Goal: Task Accomplishment & Management: Manage account settings

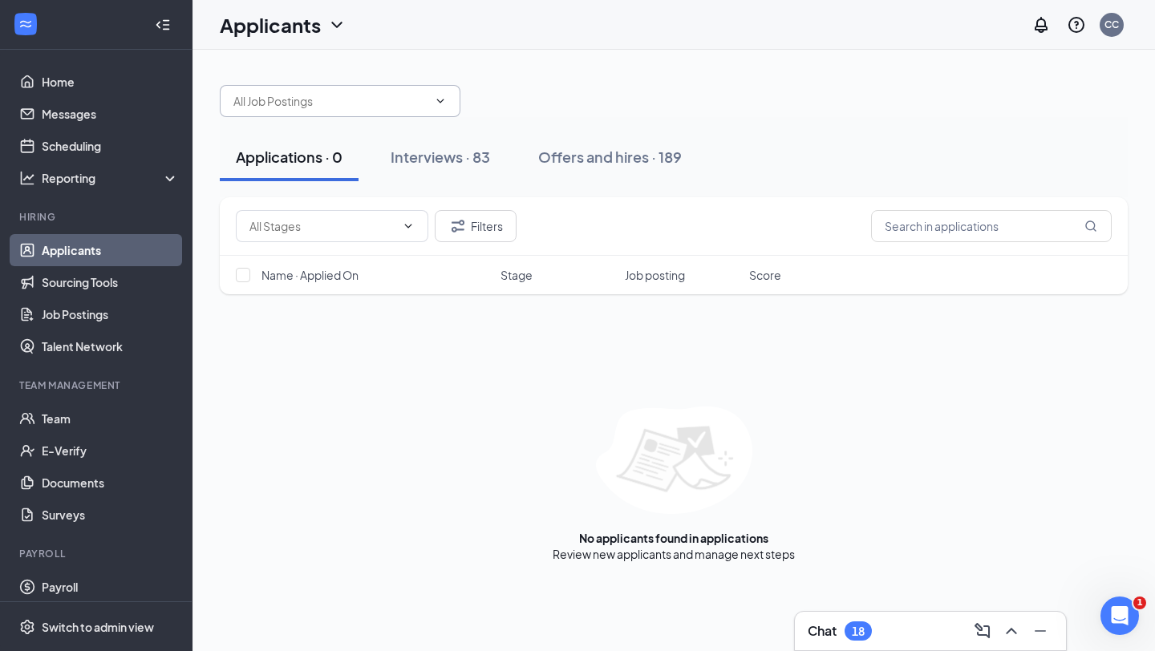
click at [439, 107] on icon "ChevronDown" at bounding box center [440, 101] width 13 height 13
click at [958, 226] on input "text" at bounding box center [991, 226] width 241 height 32
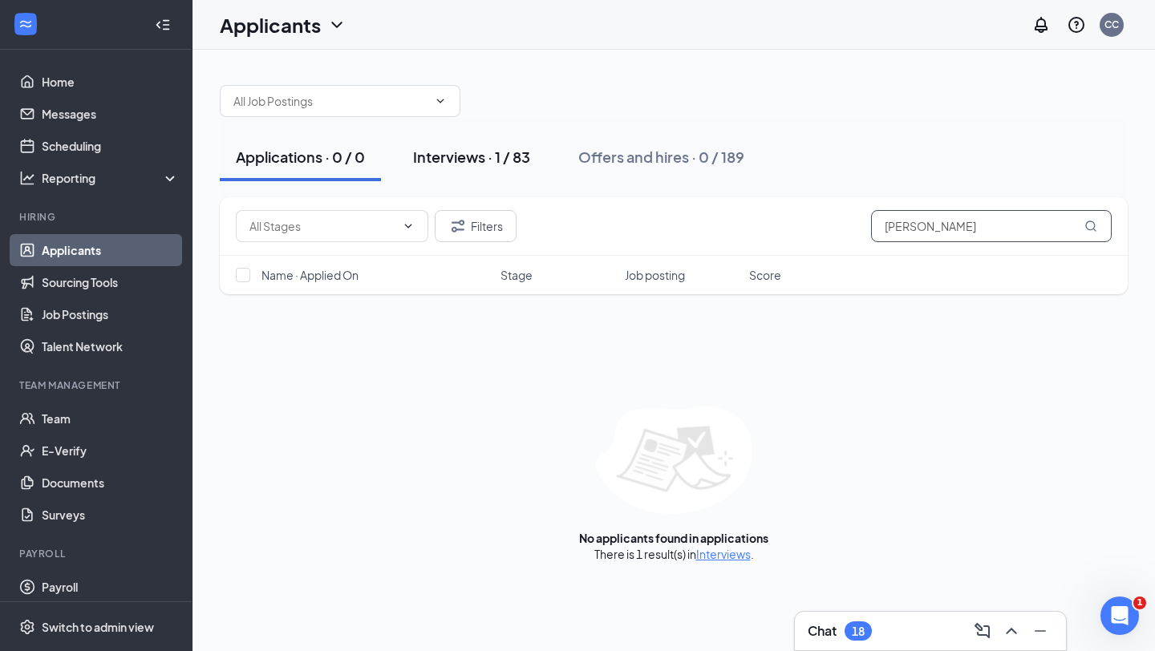
type input "dixon"
click at [457, 164] on div "Interviews · 1 / 83" at bounding box center [471, 157] width 117 height 20
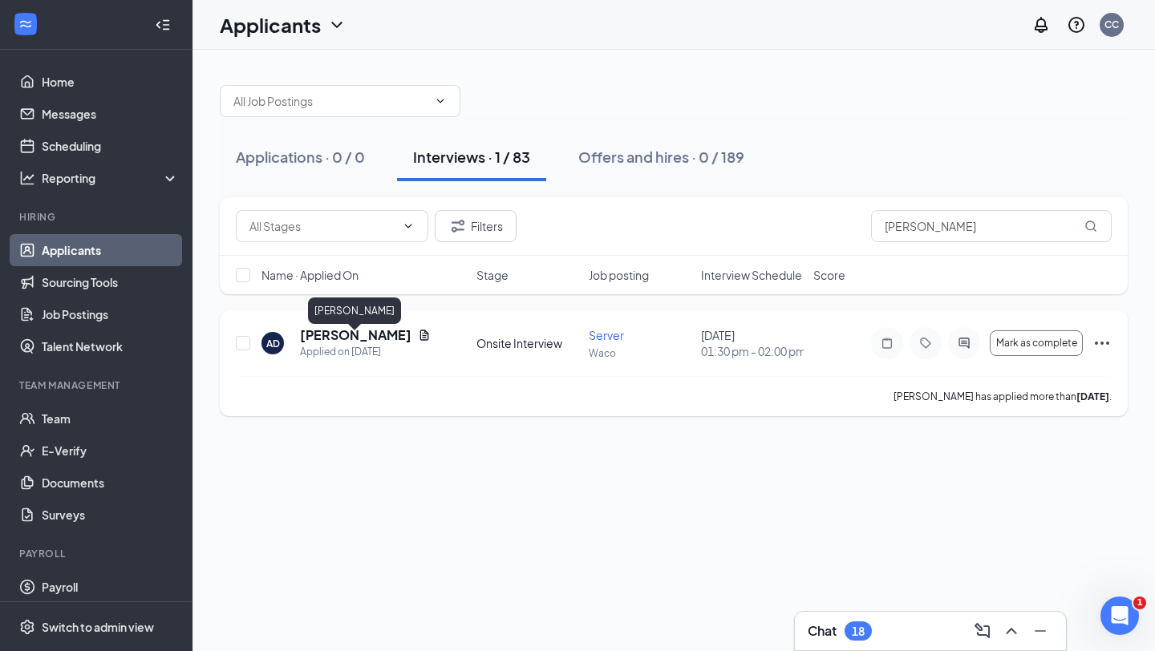
click at [371, 344] on h5 "Ariyunsha Dixon" at bounding box center [355, 335] width 111 height 18
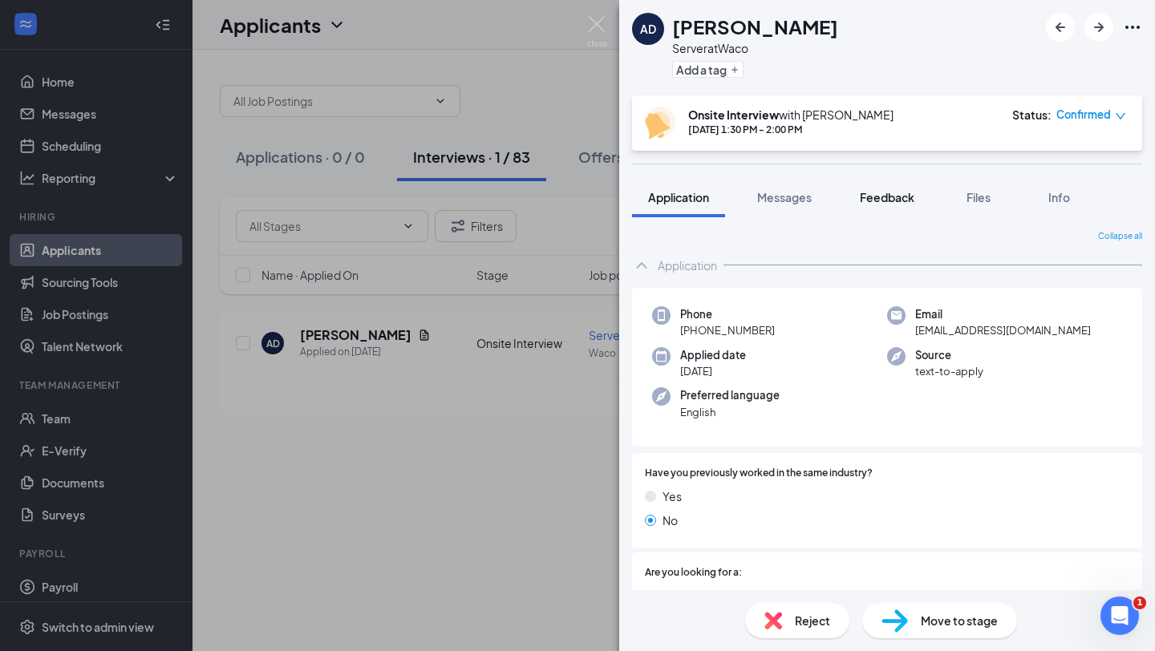
click at [871, 199] on span "Feedback" at bounding box center [887, 197] width 55 height 14
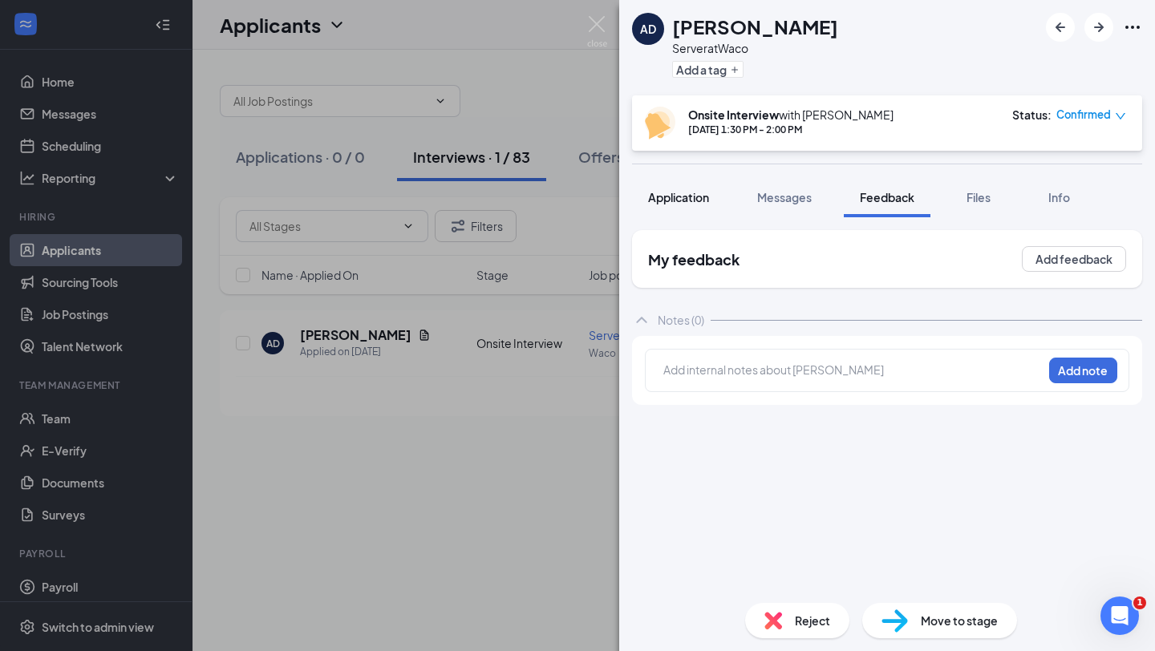
click at [667, 196] on span "Application" at bounding box center [678, 197] width 61 height 14
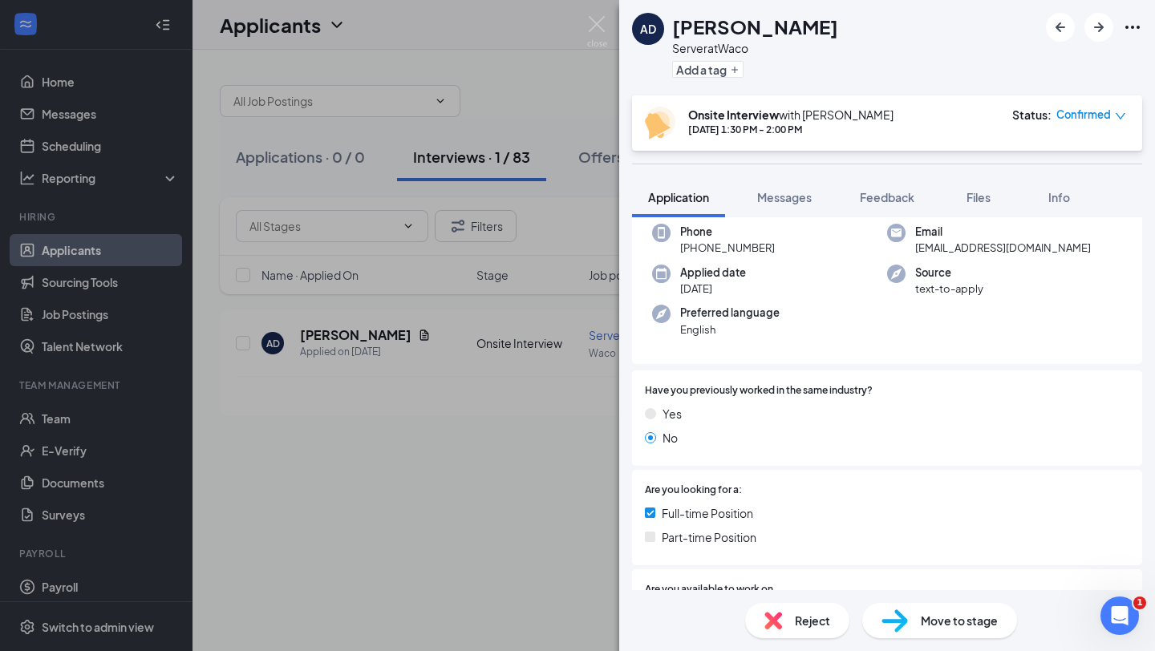
scroll to position [30, 0]
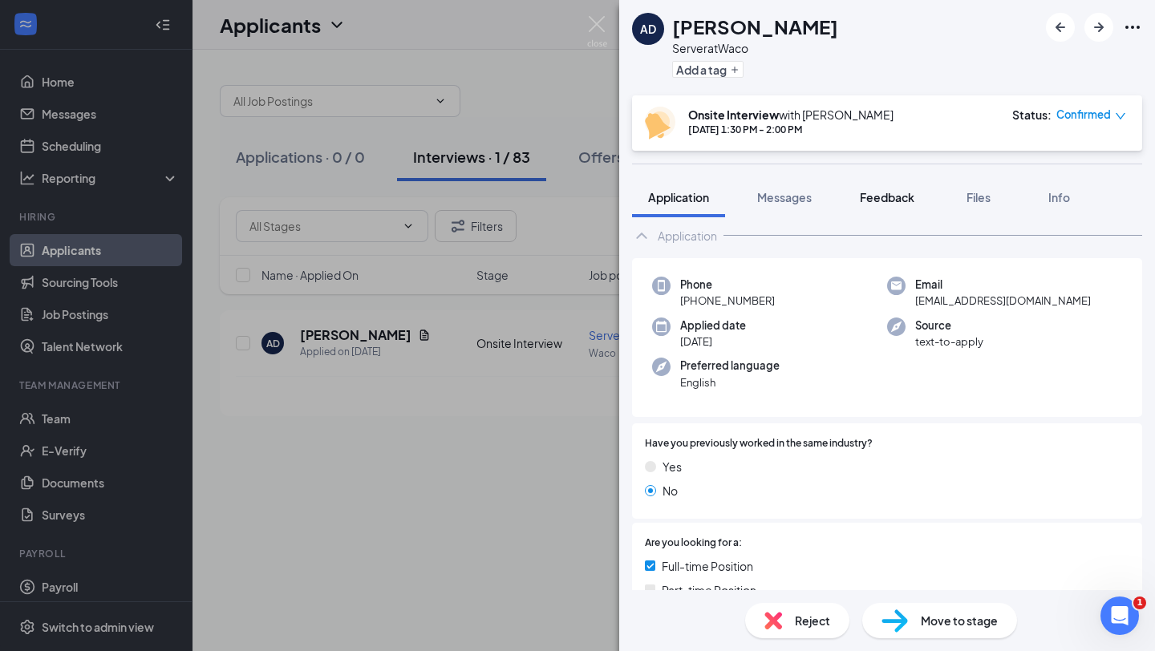
click at [903, 198] on span "Feedback" at bounding box center [887, 197] width 55 height 14
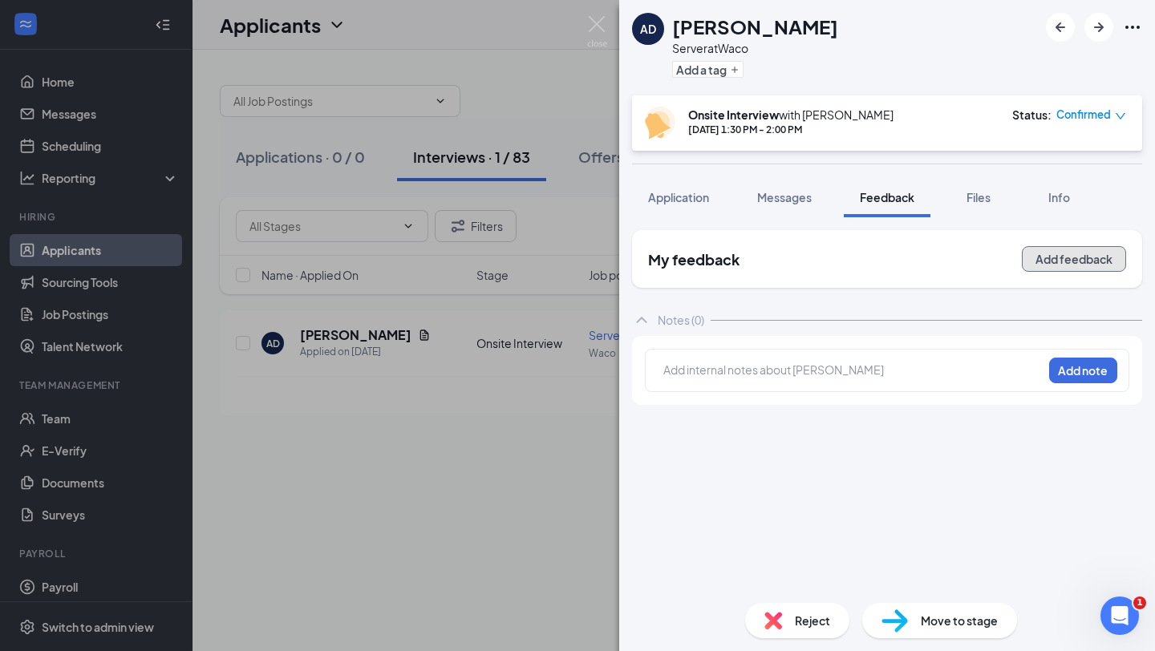
click at [1093, 265] on button "Add feedback" at bounding box center [1074, 259] width 104 height 26
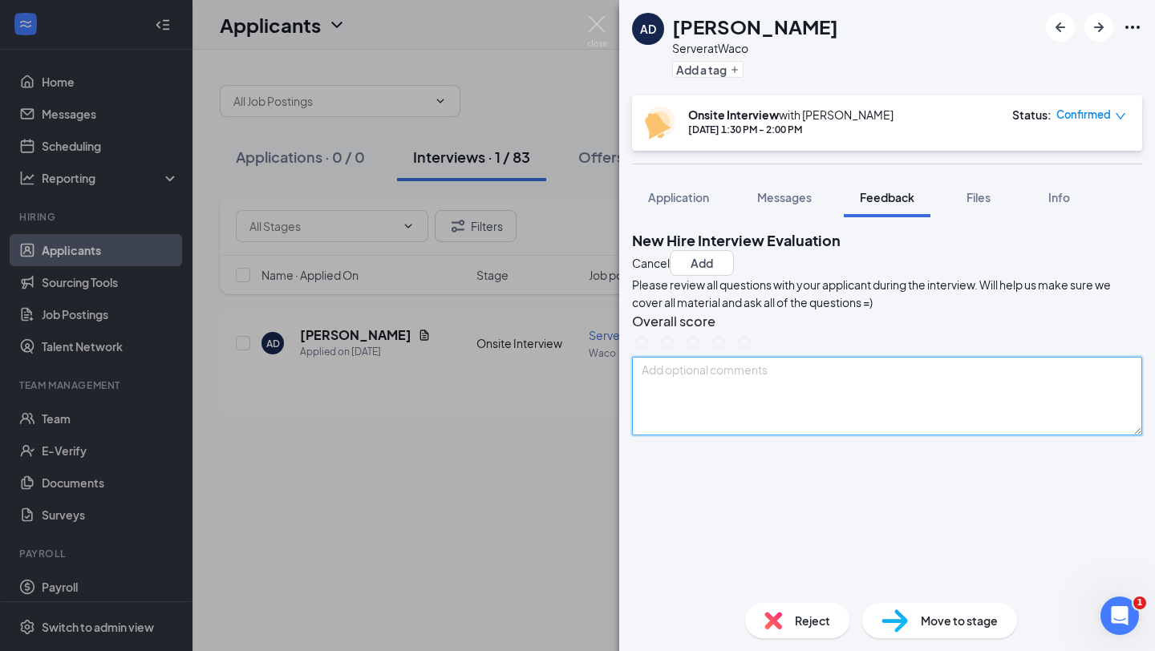
click at [707, 436] on textarea at bounding box center [887, 396] width 510 height 79
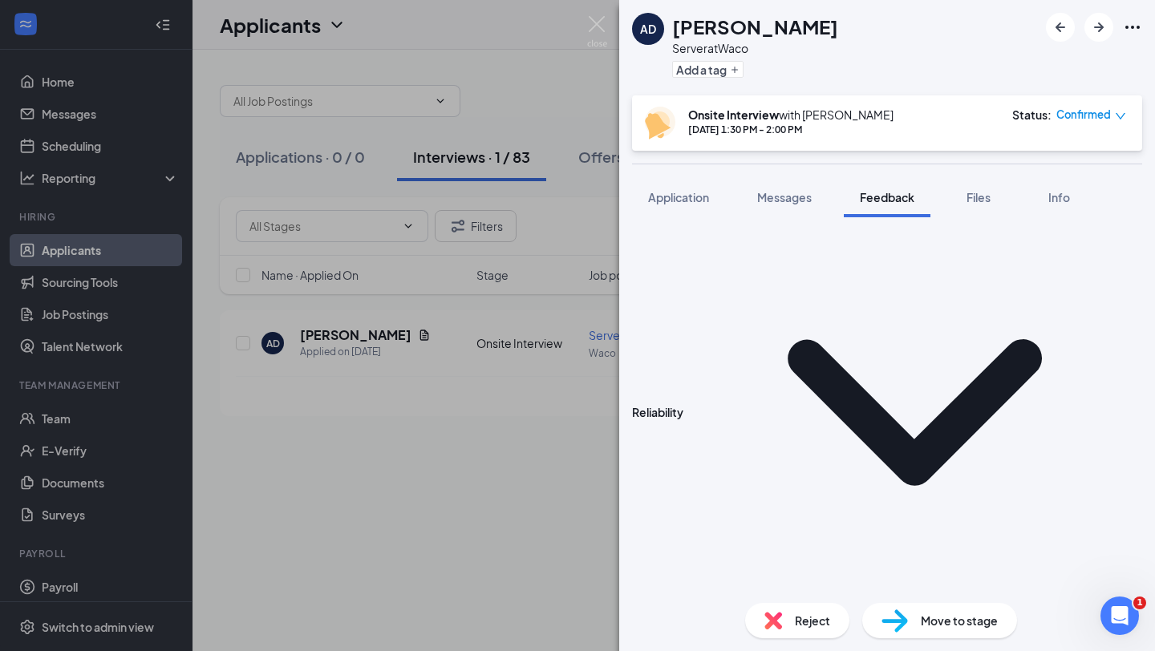
scroll to position [252, 0]
type textarea "Amazon for 1.5 years. Started college. had to quit. Open availability. Hostess …"
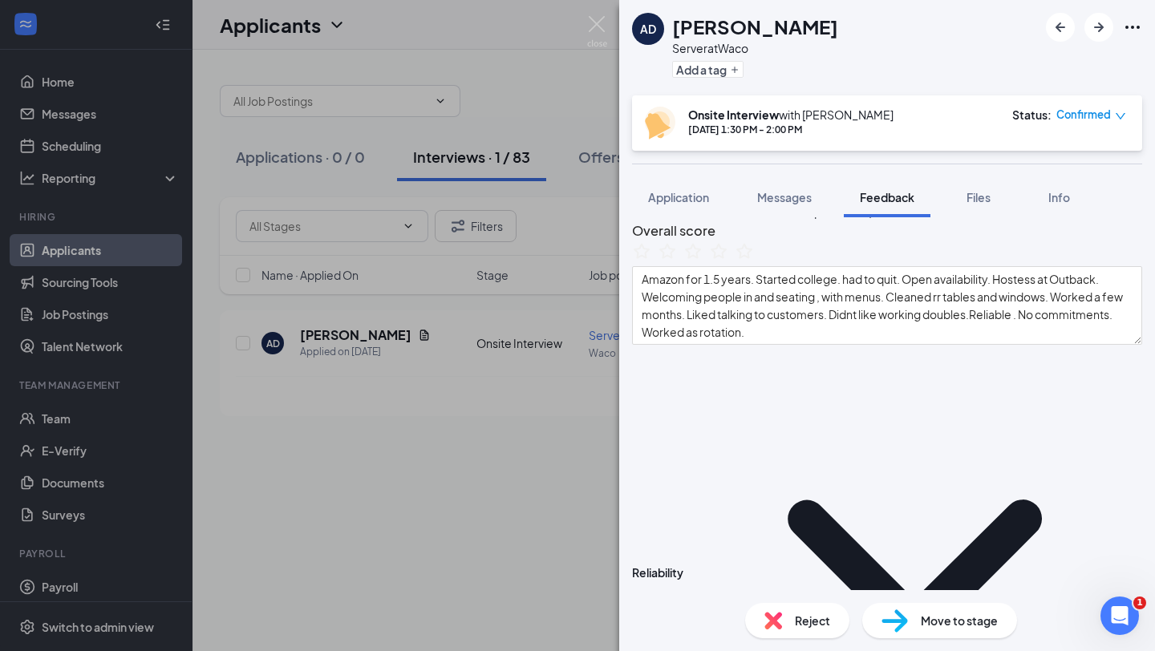
scroll to position [0, 0]
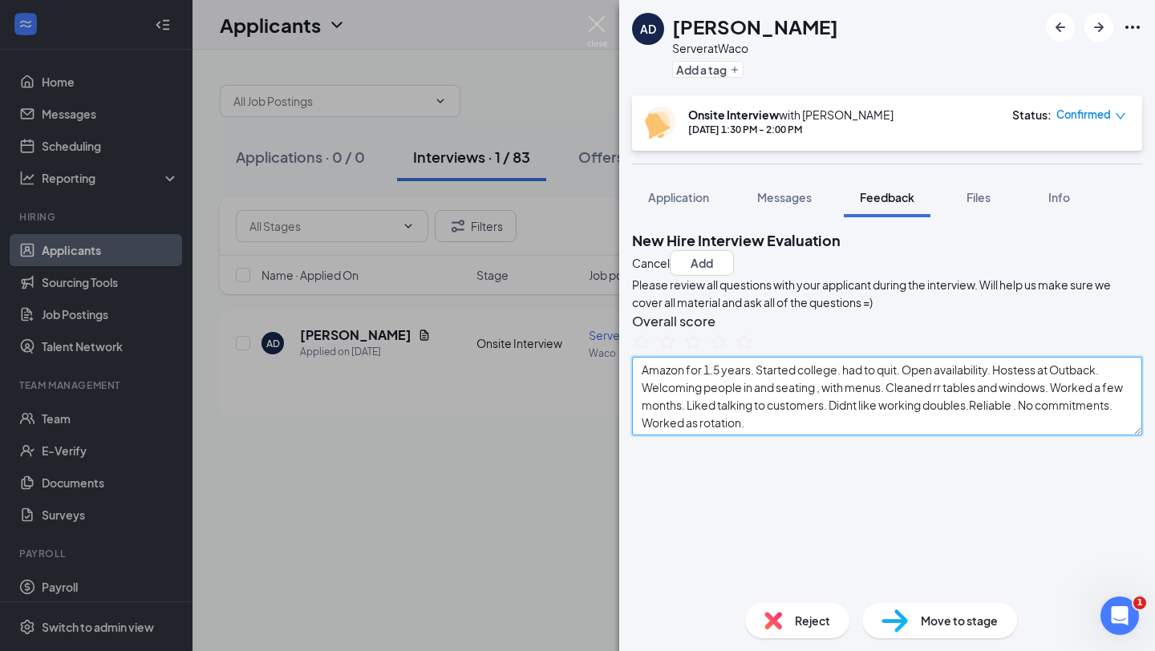
click at [979, 436] on textarea "Amazon for 1.5 years. Started college. had to quit. Open availability. Hostess …" at bounding box center [887, 396] width 510 height 79
drag, startPoint x: 657, startPoint y: 422, endPoint x: 1092, endPoint y: 480, distance: 439.5
click at [1092, 436] on textarea "Amazon for 1.5 years. Started college. had to quit. Open availability. Hostess …" at bounding box center [887, 396] width 510 height 79
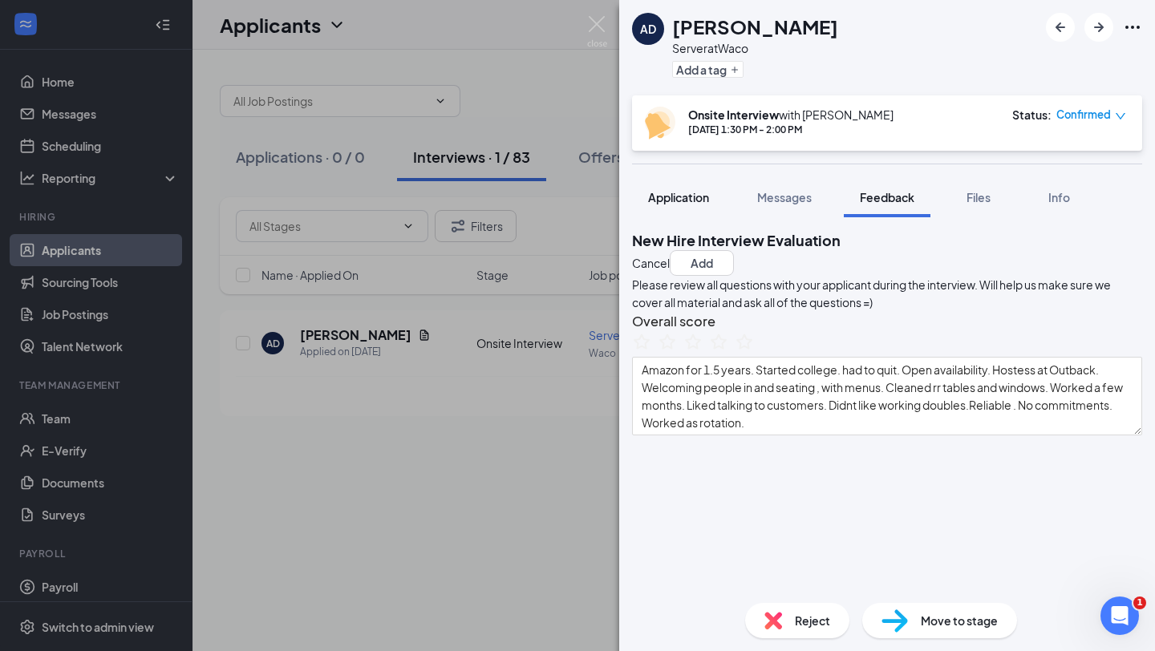
click at [691, 193] on span "Application" at bounding box center [678, 197] width 61 height 14
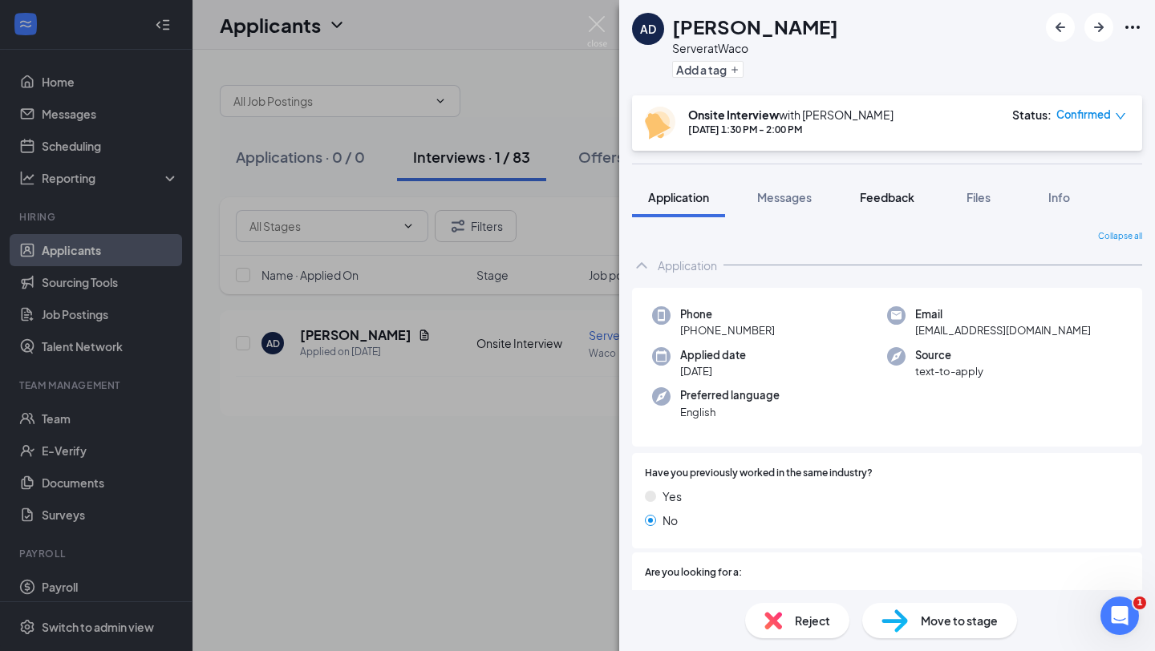
click at [893, 197] on span "Feedback" at bounding box center [887, 197] width 55 height 14
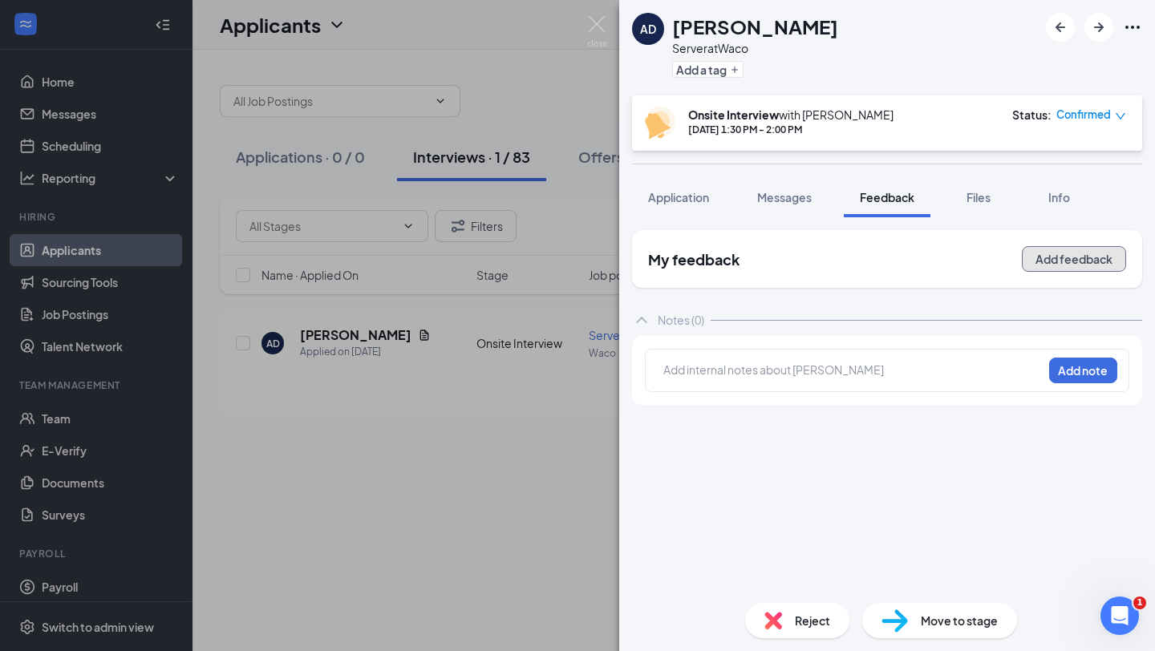
click at [1099, 264] on button "Add feedback" at bounding box center [1074, 259] width 104 height 26
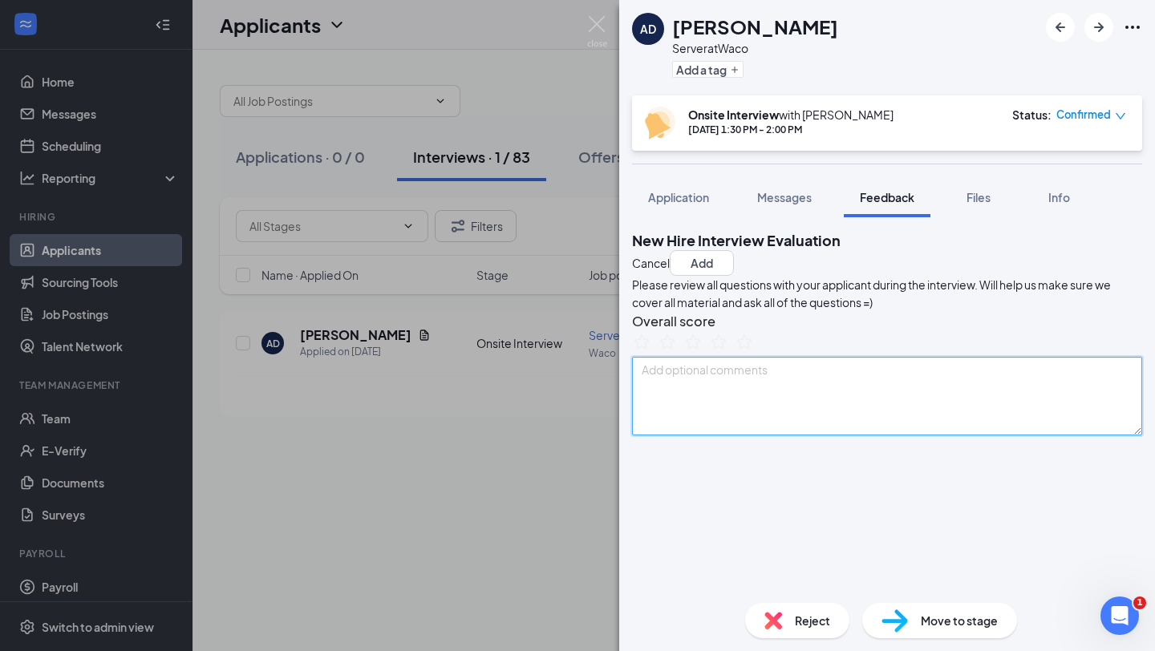
click at [719, 436] on textarea at bounding box center [887, 396] width 510 height 79
paste textarea "Amazon for 1.5 years. Started college. had to quit. Open availability. Hostess …"
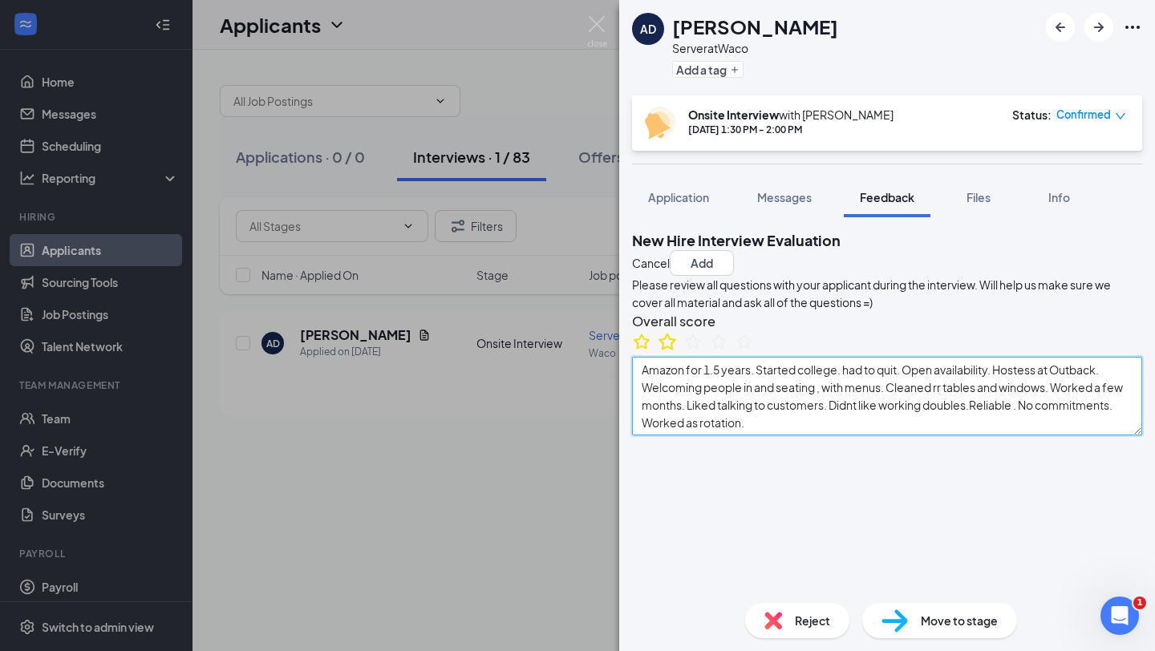
type textarea "Amazon for 1.5 years. Started college. had to quit. Open availability. Hostess …"
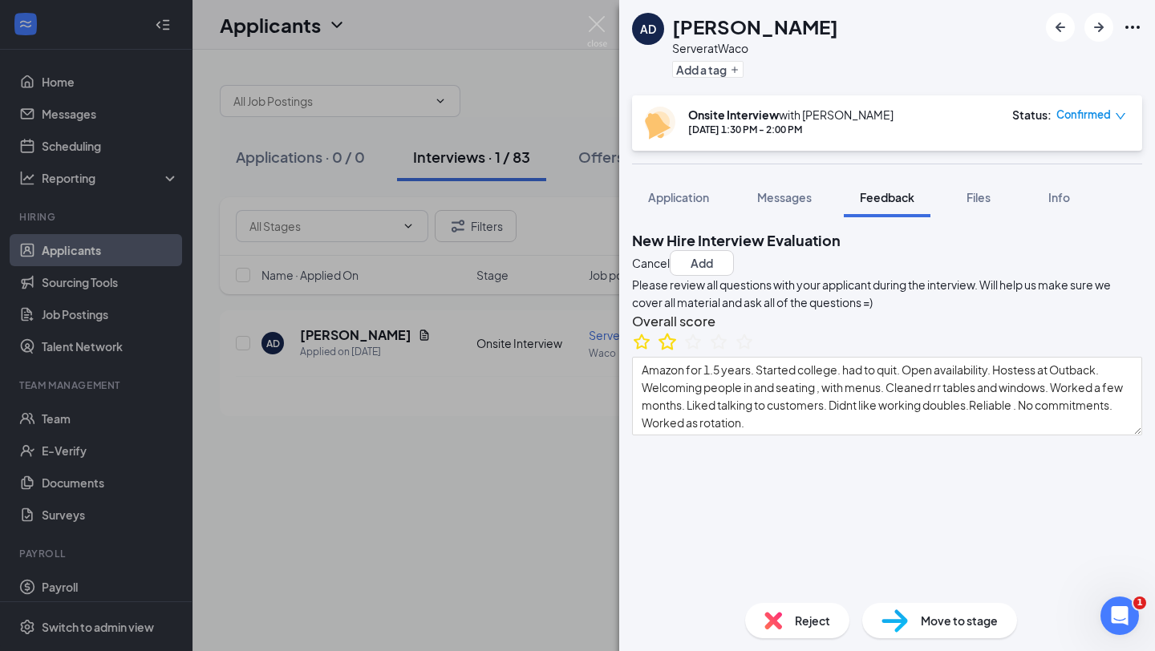
click at [676, 350] on icon "StarBorder" at bounding box center [668, 341] width 18 height 17
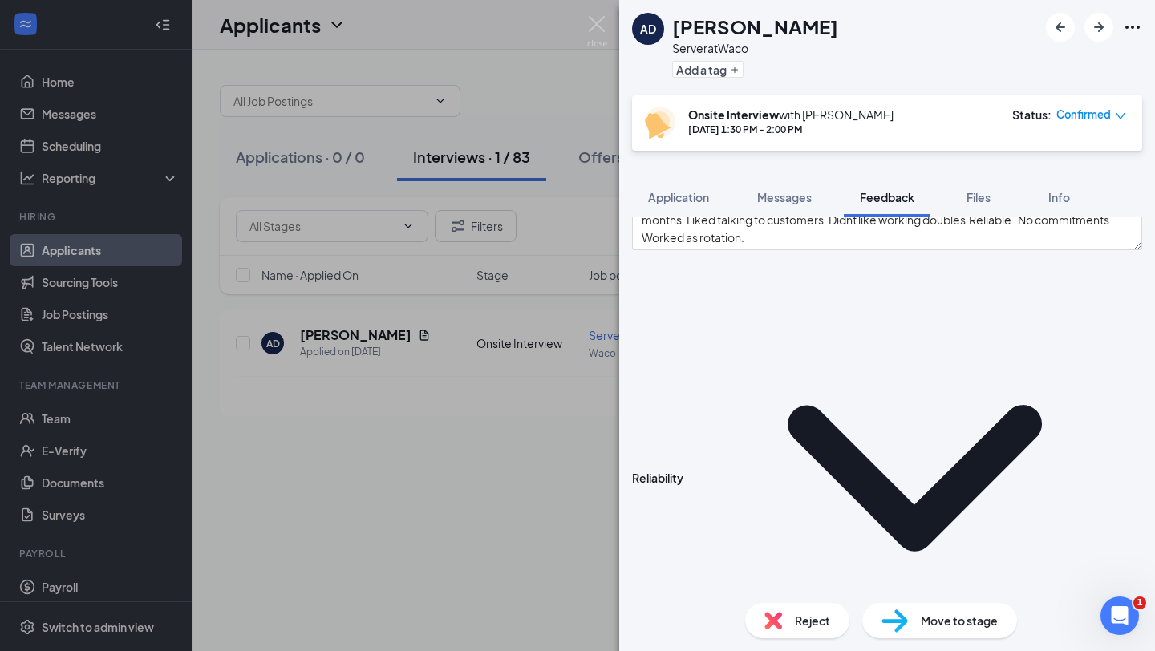
scroll to position [190, 0]
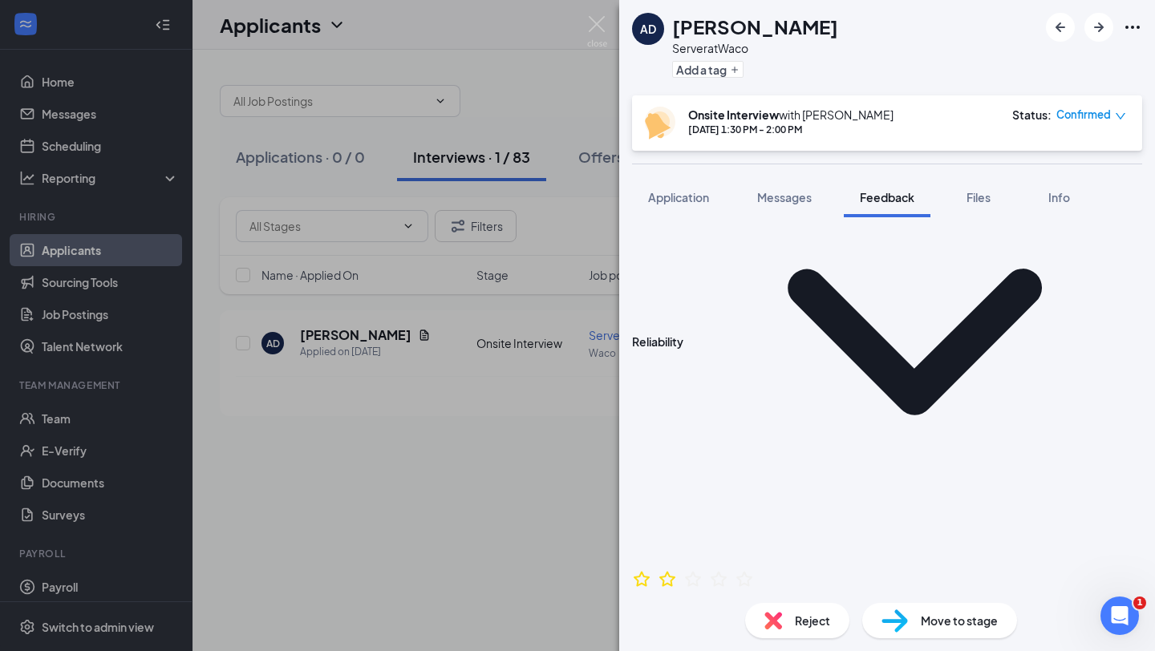
scroll to position [0, 0]
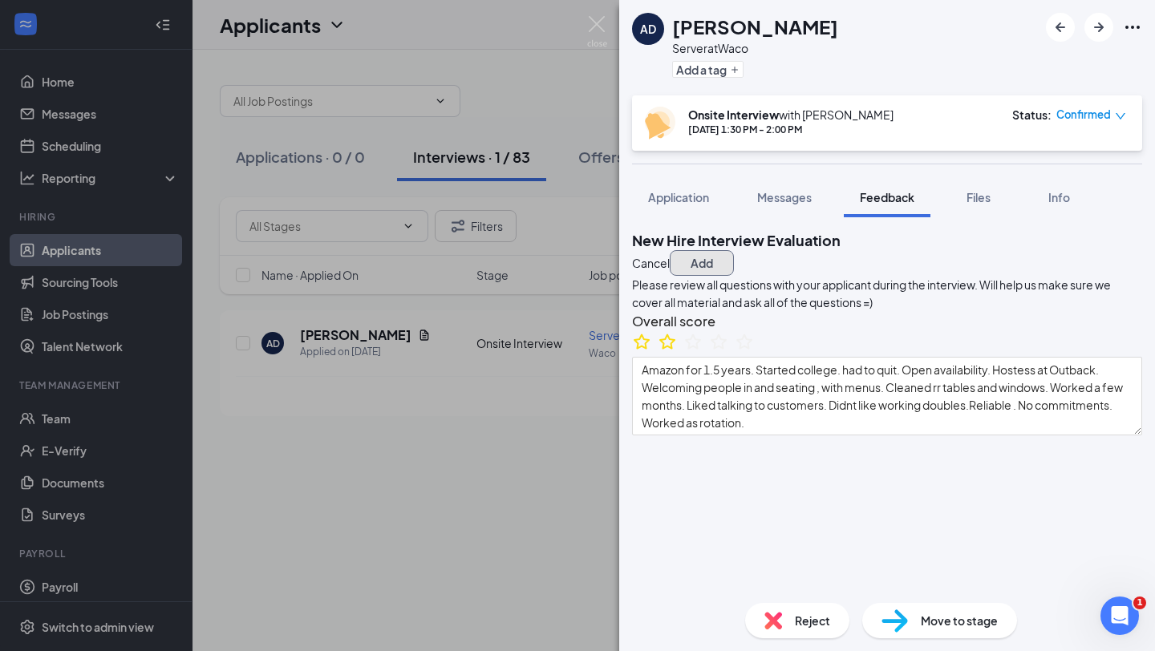
click at [734, 250] on button "Add" at bounding box center [702, 263] width 64 height 26
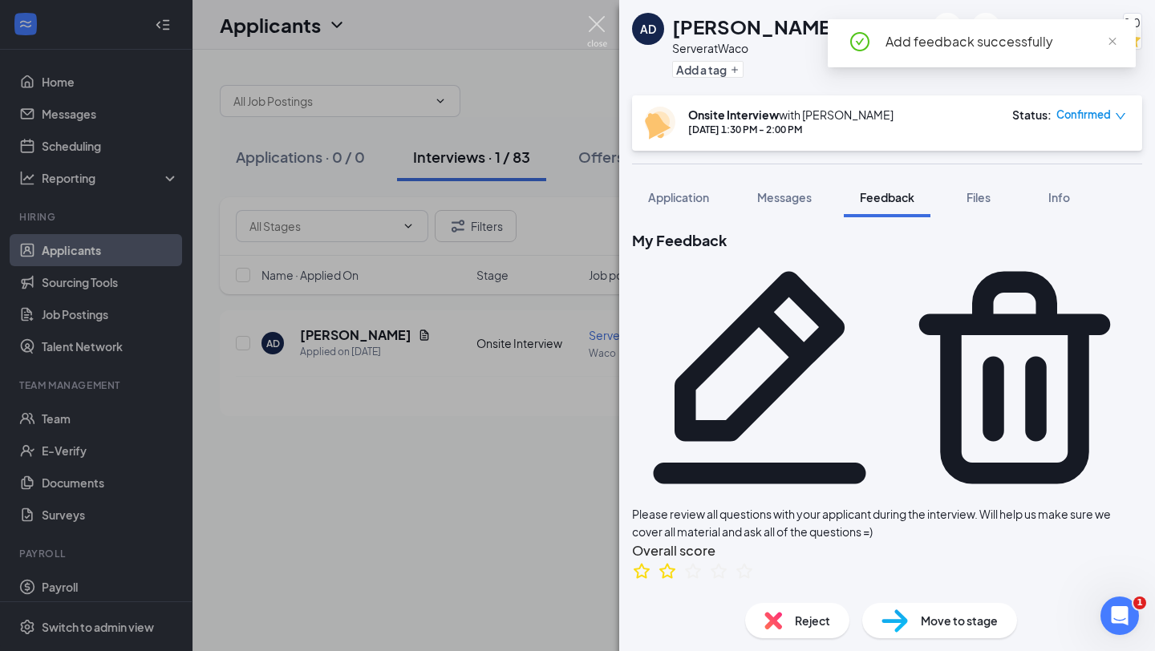
click at [598, 33] on img at bounding box center [597, 31] width 20 height 31
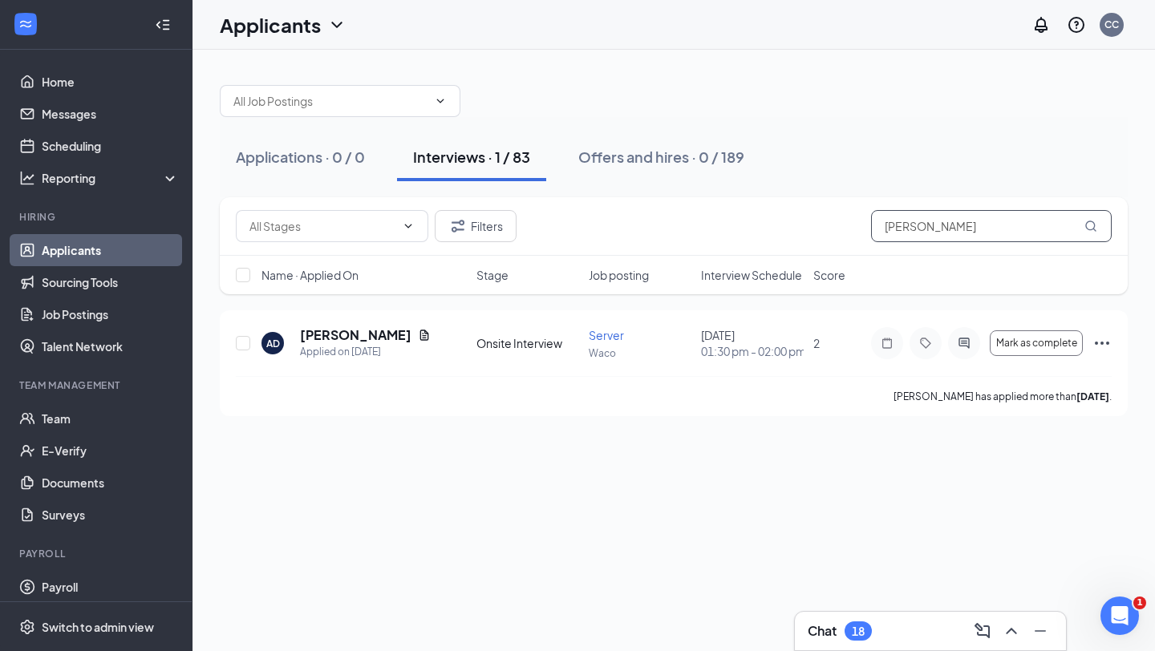
click at [934, 233] on input "dixon" at bounding box center [991, 226] width 241 height 32
type input "d"
type input "bryan"
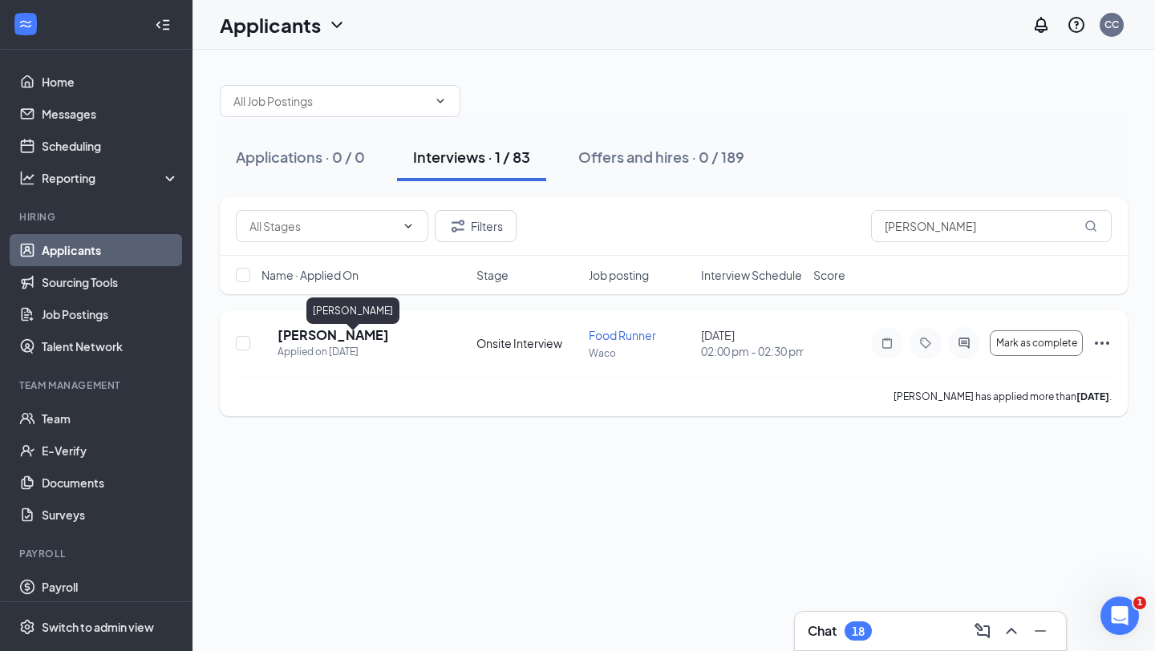
click at [345, 343] on h5 "Bryan Marquez" at bounding box center [333, 335] width 111 height 18
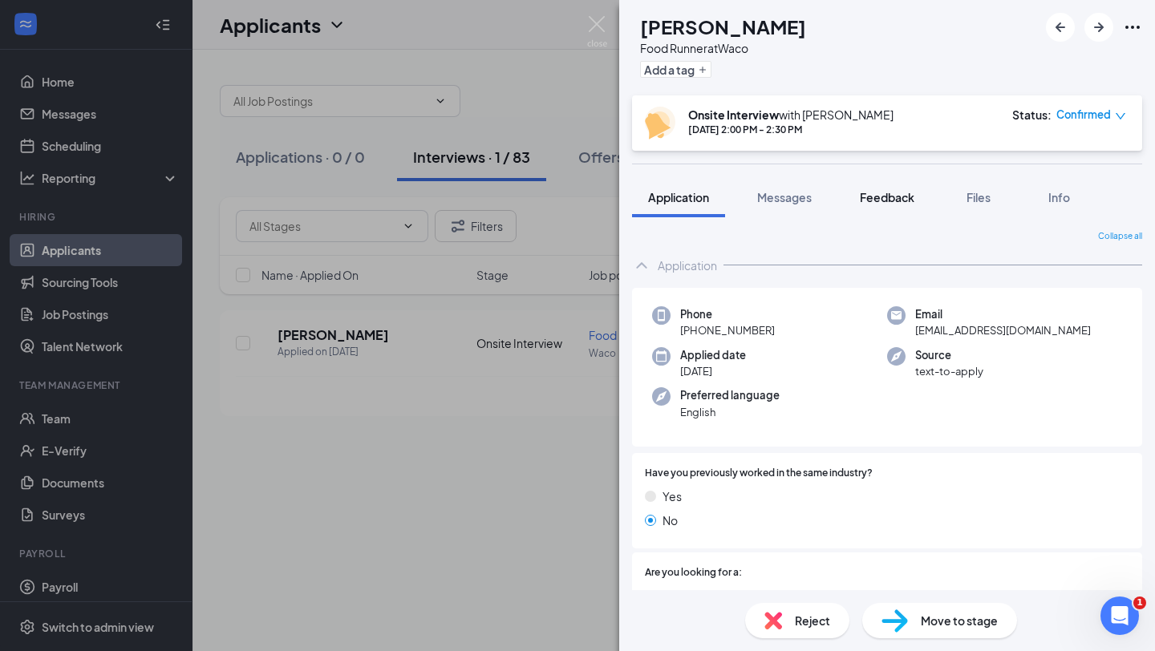
click at [904, 199] on span "Feedback" at bounding box center [887, 197] width 55 height 14
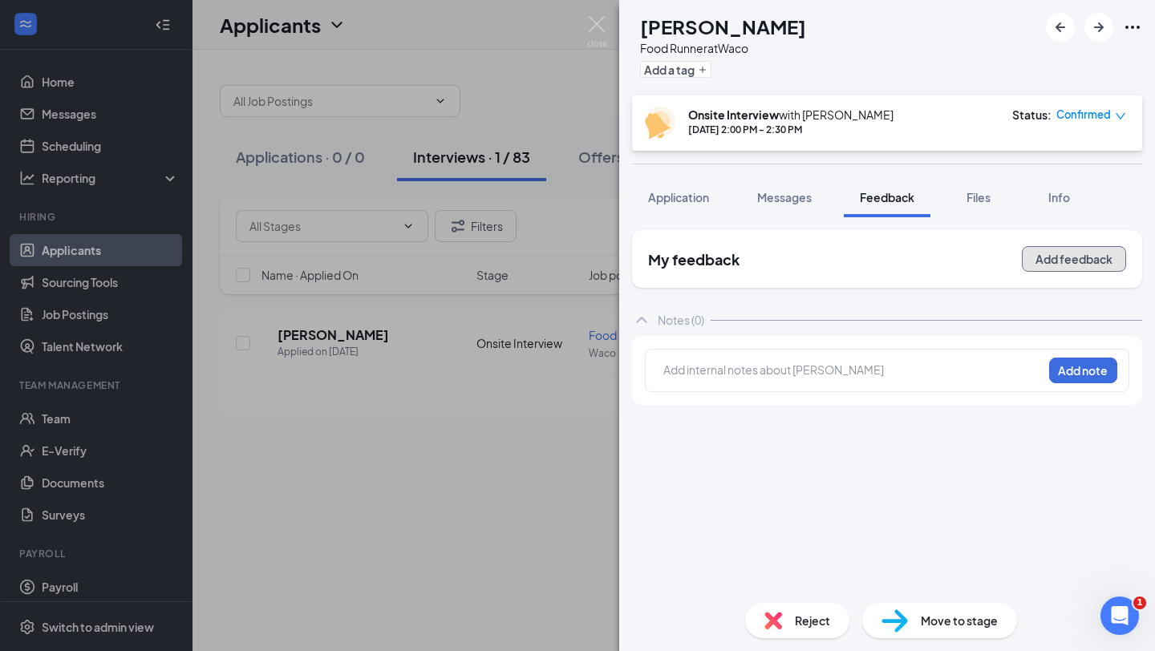
click at [1054, 257] on button "Add feedback" at bounding box center [1074, 259] width 104 height 26
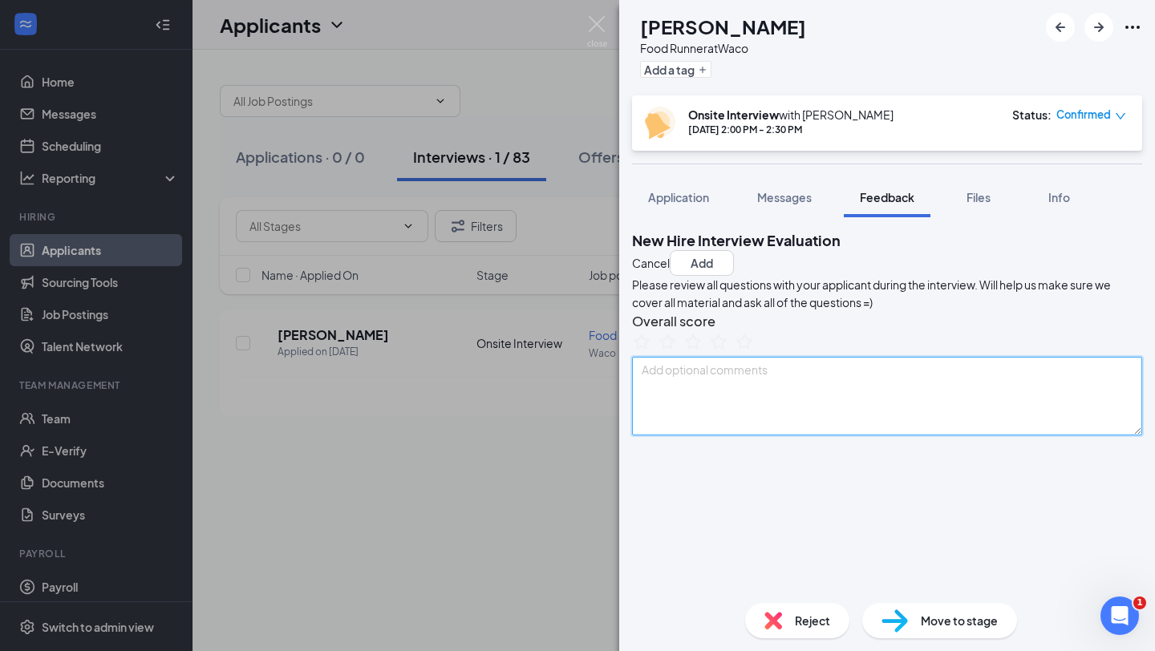
click at [675, 436] on textarea at bounding box center [887, 396] width 510 height 79
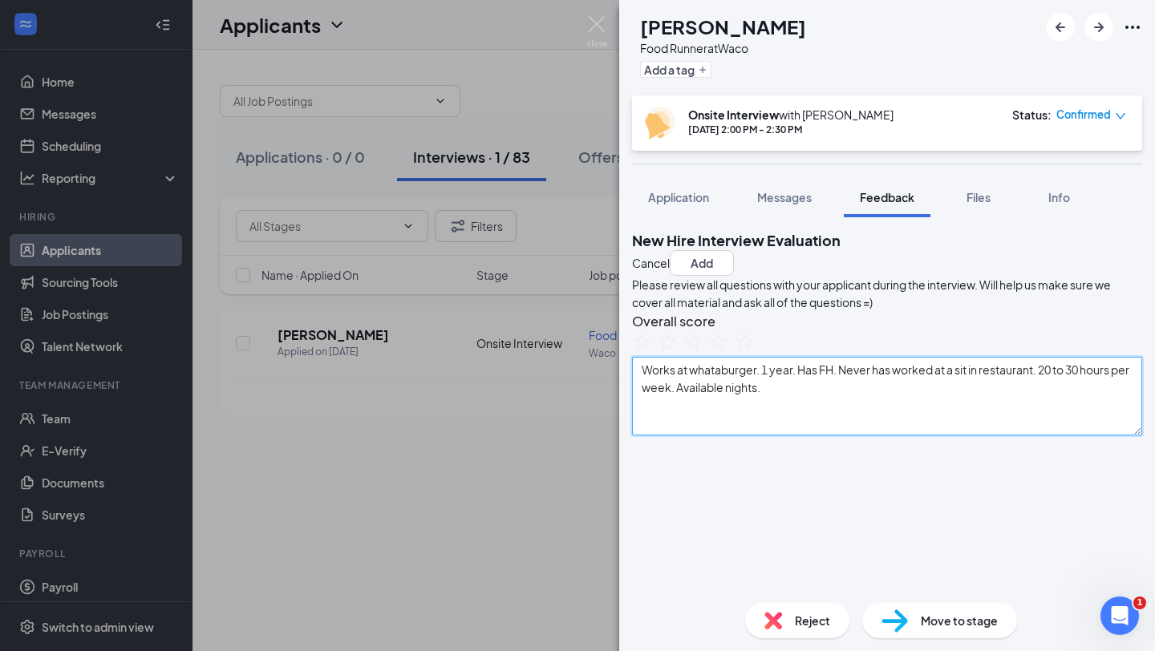
drag, startPoint x: 656, startPoint y: 424, endPoint x: 792, endPoint y: 462, distance: 141.5
click at [792, 436] on textarea "Works at whataburger. 1 year. Has FH. Never has worked at a sit in restaurant. …" at bounding box center [887, 396] width 510 height 79
type textarea "Works at whataburger. 1 year. Has FH. Never has worked at a sit in restaurant. …"
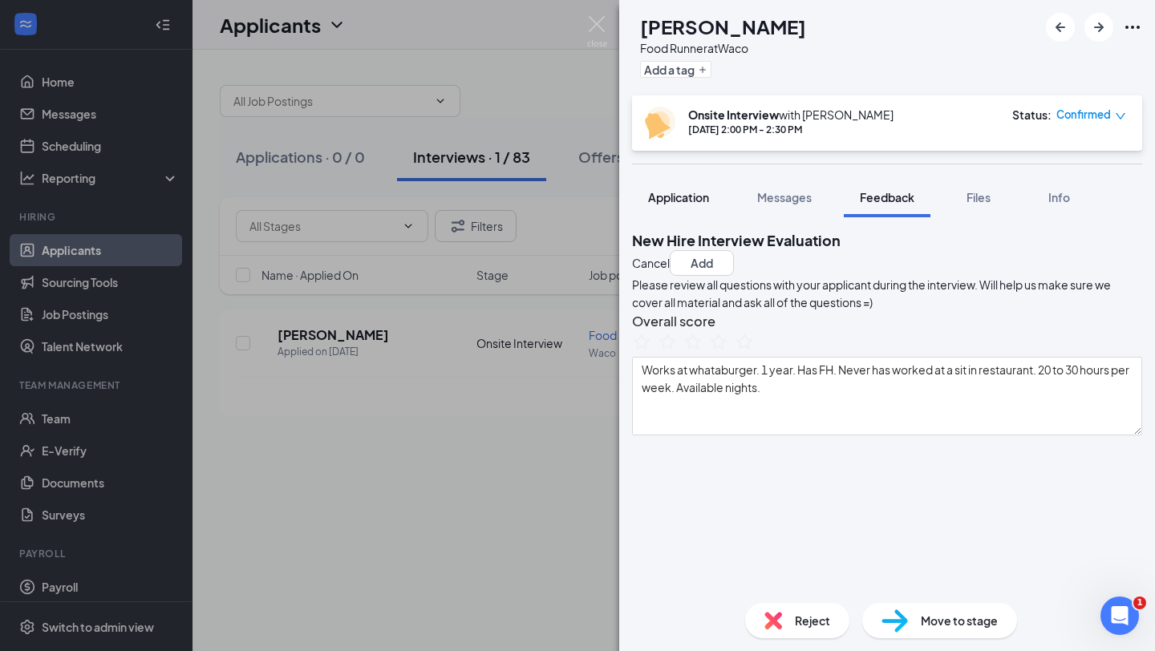
click at [677, 195] on span "Application" at bounding box center [678, 197] width 61 height 14
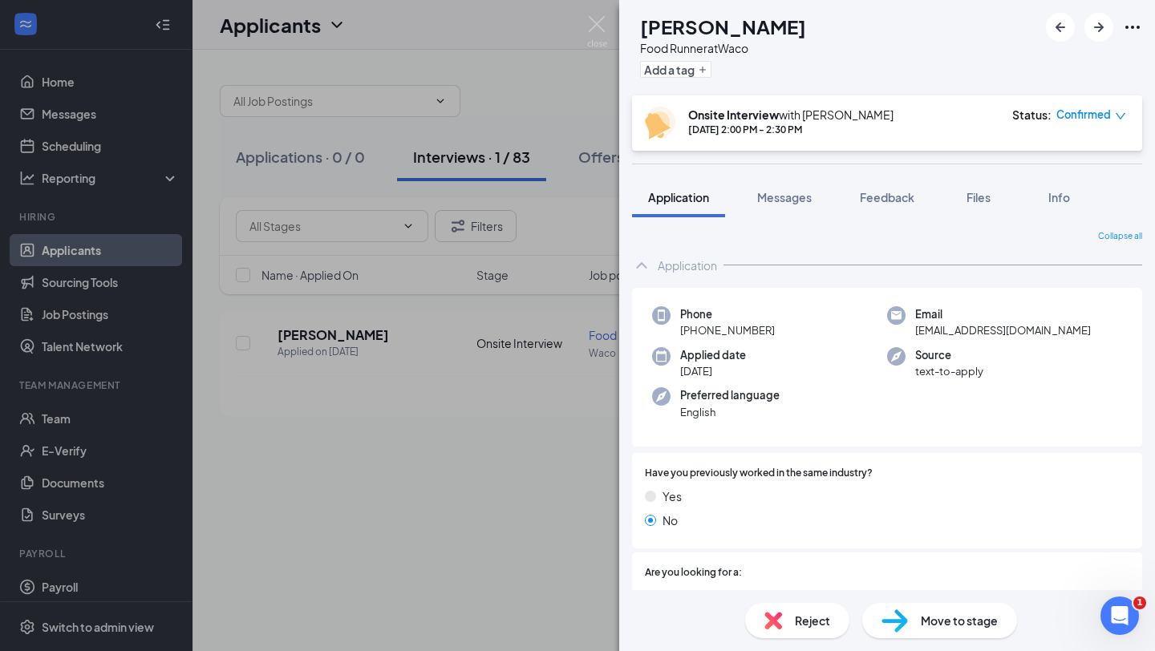
scroll to position [20, 0]
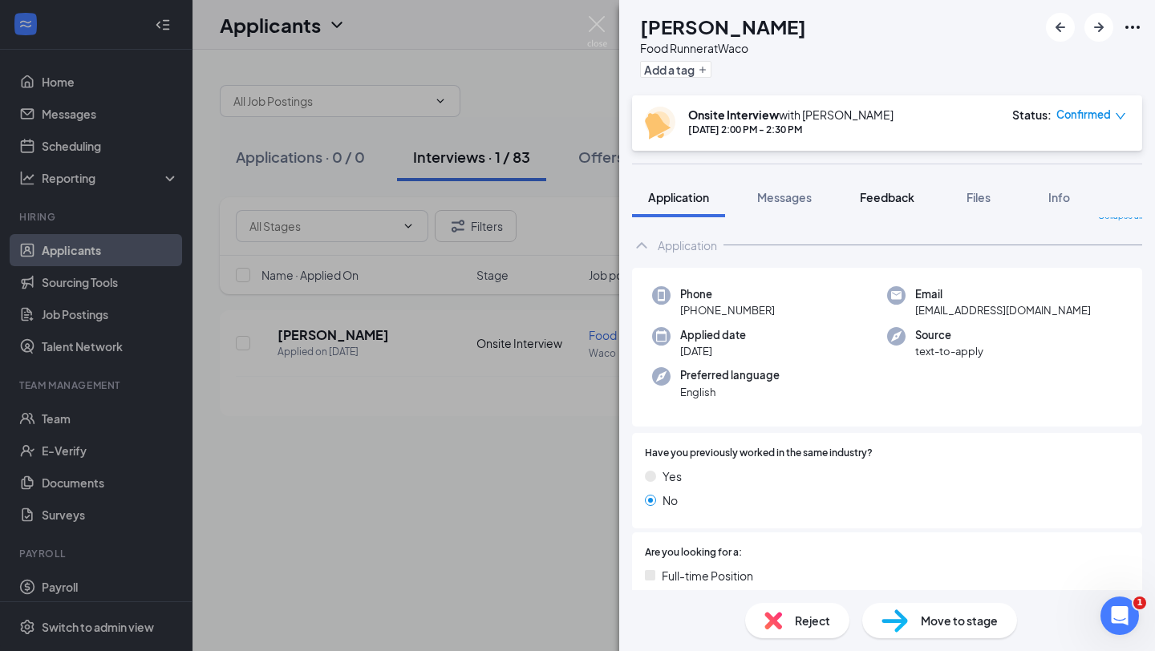
click at [883, 200] on span "Feedback" at bounding box center [887, 197] width 55 height 14
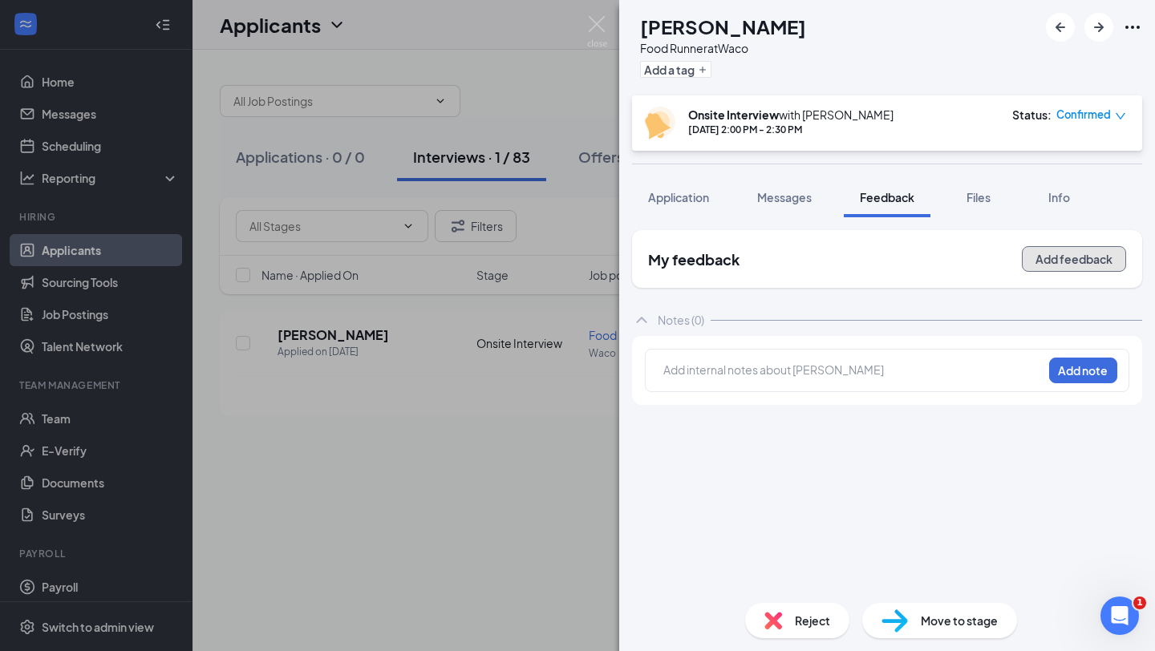
click at [1080, 264] on button "Add feedback" at bounding box center [1074, 259] width 104 height 26
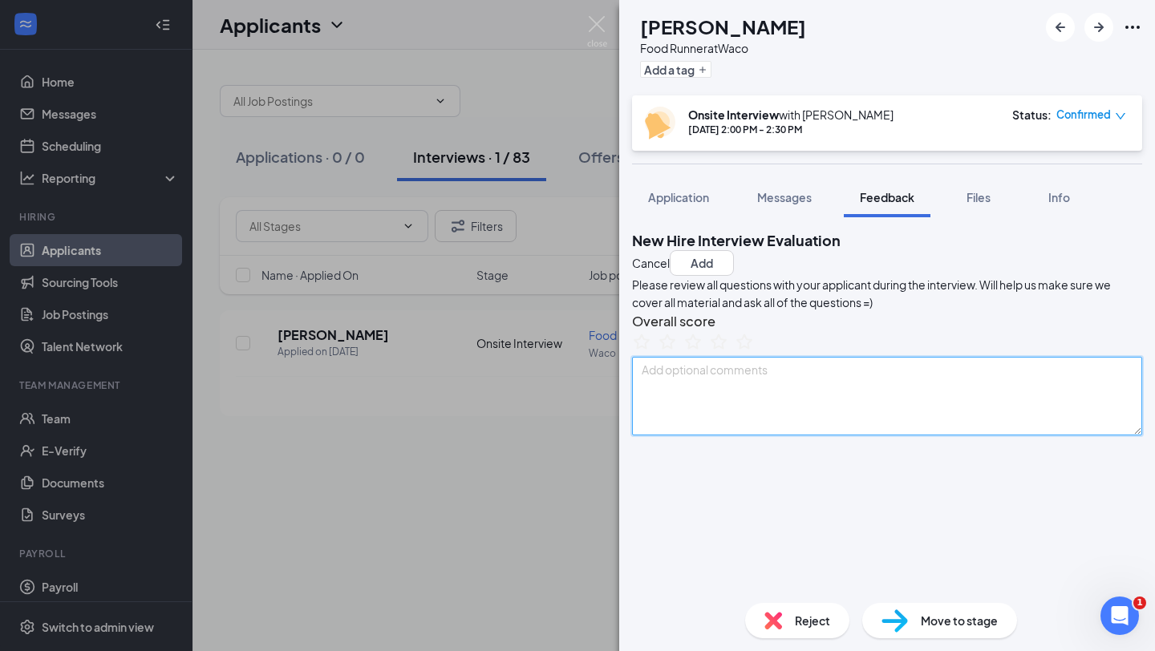
click at [796, 431] on textarea at bounding box center [887, 396] width 510 height 79
paste textarea "Amazon for 1.5 years. Started college. had to quit. Open availability. Hostess …"
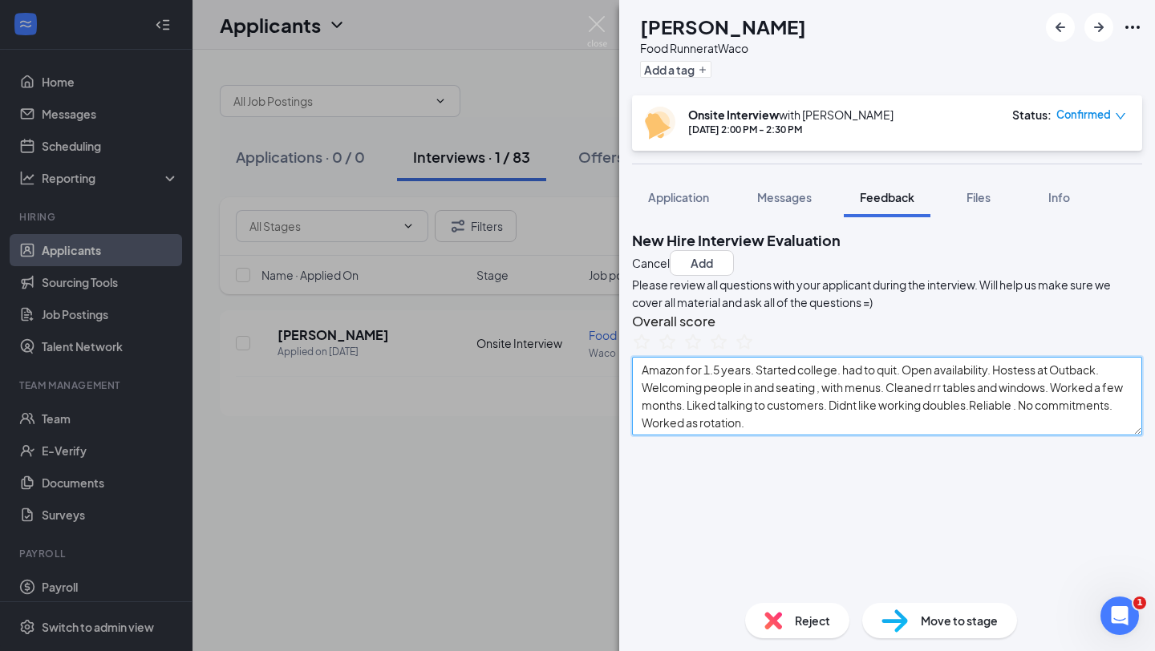
click at [967, 436] on textarea "Amazon for 1.5 years. Started college. had to quit. Open availability. Hostess …" at bounding box center [887, 396] width 510 height 79
type textarea "Amazon for 1.5 years. Started college. had to quit. Open availability. Hostess …"
click at [655, 425] on textarea "Amazon for 1.5 years. Started college. had to quit. Open availability. Hostess …" at bounding box center [887, 396] width 510 height 79
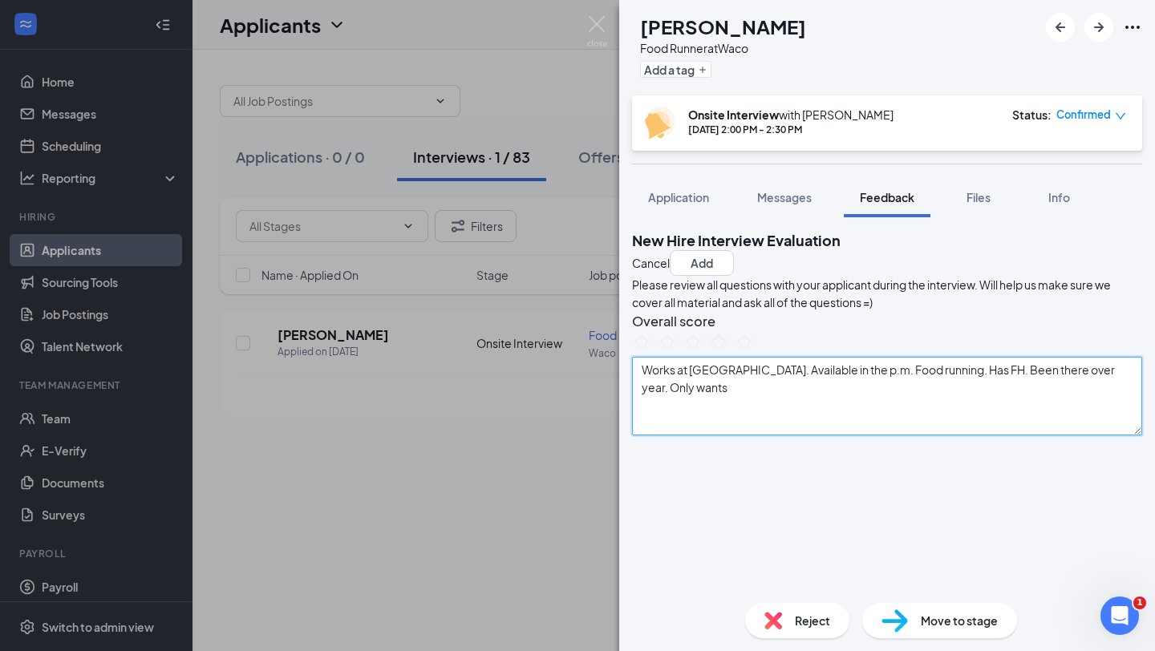
type textarea "Works at Whatburger. Available in the p.m. Food running. Has FH. Been there ove…"
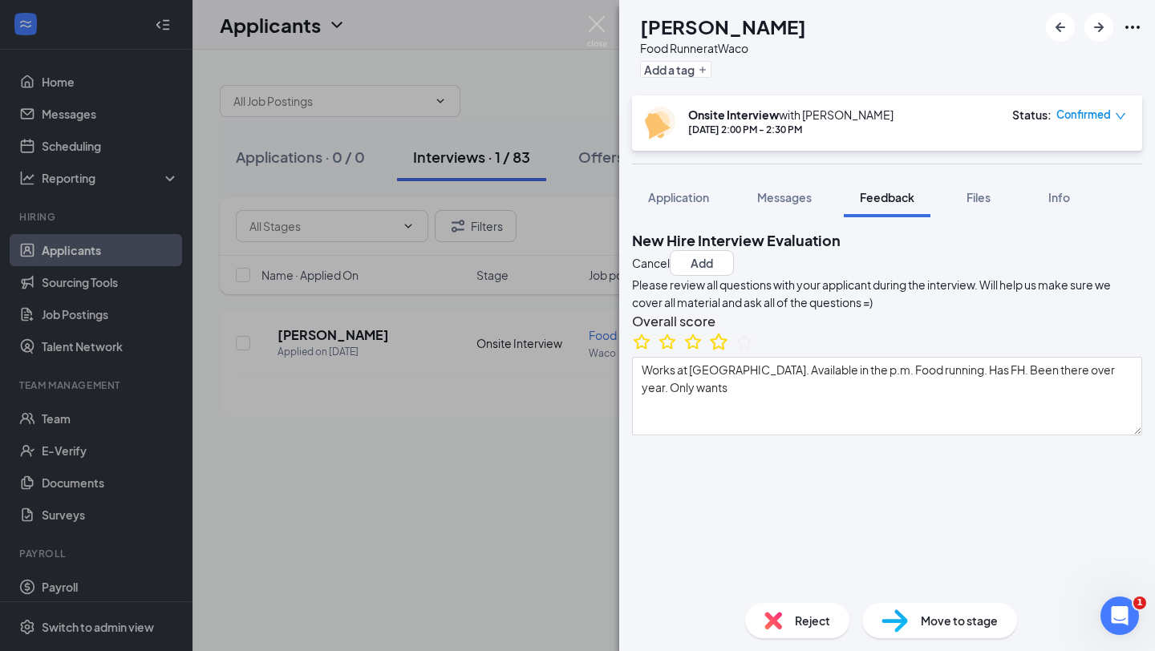
click at [729, 352] on icon "StarBorder" at bounding box center [718, 341] width 21 height 21
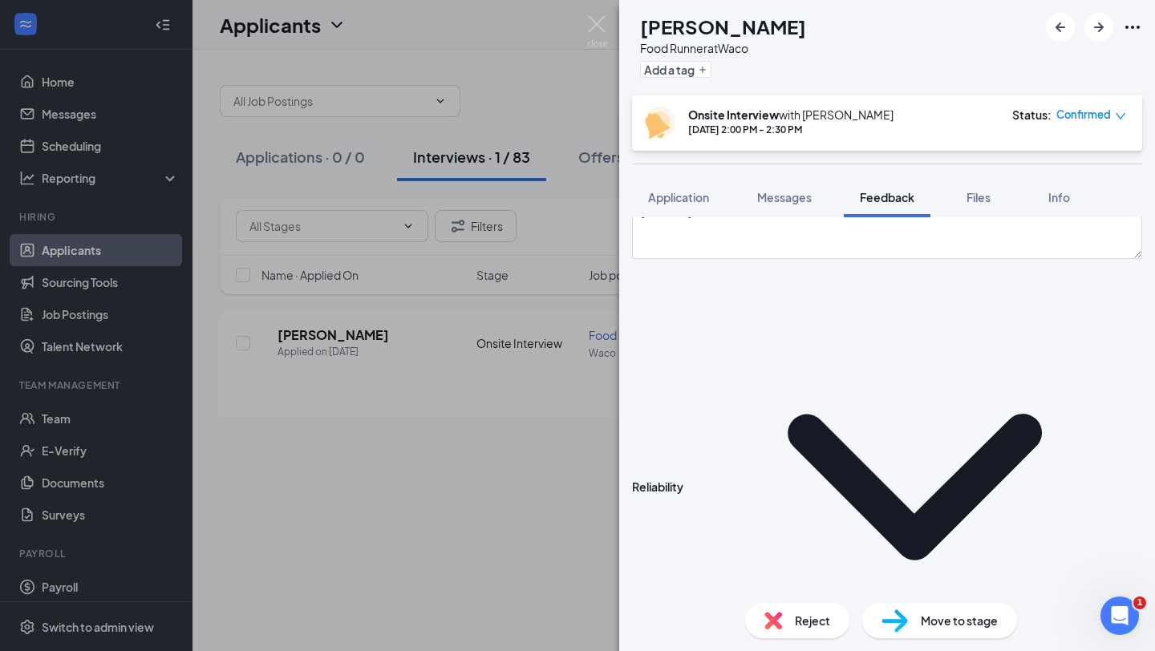
scroll to position [188, 0]
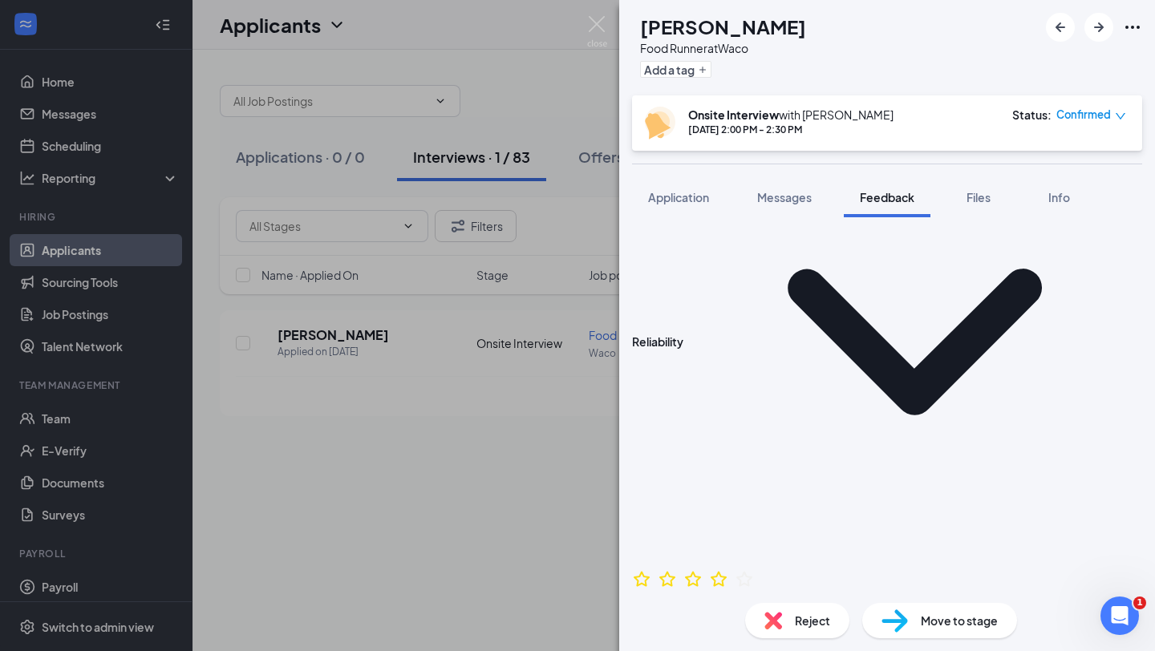
scroll to position [0, 0]
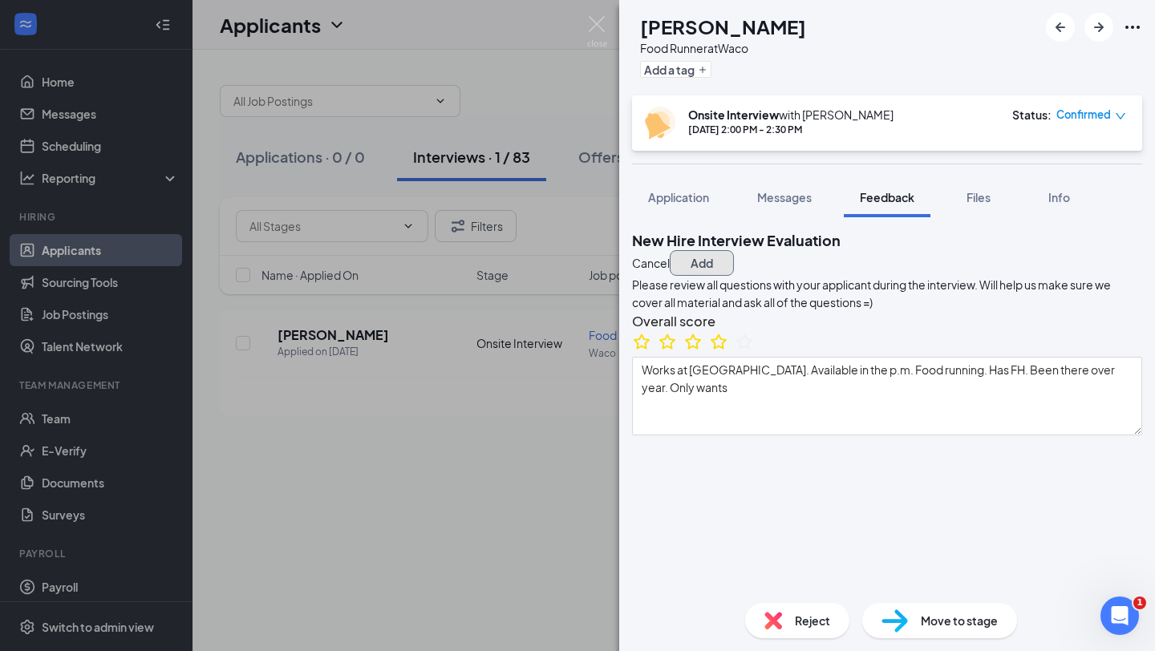
click at [734, 253] on button "Add" at bounding box center [702, 263] width 64 height 26
click at [600, 24] on img at bounding box center [597, 31] width 20 height 31
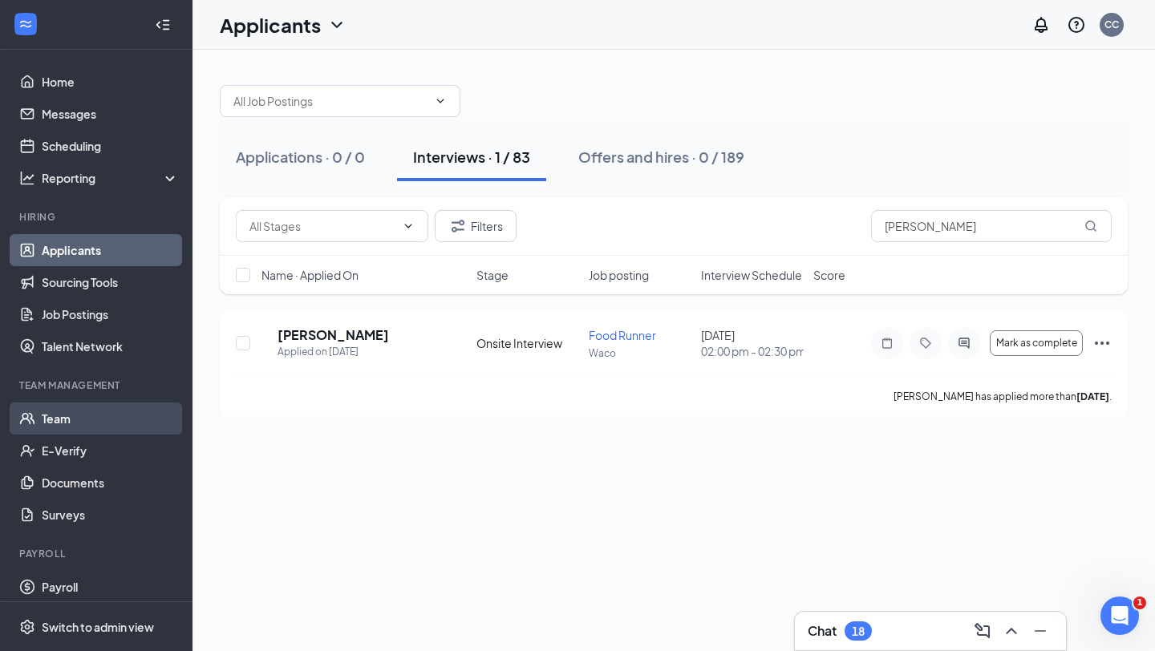
click at [56, 413] on link "Team" at bounding box center [110, 419] width 137 height 32
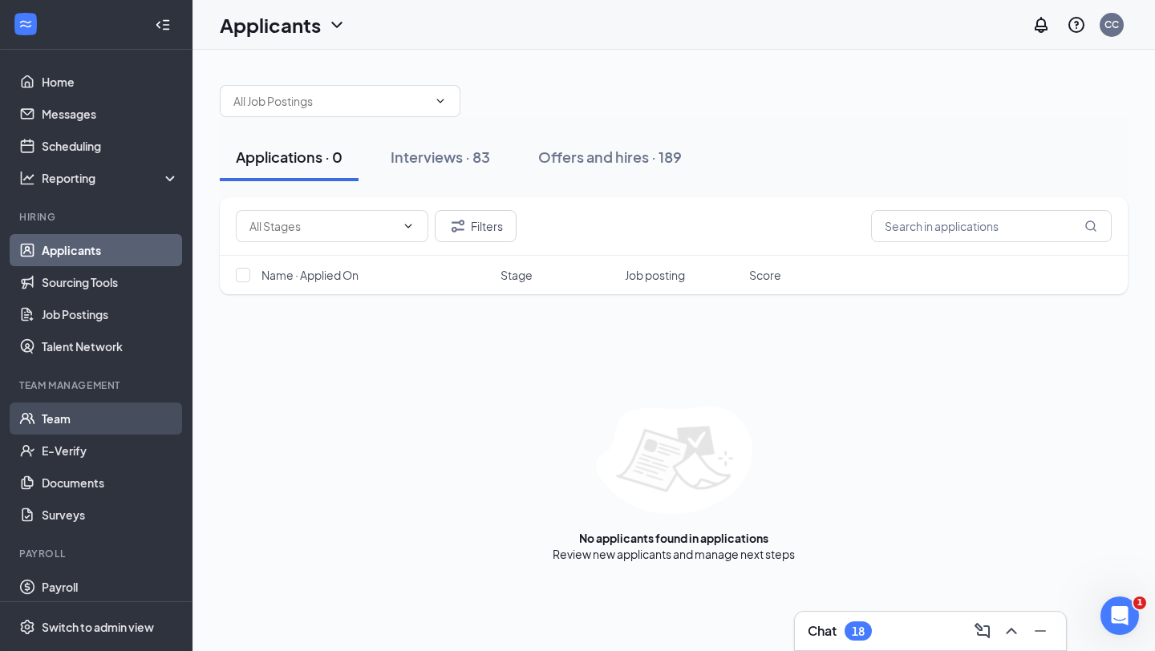
click at [79, 417] on link "Team" at bounding box center [110, 419] width 137 height 32
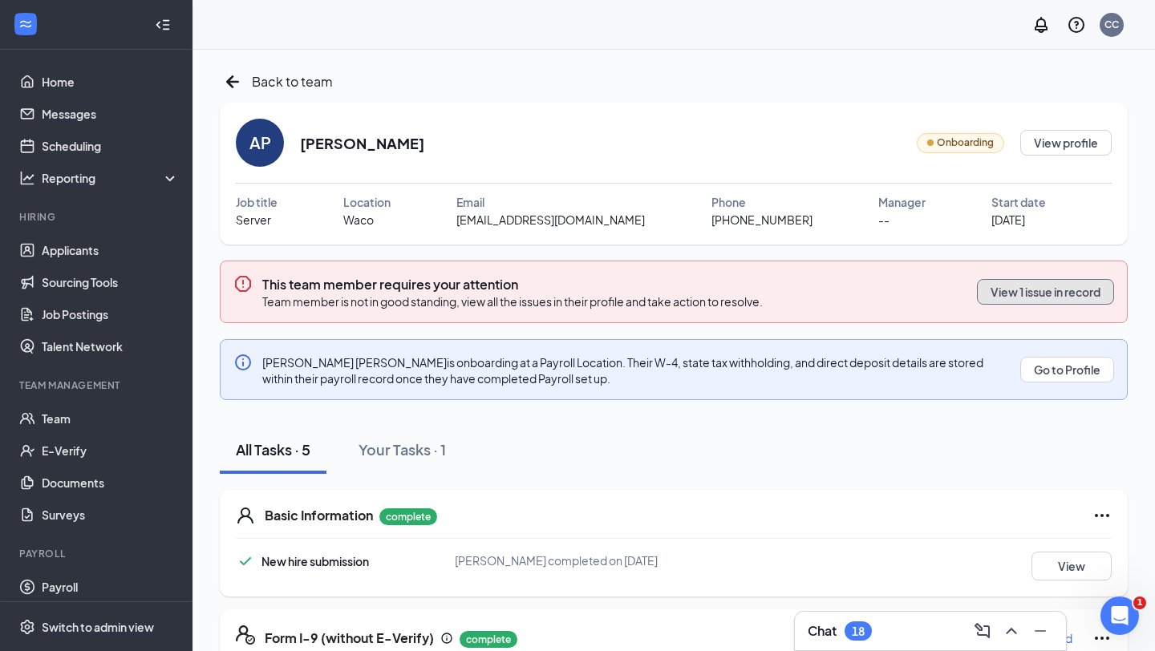
click at [1048, 289] on button "View 1 issue in record" at bounding box center [1045, 292] width 137 height 26
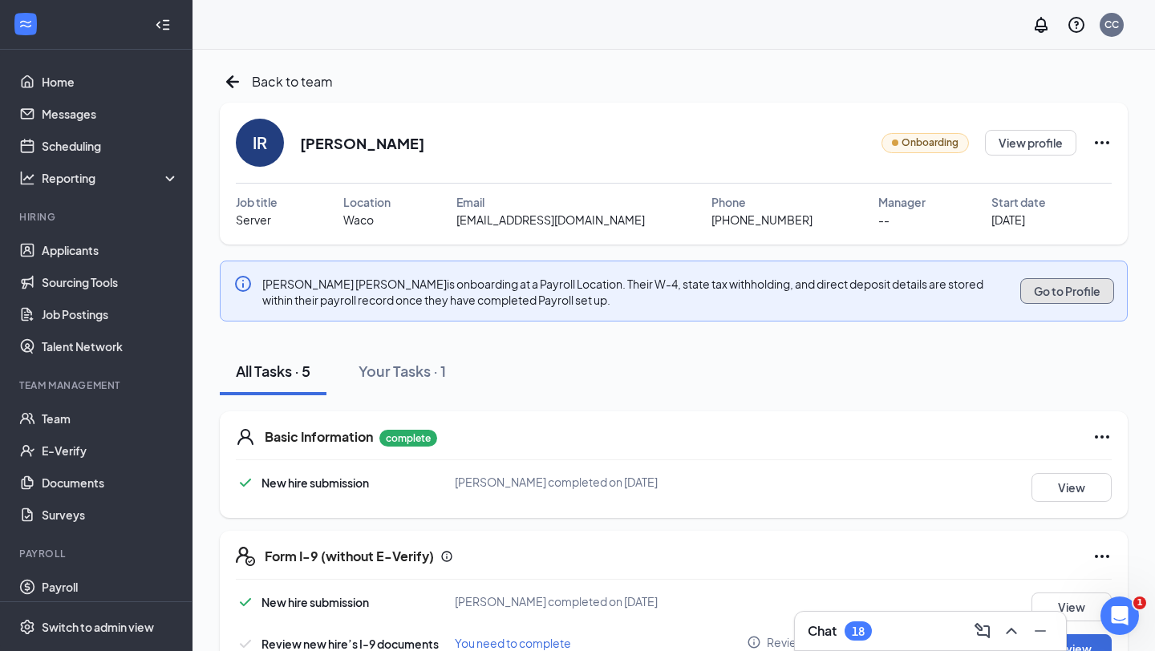
click at [1066, 286] on button "Go to Profile" at bounding box center [1067, 291] width 94 height 26
click at [233, 83] on icon "ArrowLeftNew" at bounding box center [233, 82] width 26 height 26
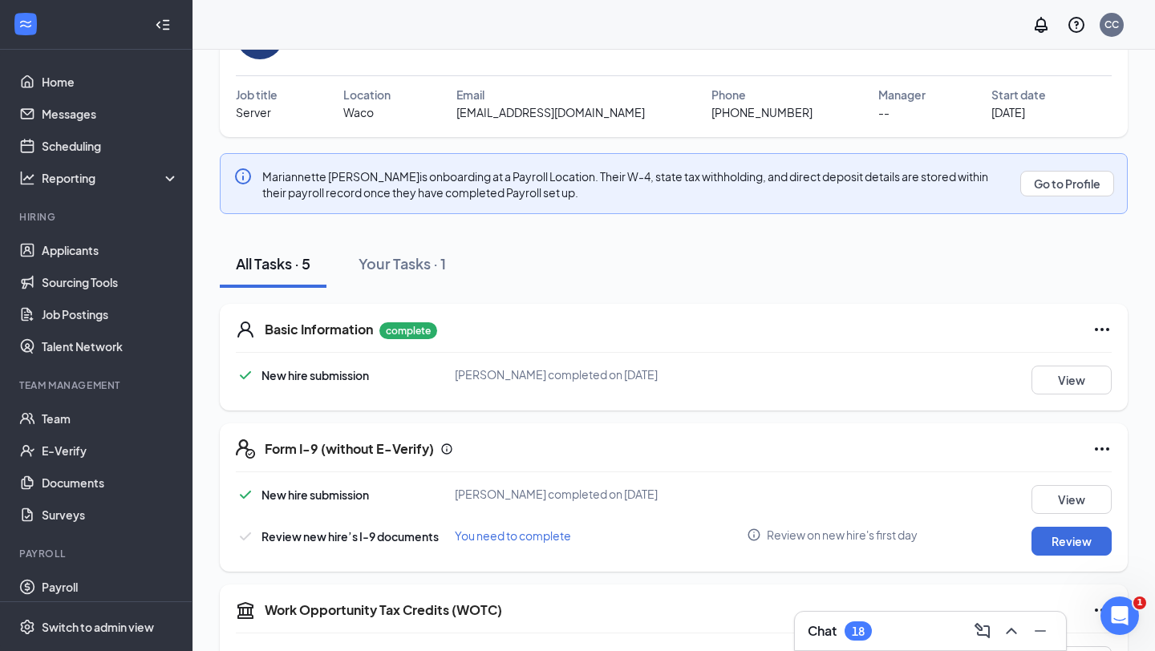
scroll to position [10, 0]
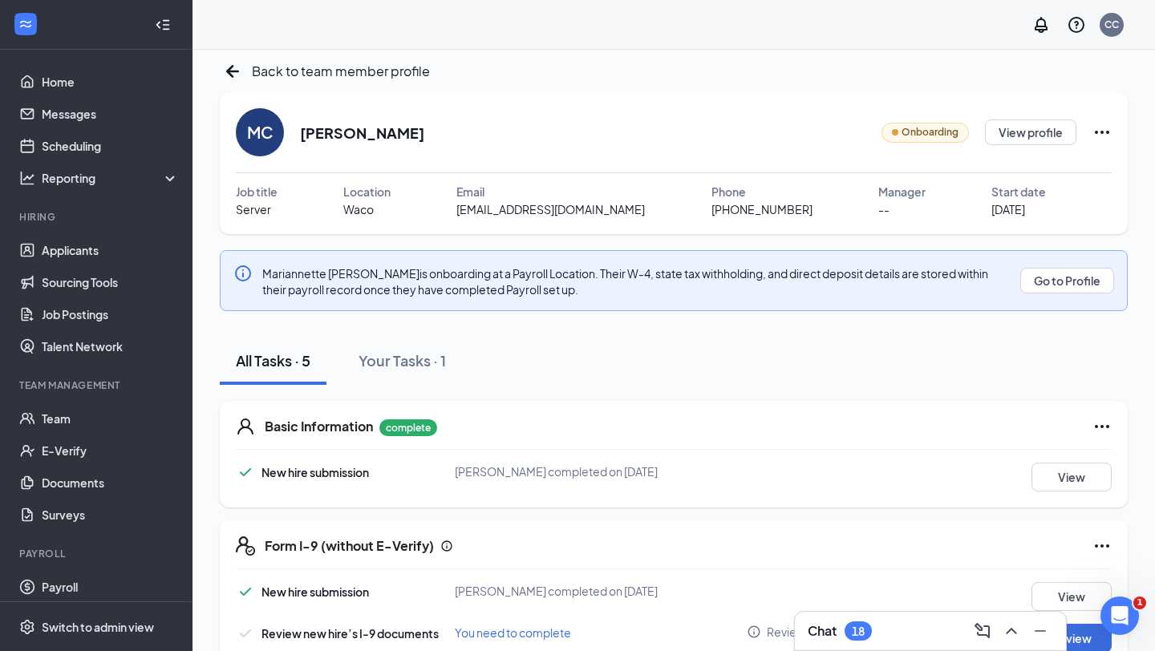
click at [1096, 132] on icon "Ellipses" at bounding box center [1102, 132] width 14 height 3
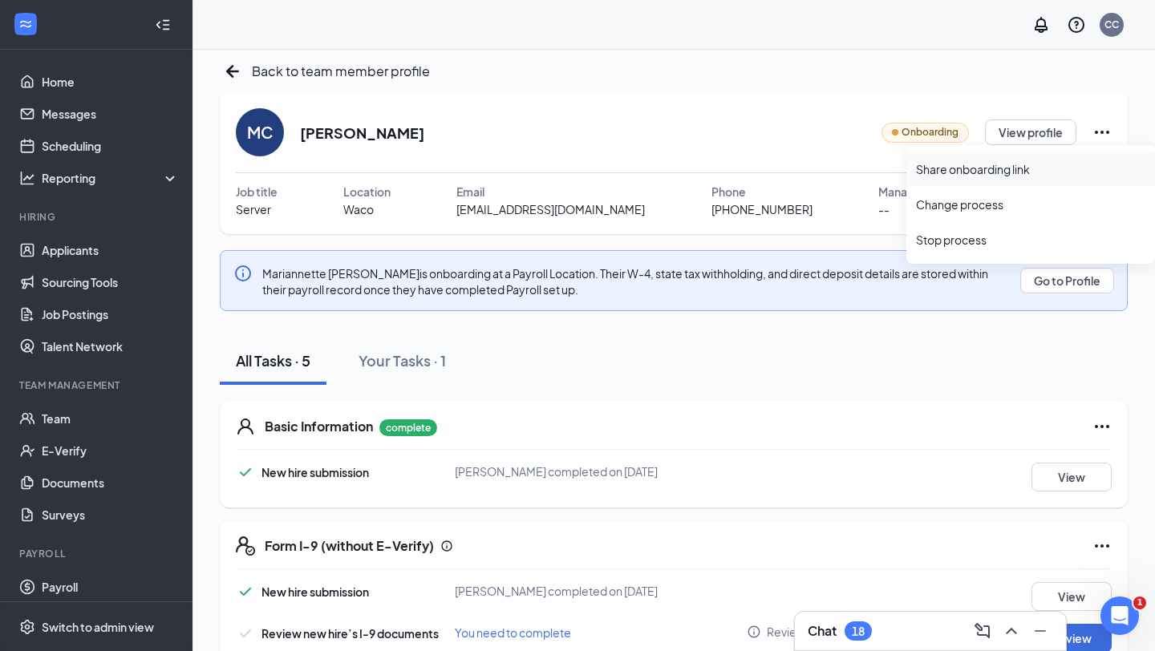
click at [1001, 166] on div "Share onboarding link" at bounding box center [1030, 169] width 229 height 16
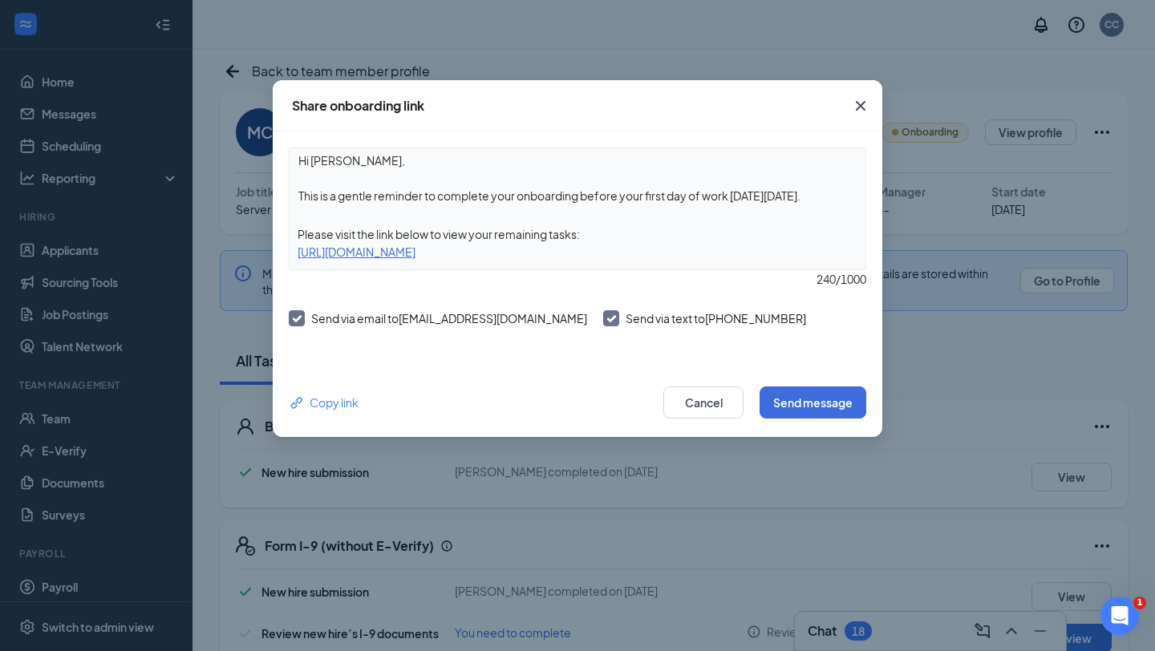
click at [788, 424] on div "Copy link Cancel Send message" at bounding box center [578, 402] width 610 height 69
click at [796, 401] on button "Send message" at bounding box center [813, 403] width 107 height 32
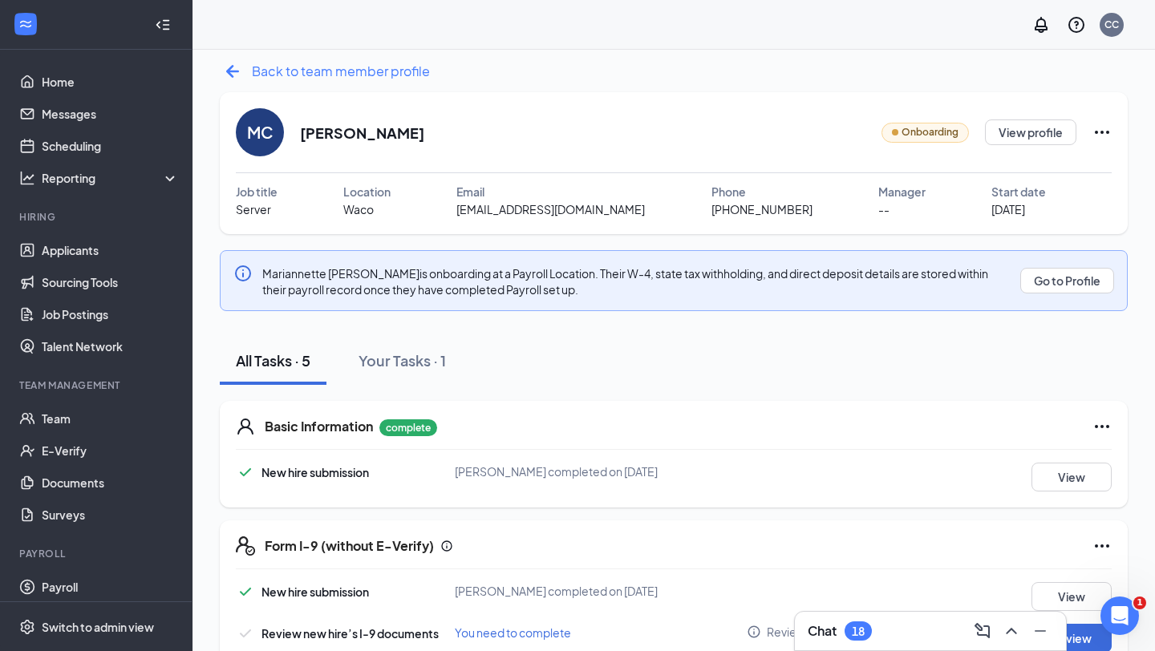
click at [222, 63] on icon "ArrowLeftNew" at bounding box center [233, 72] width 26 height 26
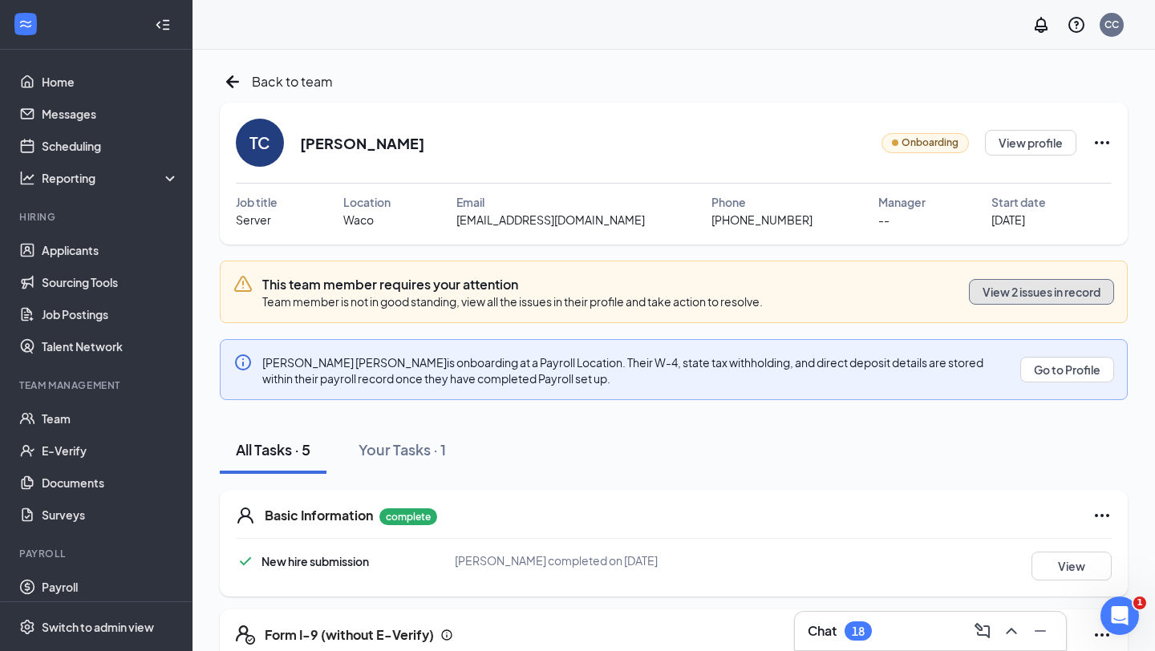
click at [1051, 297] on button "View 2 issues in record" at bounding box center [1041, 292] width 145 height 26
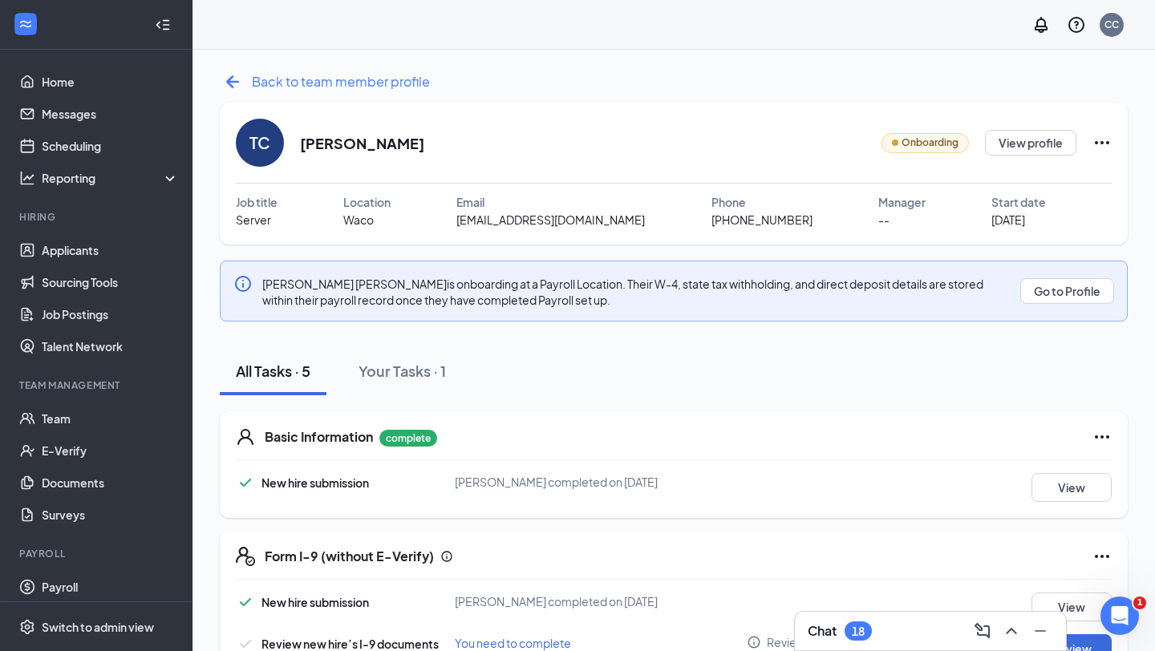
click at [241, 87] on icon "ArrowLeftNew" at bounding box center [233, 82] width 26 height 26
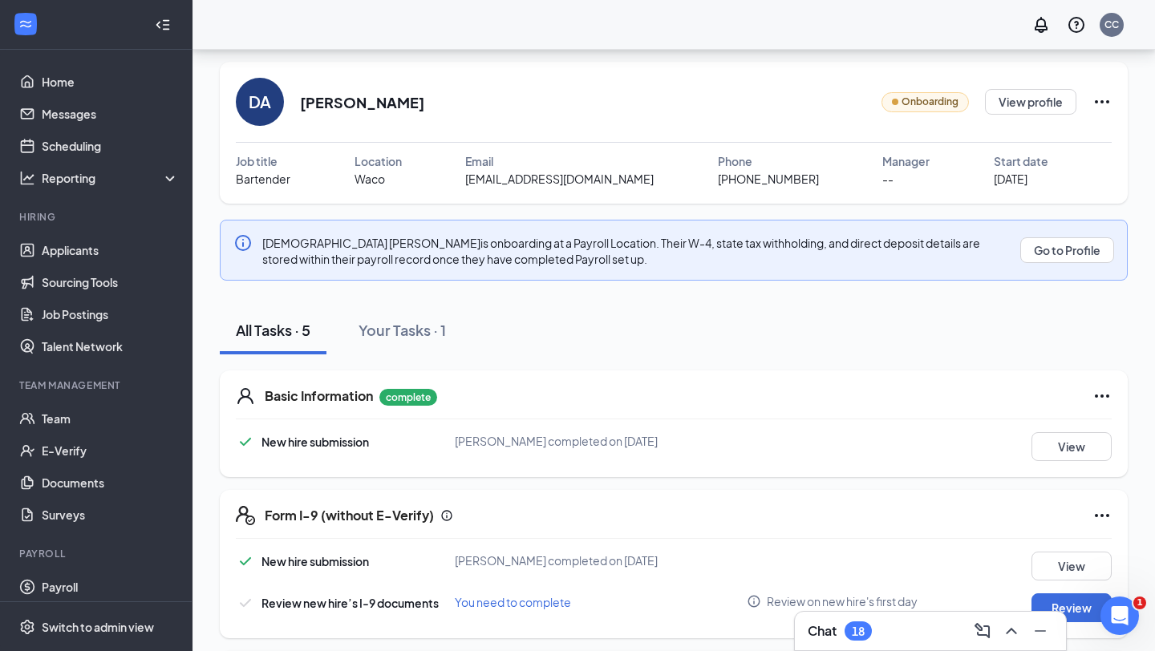
scroll to position [17, 0]
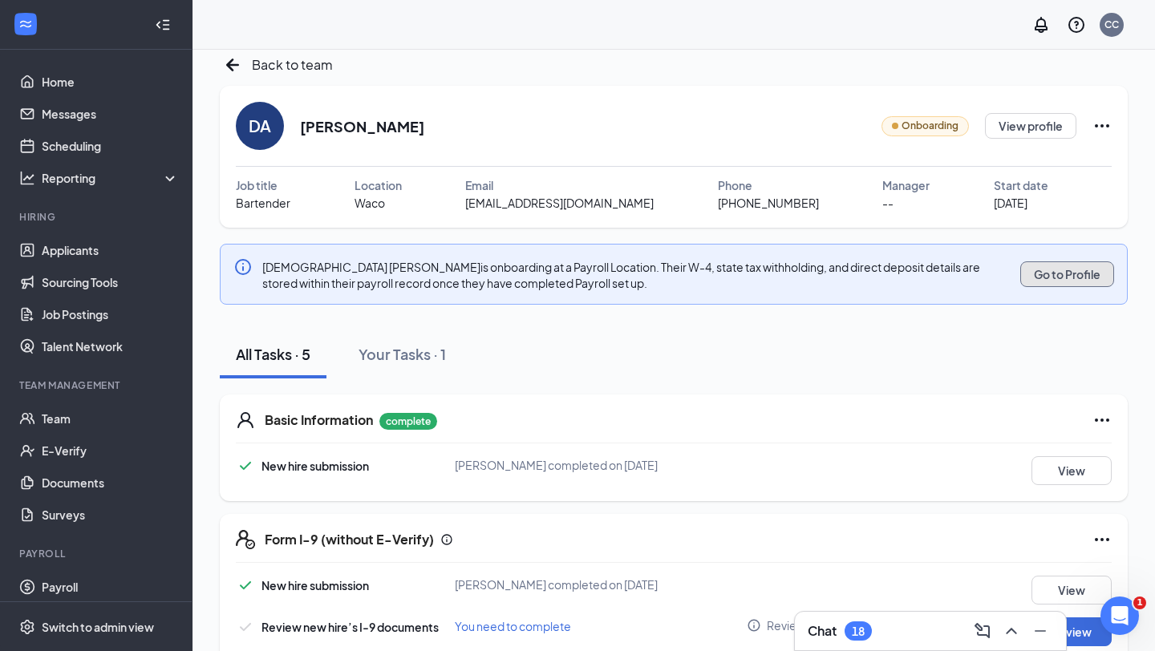
click at [1082, 278] on button "Go to Profile" at bounding box center [1067, 274] width 94 height 26
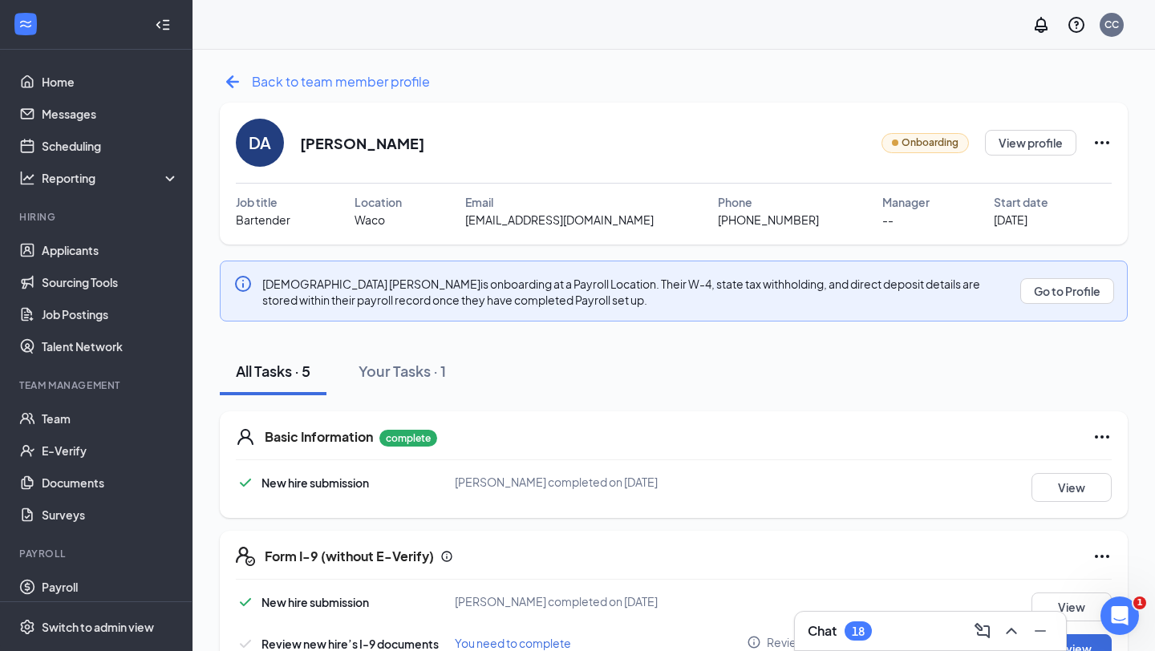
click at [231, 79] on icon "ArrowLeftNew" at bounding box center [233, 82] width 26 height 26
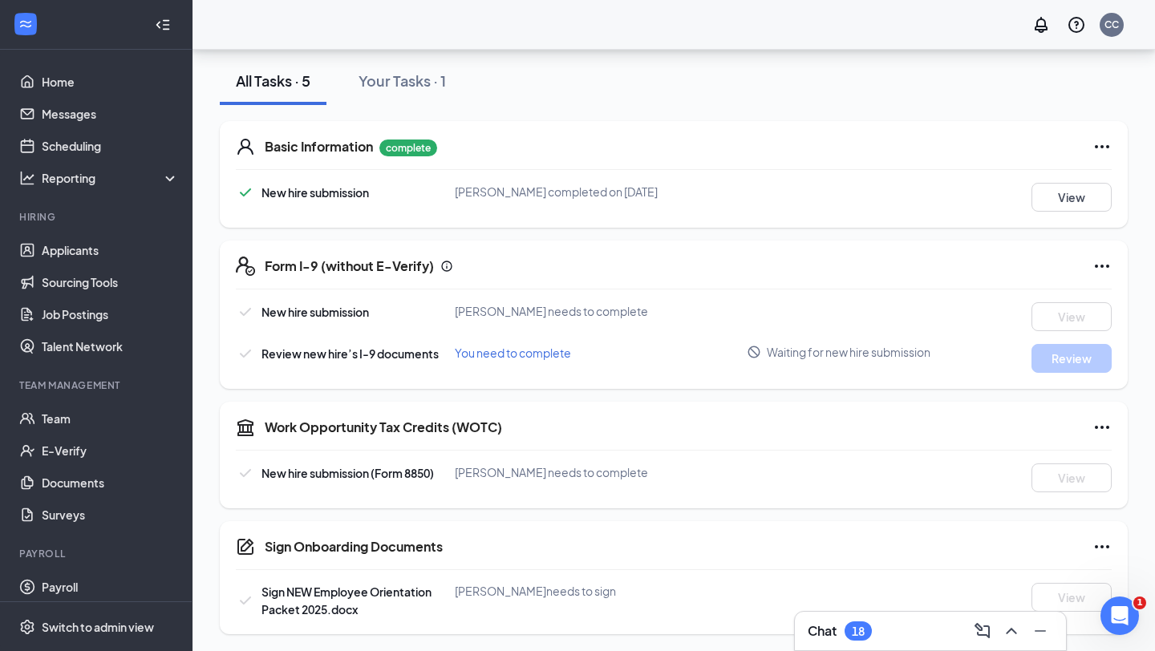
scroll to position [293, 0]
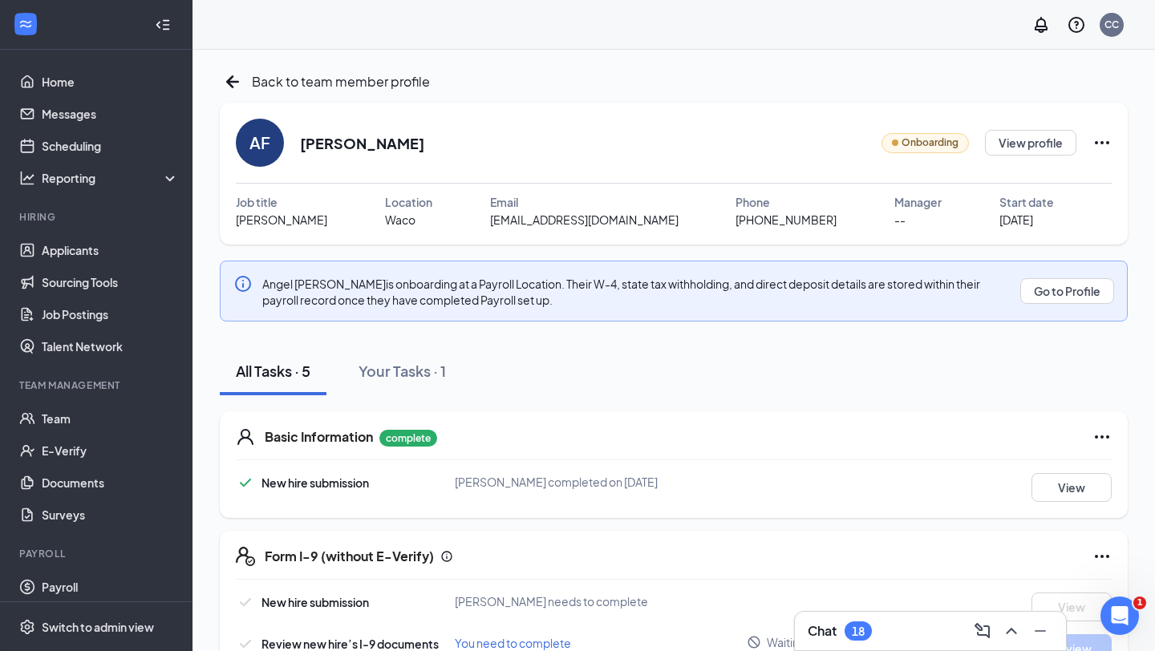
click at [1100, 151] on icon "Ellipses" at bounding box center [1101, 142] width 19 height 19
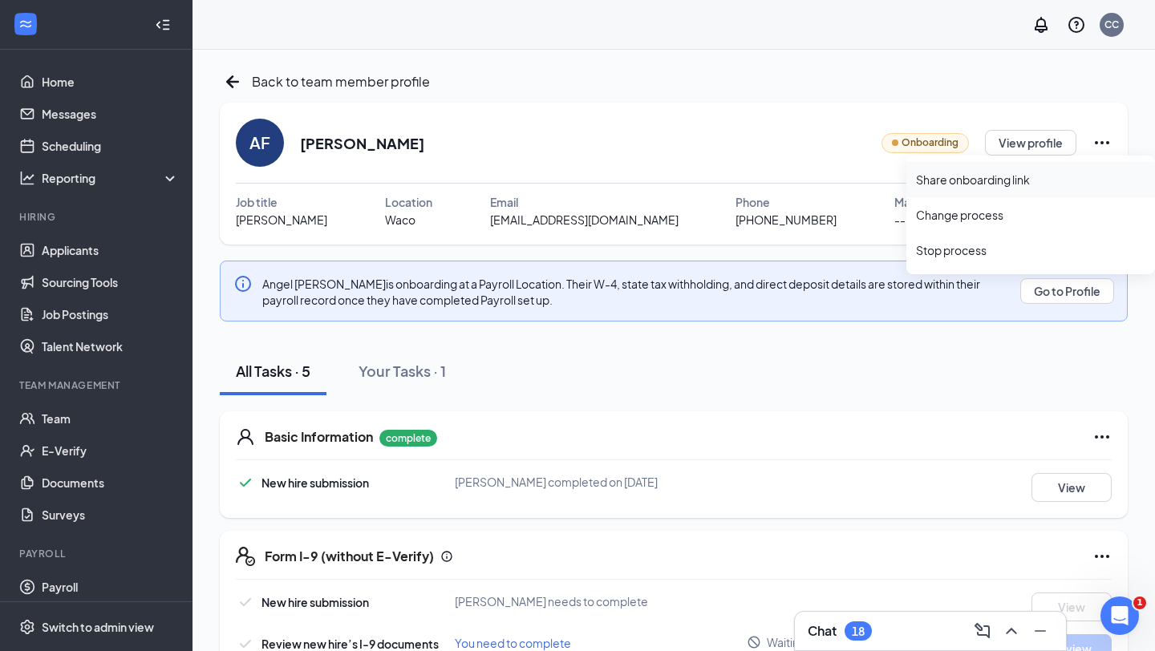
click at [1018, 188] on li "Share onboarding link" at bounding box center [1030, 179] width 249 height 35
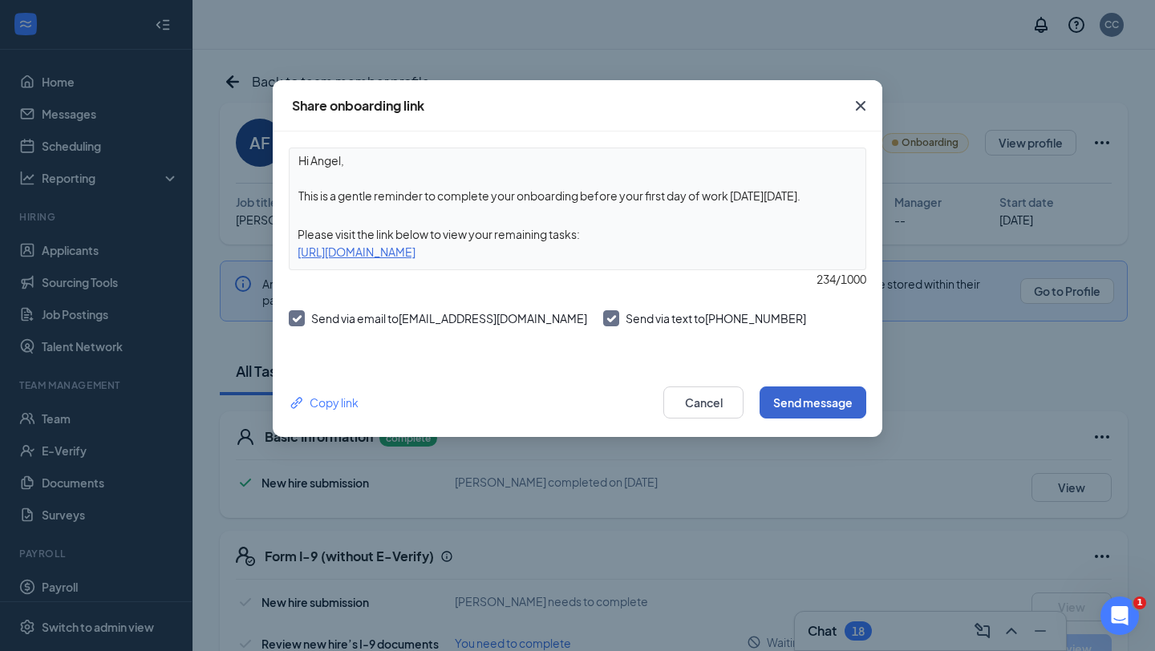
click at [799, 408] on button "Send message" at bounding box center [813, 403] width 107 height 32
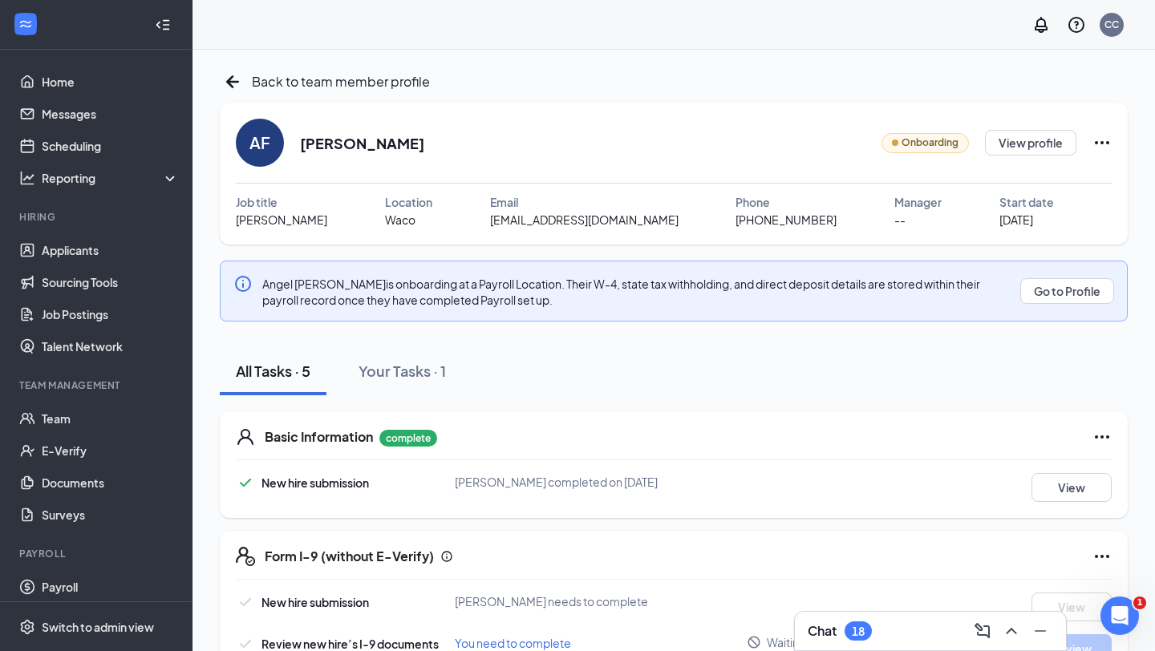
click at [873, 407] on div "Basic Information complete New hire submission Angel U Flores completed on Aug …" at bounding box center [674, 659] width 908 height 529
click at [237, 84] on icon "ArrowLeftNew" at bounding box center [233, 82] width 26 height 26
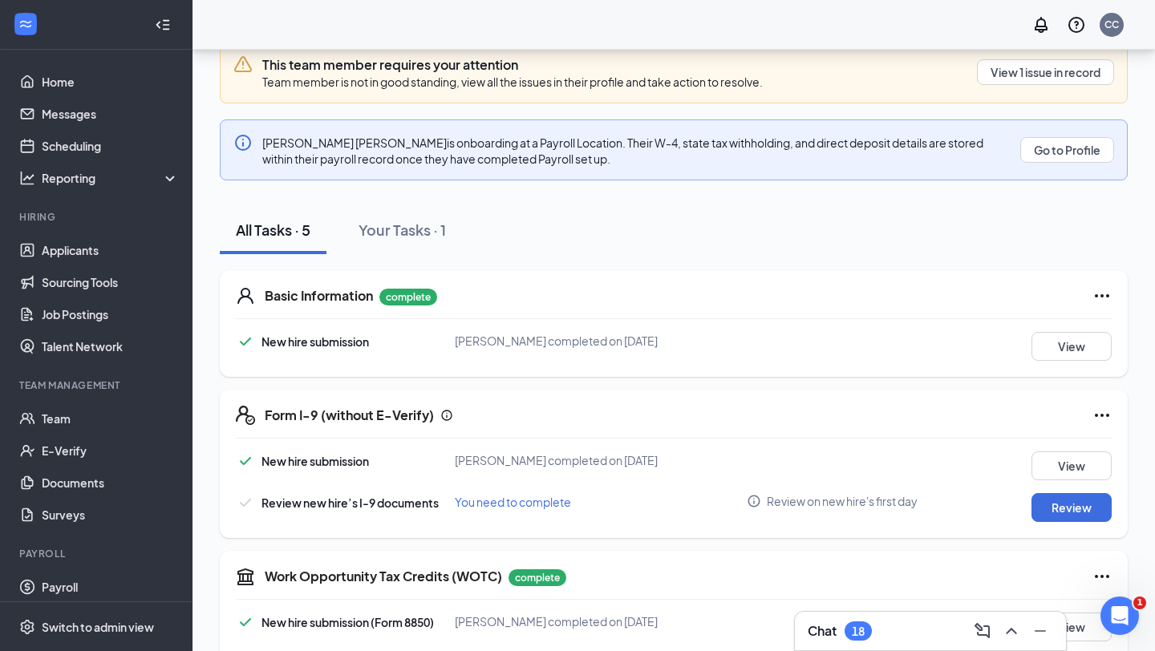
scroll to position [192, 0]
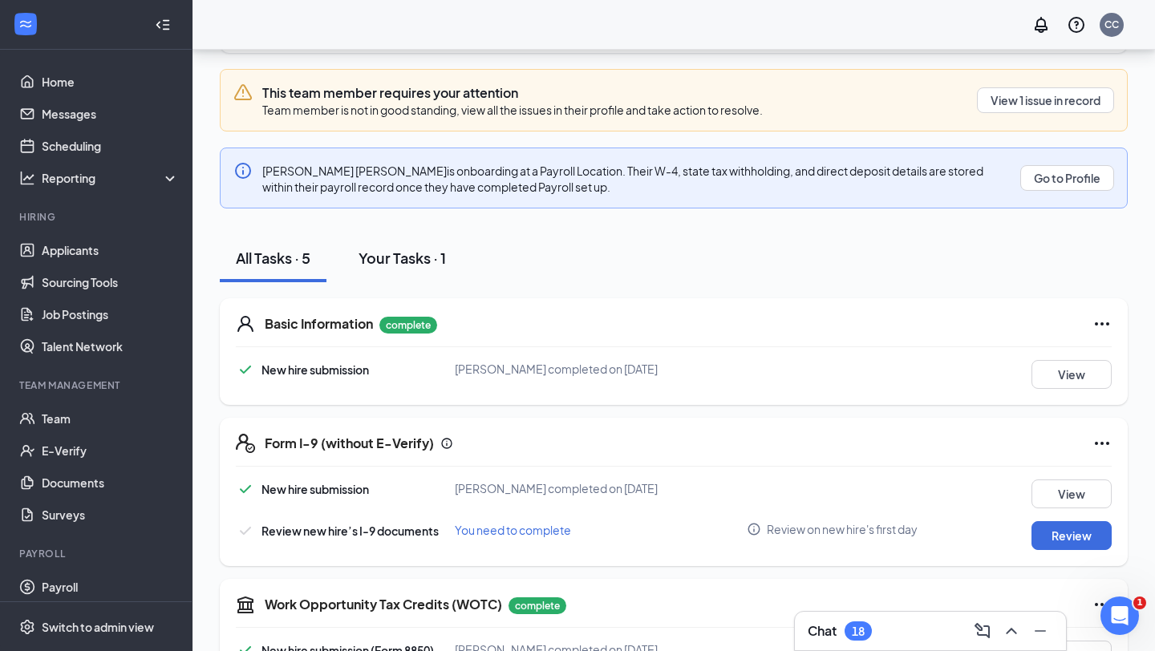
click at [409, 264] on div "Your Tasks · 1" at bounding box center [402, 258] width 87 height 20
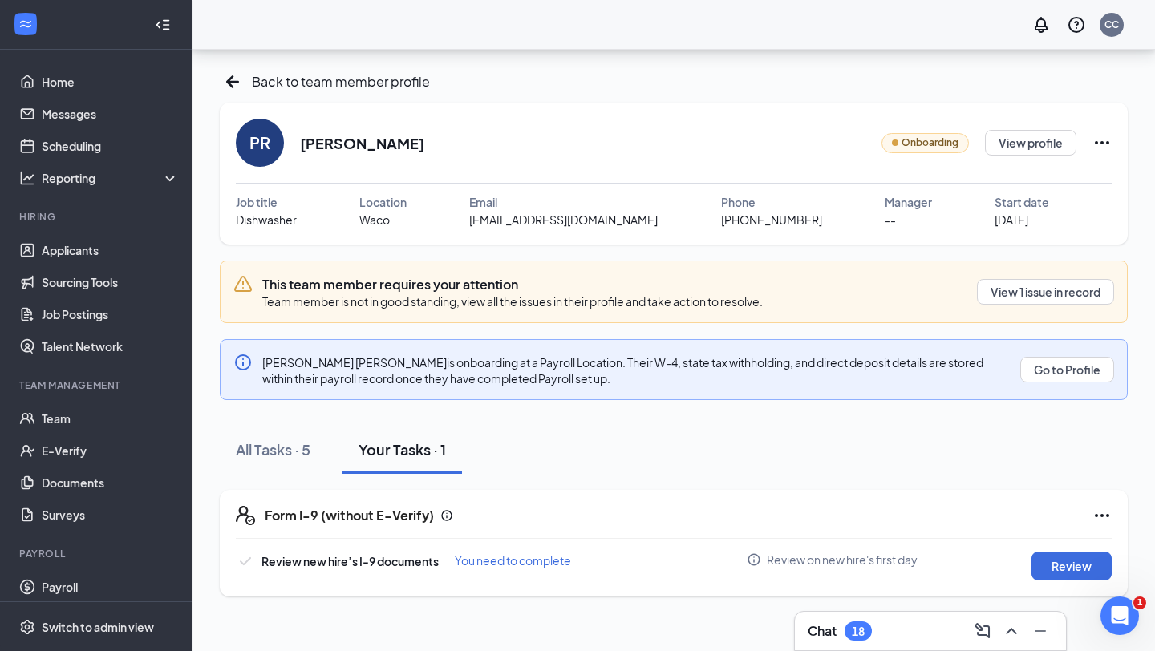
scroll to position [0, 0]
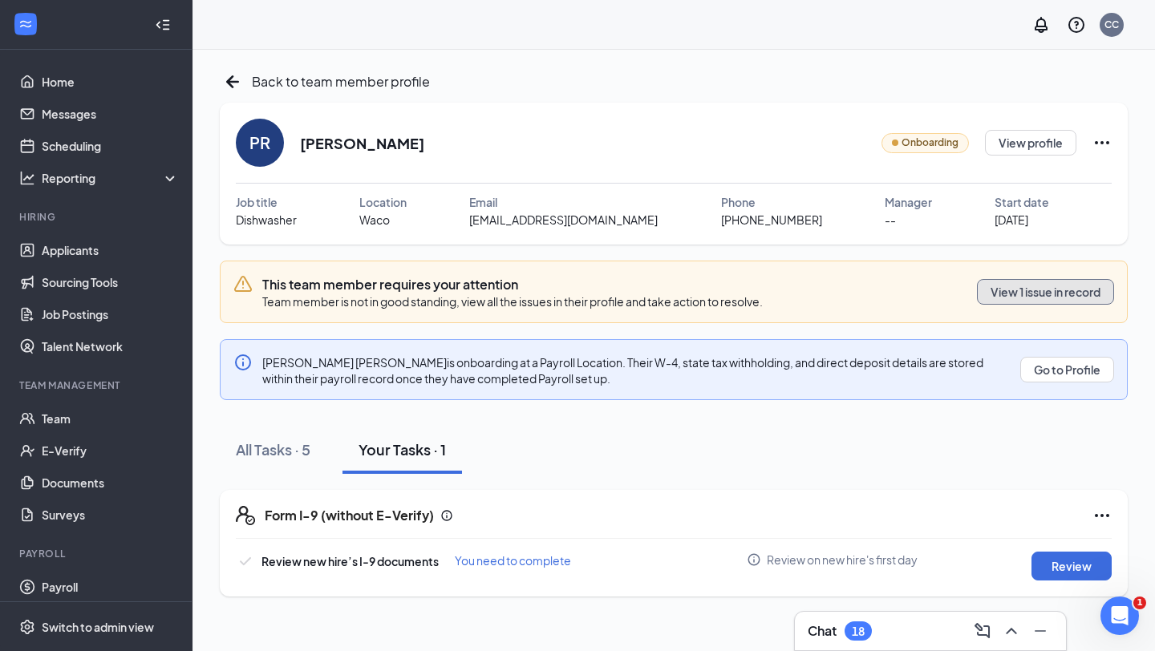
click at [1038, 298] on button "View 1 issue in record" at bounding box center [1045, 292] width 137 height 26
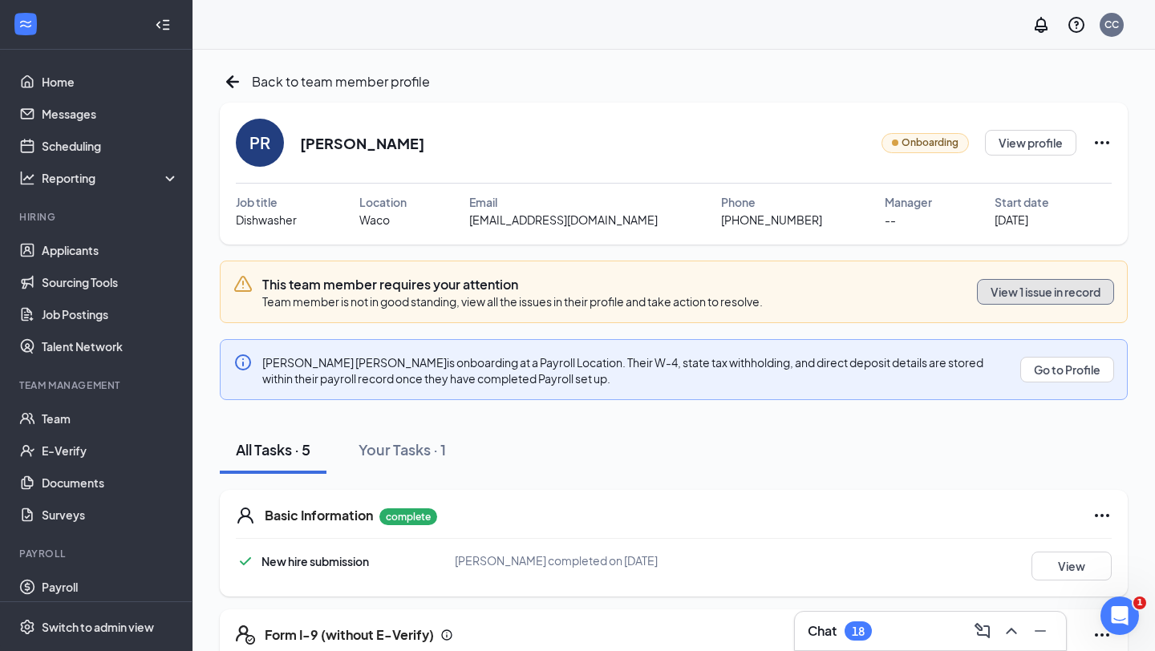
click at [1068, 297] on button "View 1 issue in record" at bounding box center [1045, 292] width 137 height 26
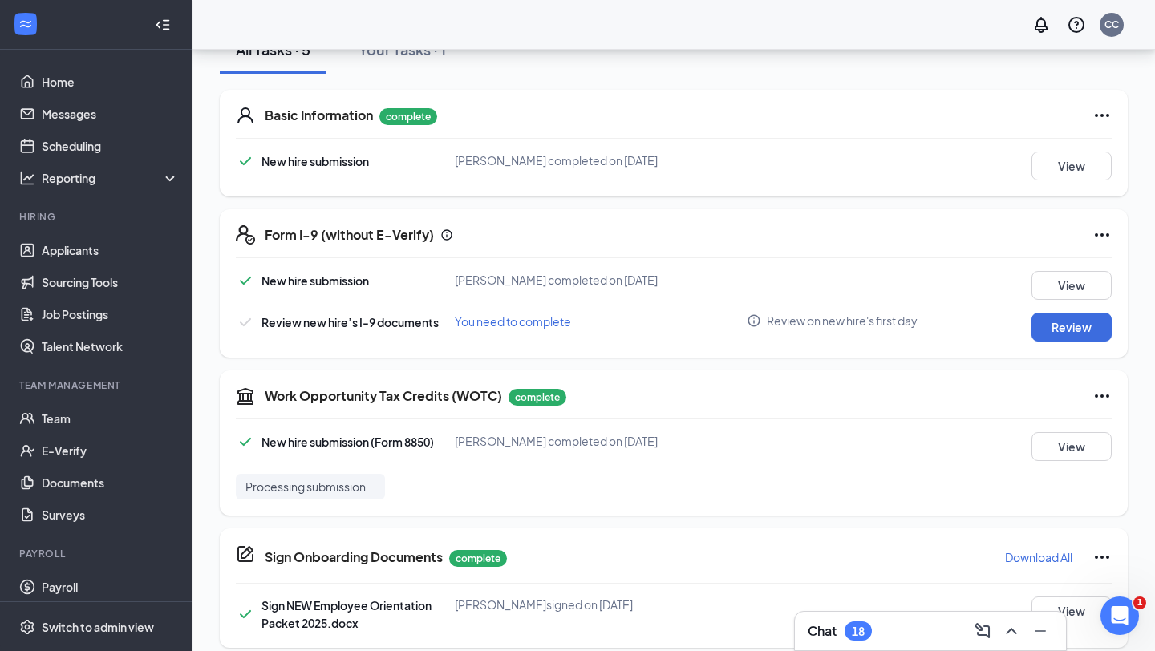
scroll to position [338, 0]
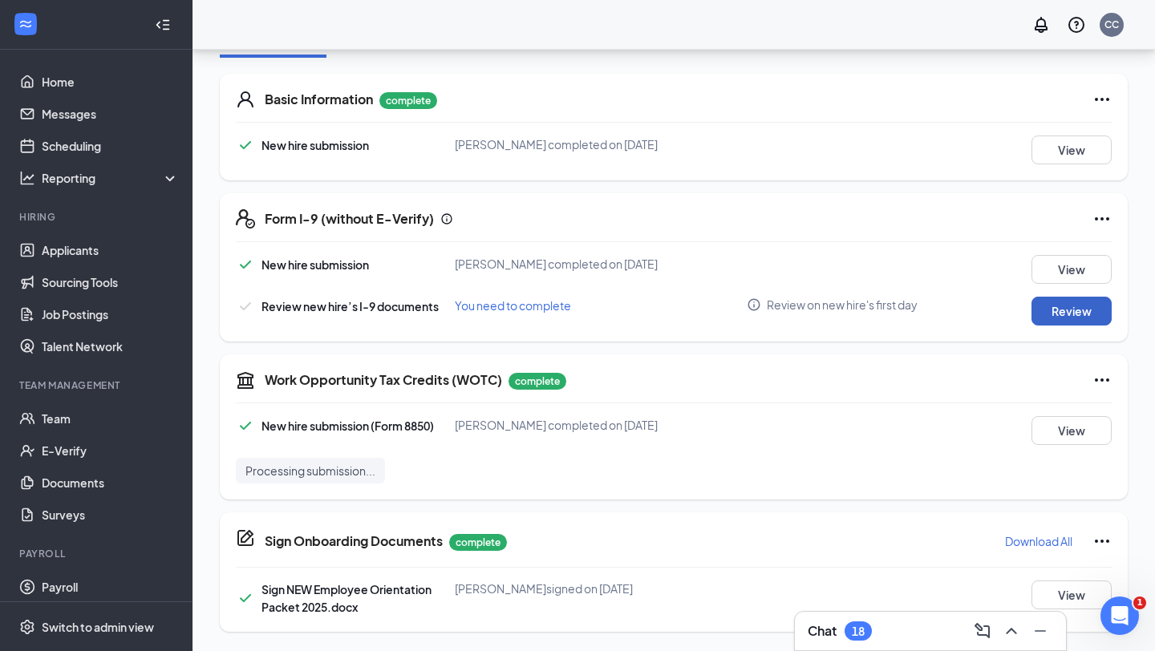
click at [1078, 308] on button "Review" at bounding box center [1072, 311] width 80 height 29
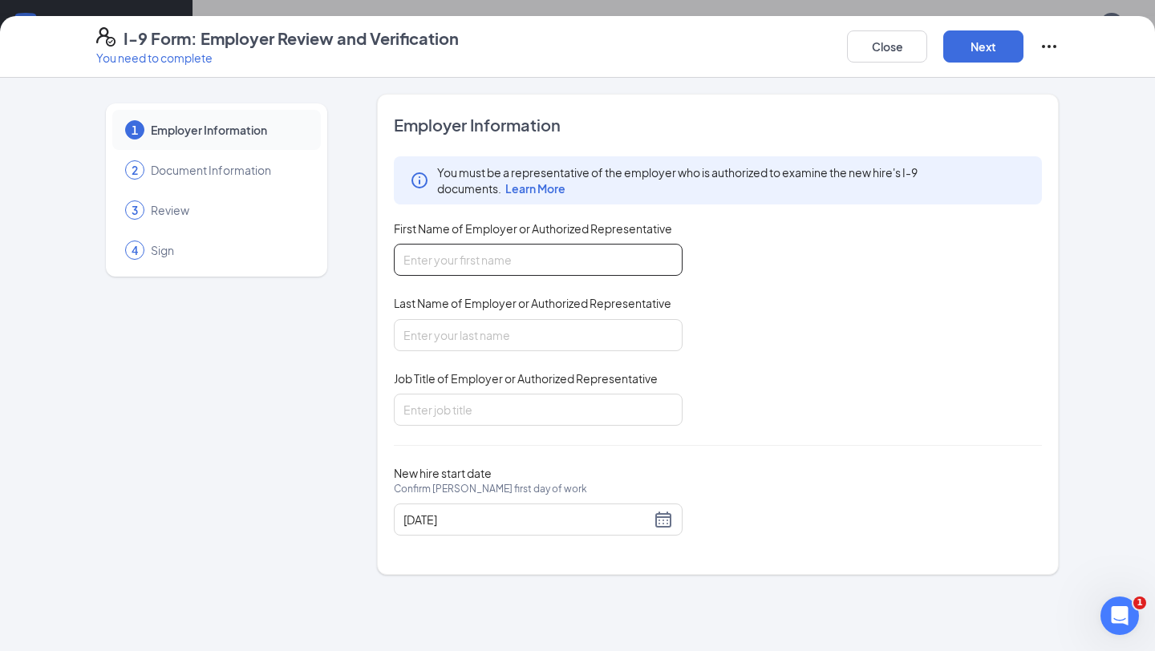
click at [449, 262] on input "First Name of Employer or Authorized Representative" at bounding box center [538, 260] width 289 height 32
type input "[PERSON_NAME]"
click at [458, 338] on input "Last Name of Employer or Authorized Representative" at bounding box center [538, 335] width 289 height 32
type input "[PERSON_NAME]"
click at [448, 416] on input "Job Title of Employer or Authorized Representative" at bounding box center [538, 410] width 289 height 32
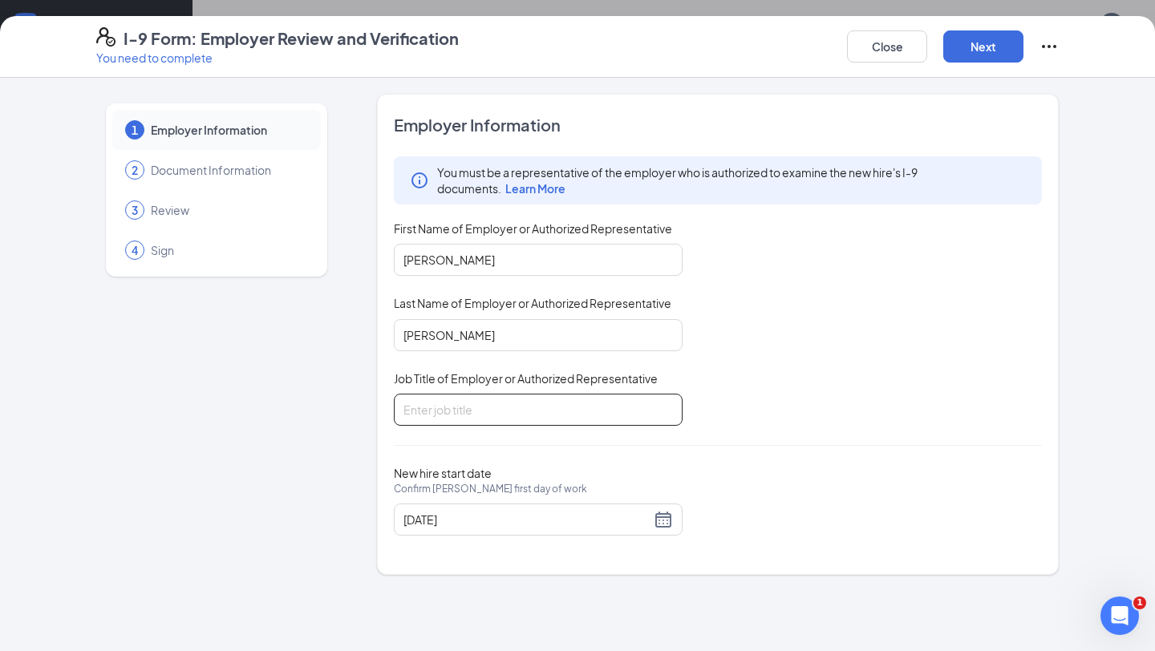
type input "Manager"
click at [888, 41] on button "Close" at bounding box center [887, 46] width 80 height 32
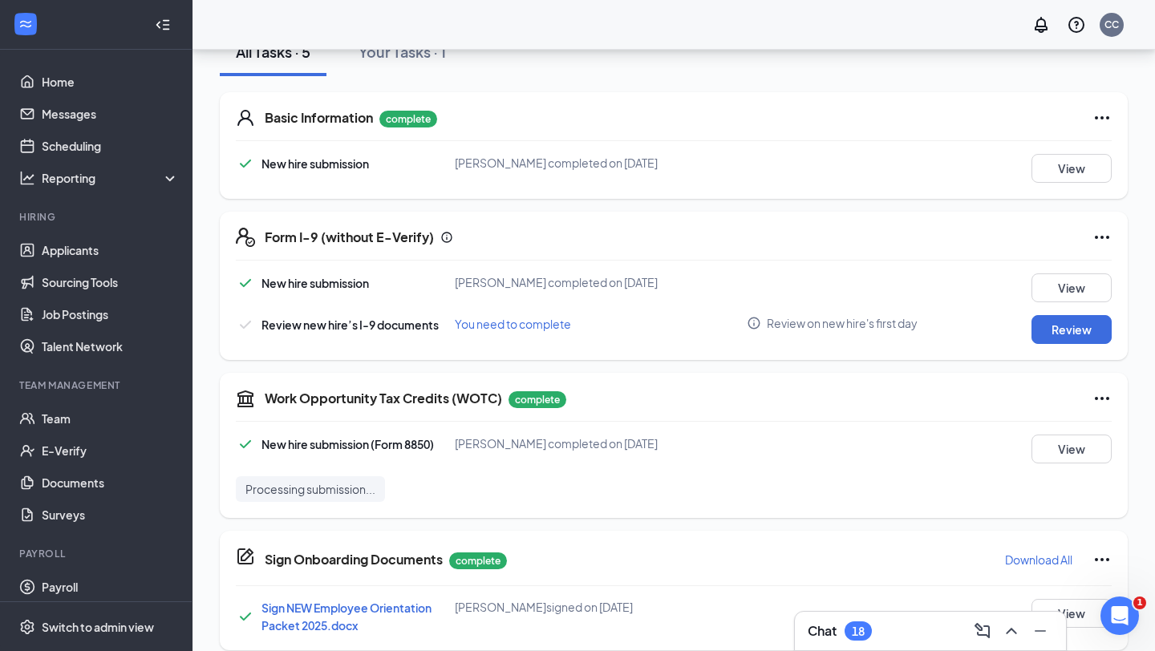
scroll to position [338, 0]
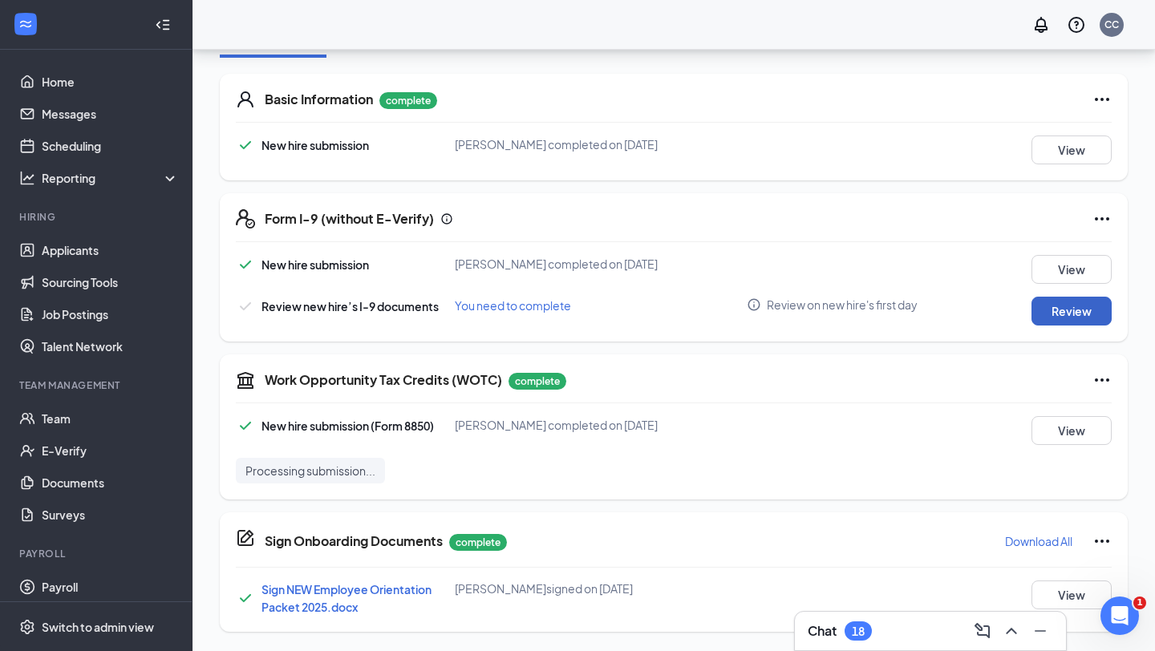
click at [1084, 310] on button "Review" at bounding box center [1072, 311] width 80 height 29
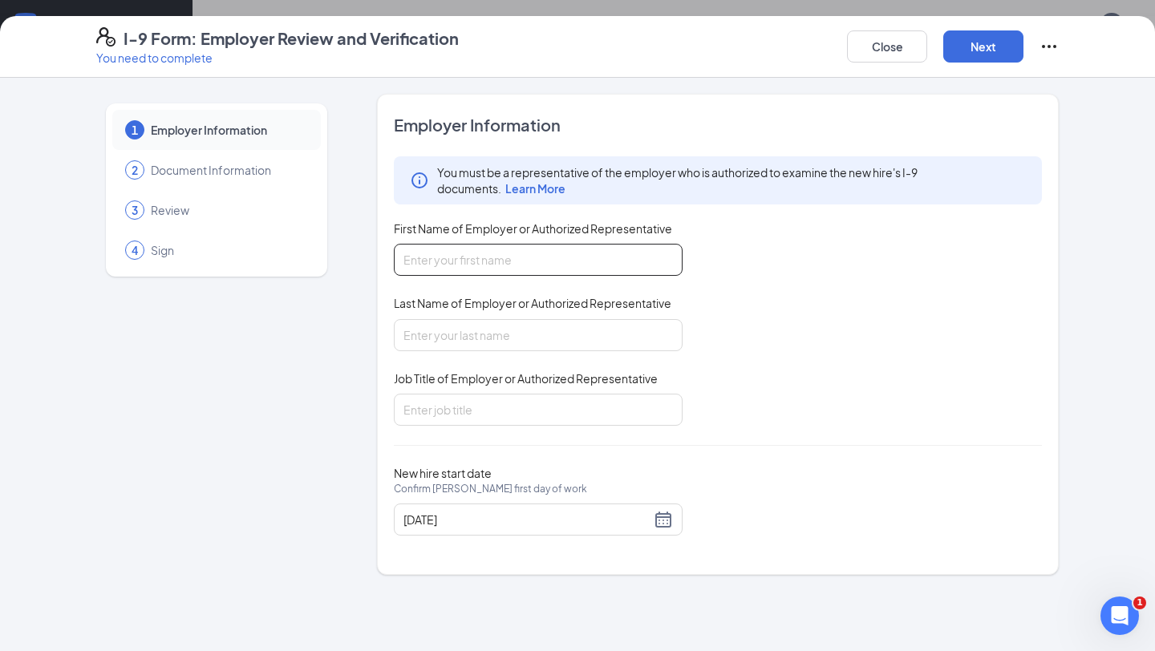
click at [447, 258] on input "First Name of Employer or Authorized Representative" at bounding box center [538, 260] width 289 height 32
type input "Jannet"
click at [480, 330] on input "Last Name of Employer or Authorized Representative" at bounding box center [538, 335] width 289 height 32
type input "Reynoso"
click at [467, 415] on input "Job Title of Employer or Authorized Representative" at bounding box center [538, 410] width 289 height 32
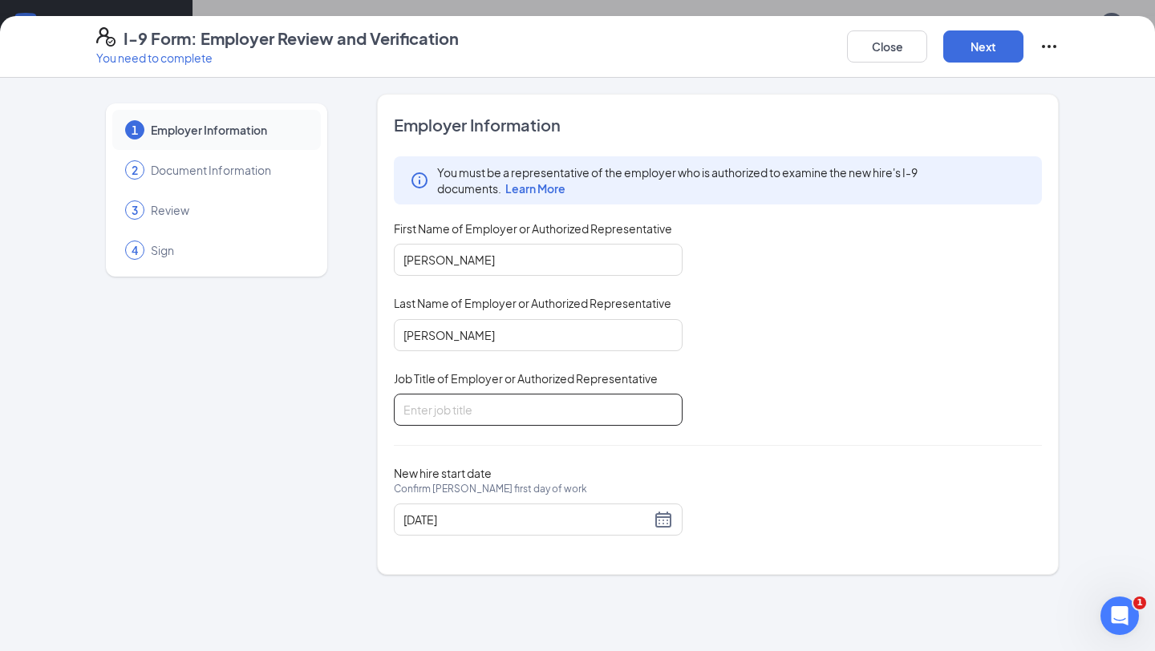
type input "Manager"
click at [444, 525] on input "09/05/2025" at bounding box center [526, 520] width 247 height 18
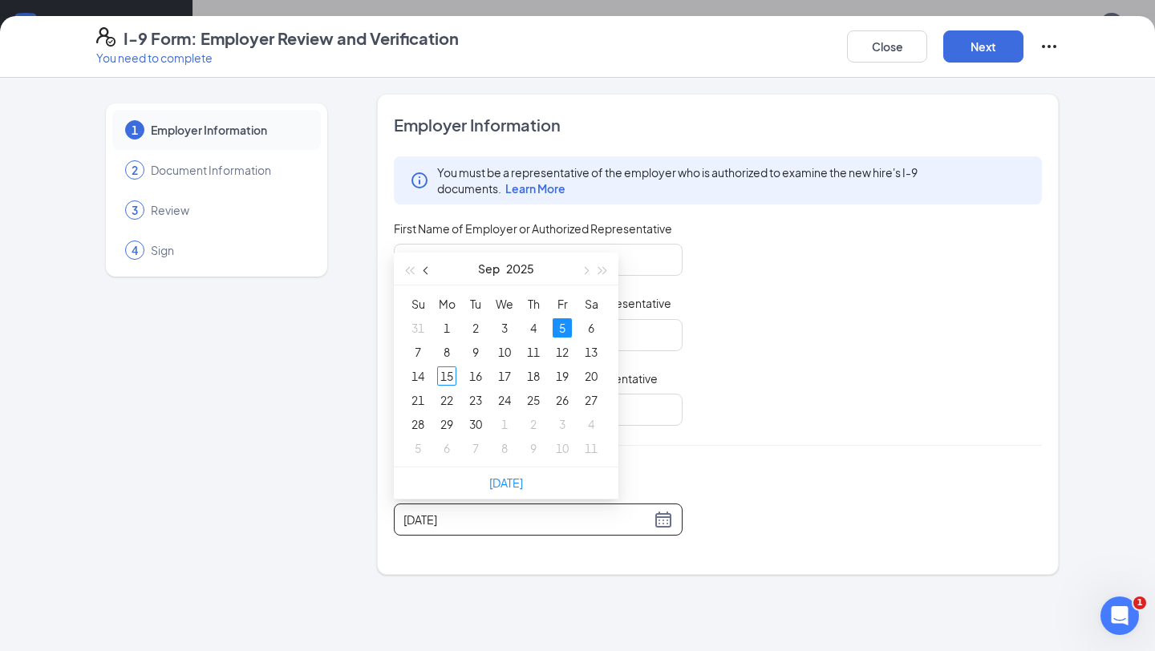
click at [430, 270] on span "button" at bounding box center [428, 271] width 8 height 8
type input "08/25/2025"
click at [452, 426] on div "25" at bounding box center [446, 424] width 19 height 19
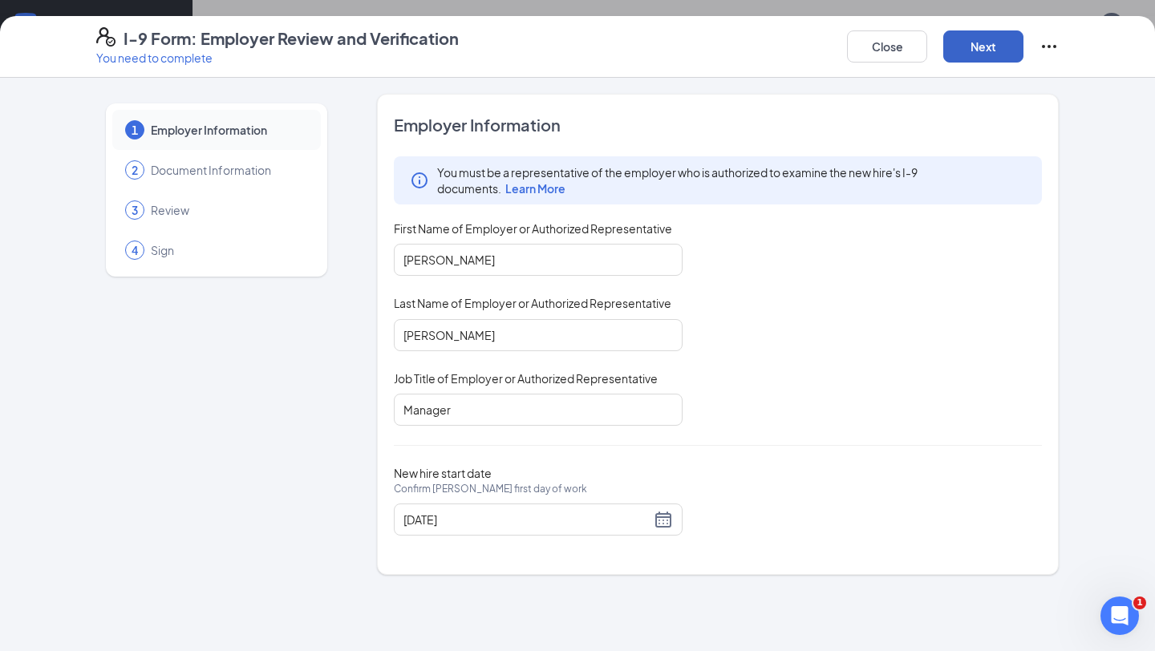
click at [958, 47] on button "Next" at bounding box center [983, 46] width 80 height 32
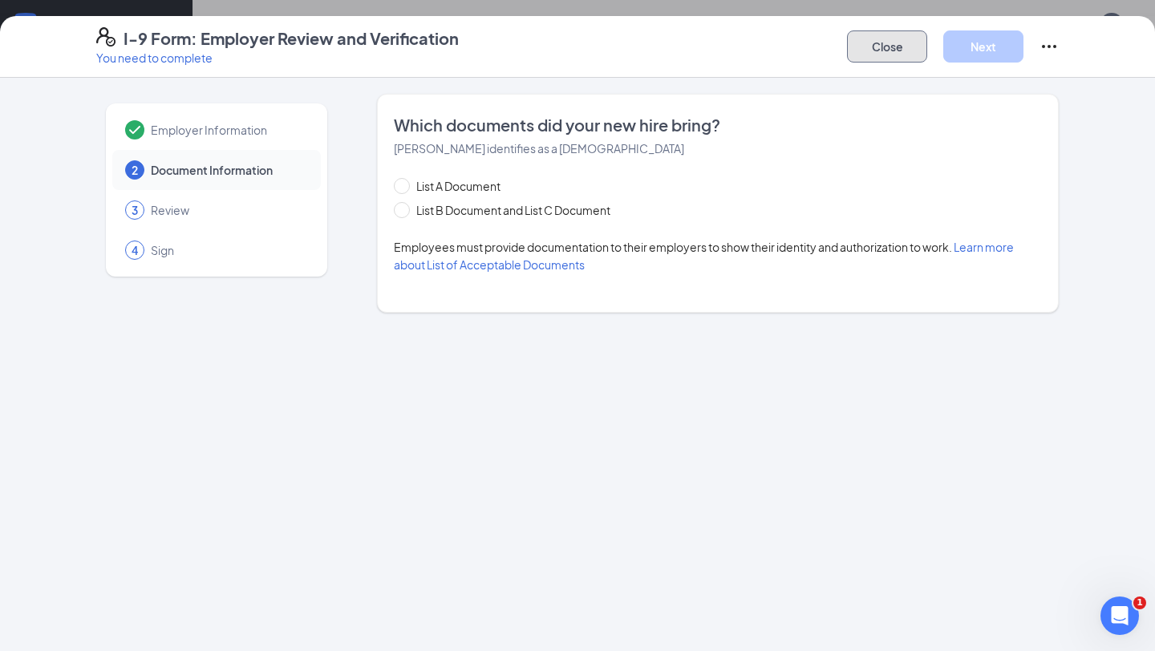
click at [904, 44] on button "Close" at bounding box center [887, 46] width 80 height 32
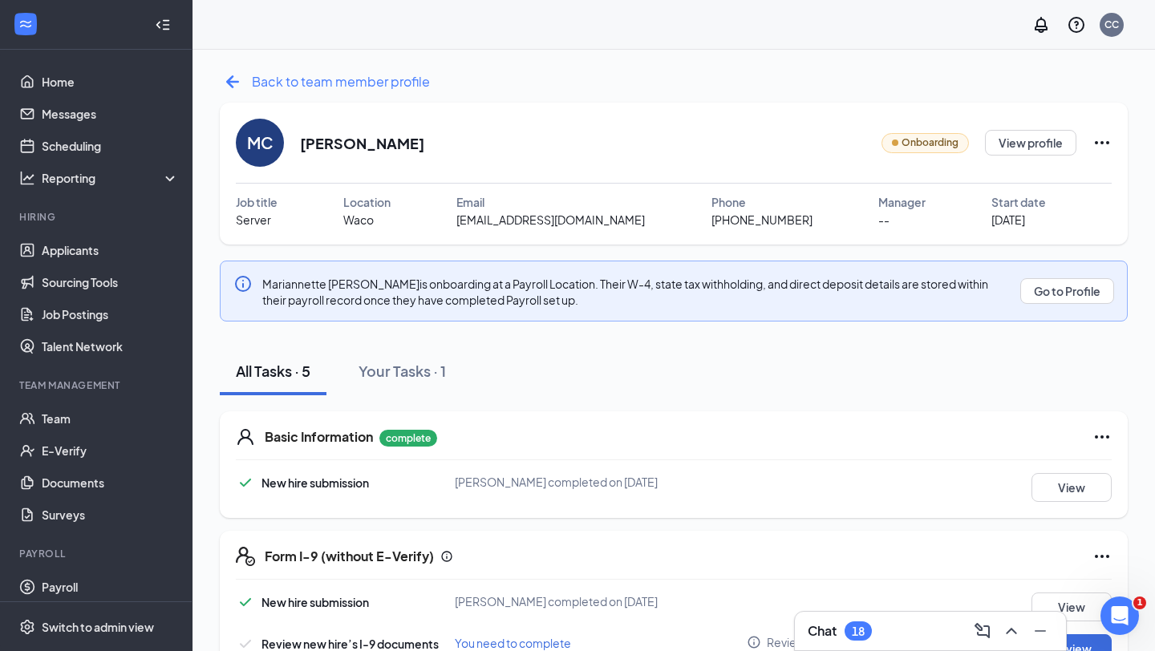
click at [234, 83] on icon "ArrowLeftNew" at bounding box center [233, 82] width 26 height 26
click at [221, 86] on icon "ArrowLeftNew" at bounding box center [233, 82] width 26 height 26
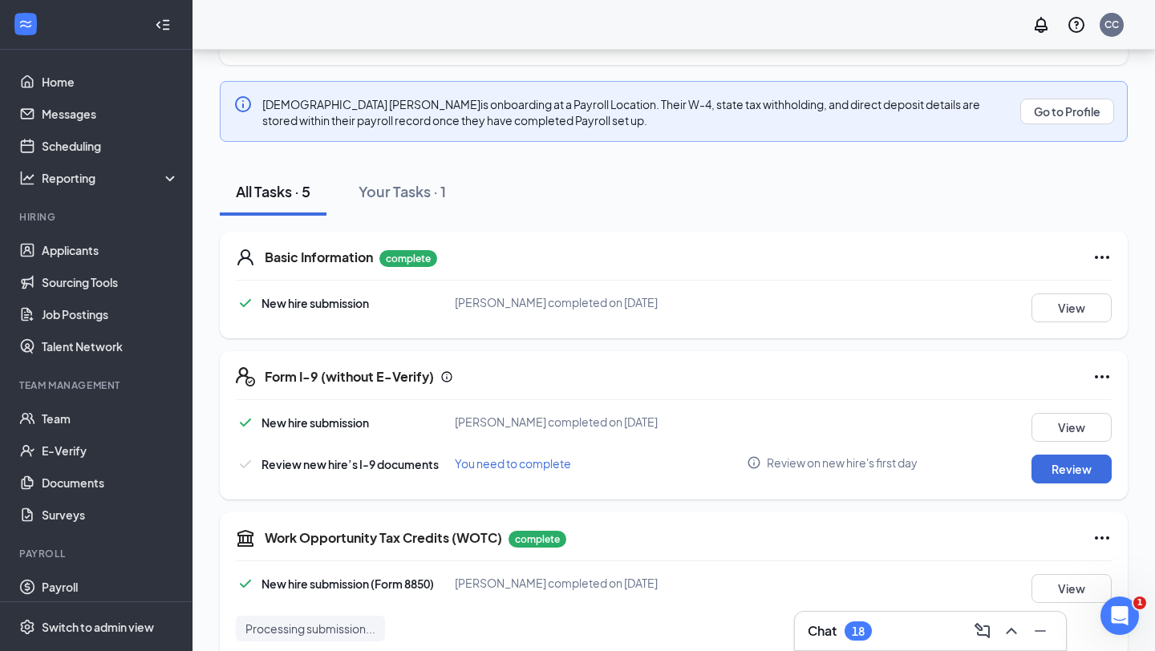
scroll to position [225, 0]
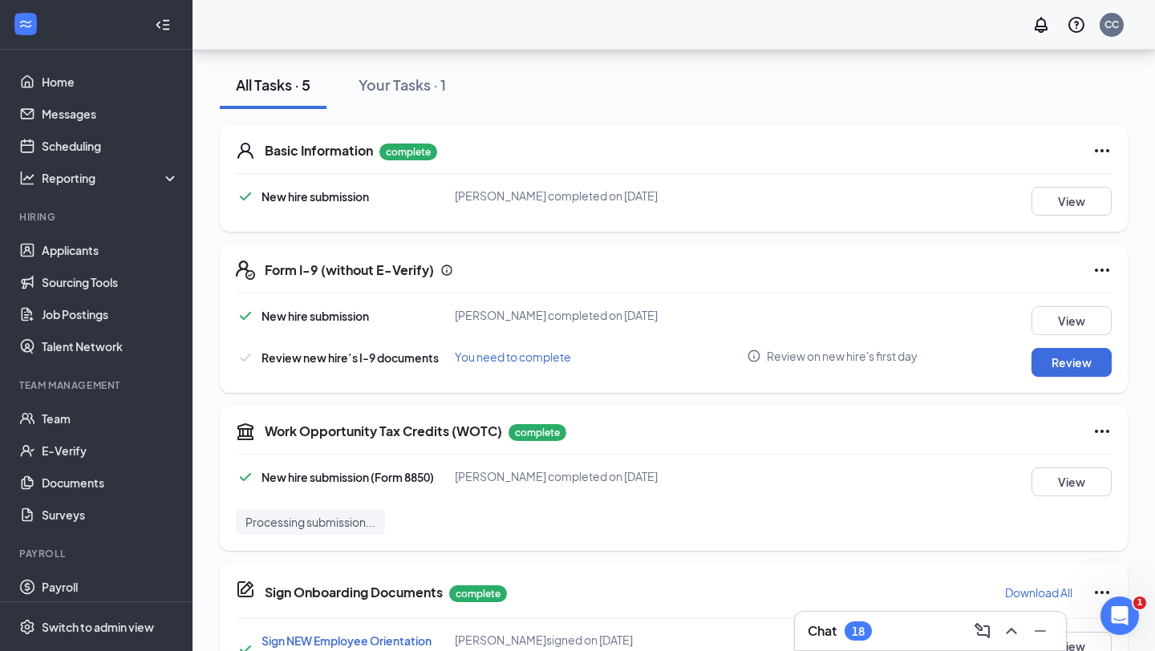
scroll to position [338, 0]
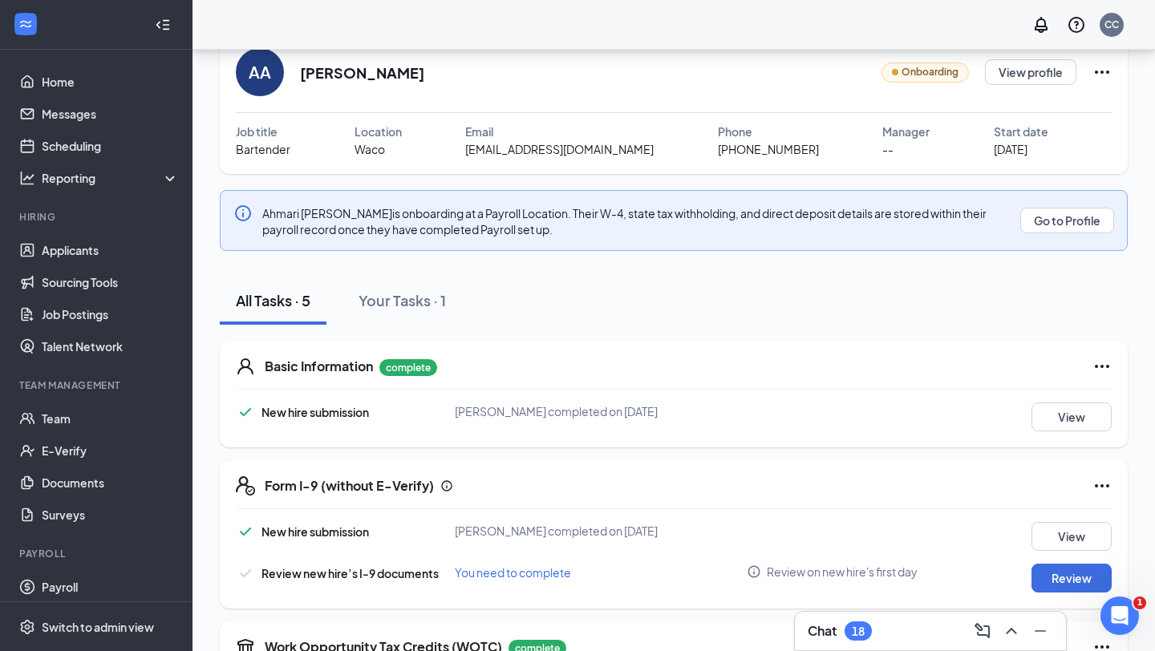
scroll to position [64, 0]
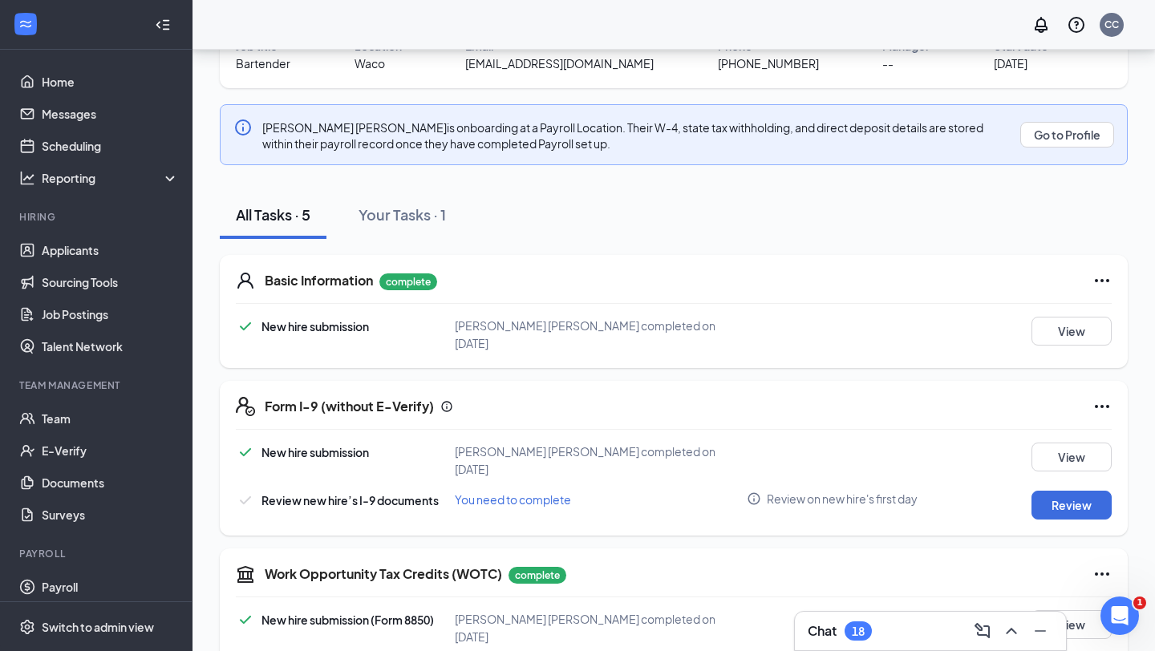
scroll to position [160, 0]
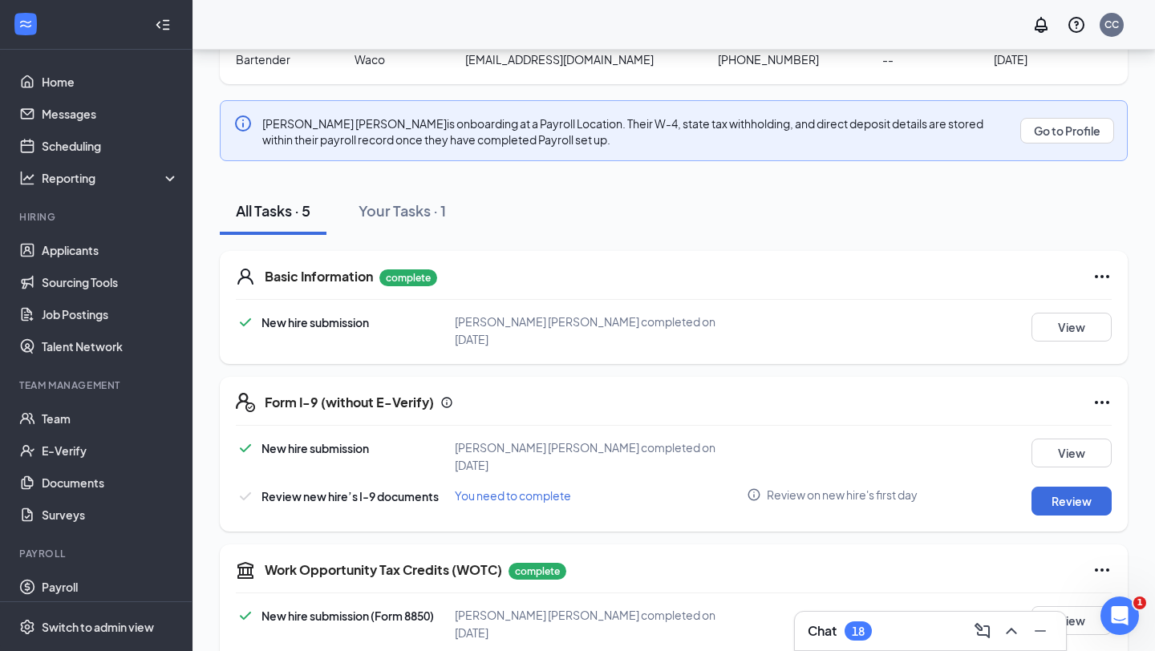
drag, startPoint x: 821, startPoint y: 153, endPoint x: 800, endPoint y: 119, distance: 40.7
click at [800, 119] on div "Back to team member profile AE Alexy Espinoza Onboarding View profile Job title…" at bounding box center [674, 369] width 908 height 920
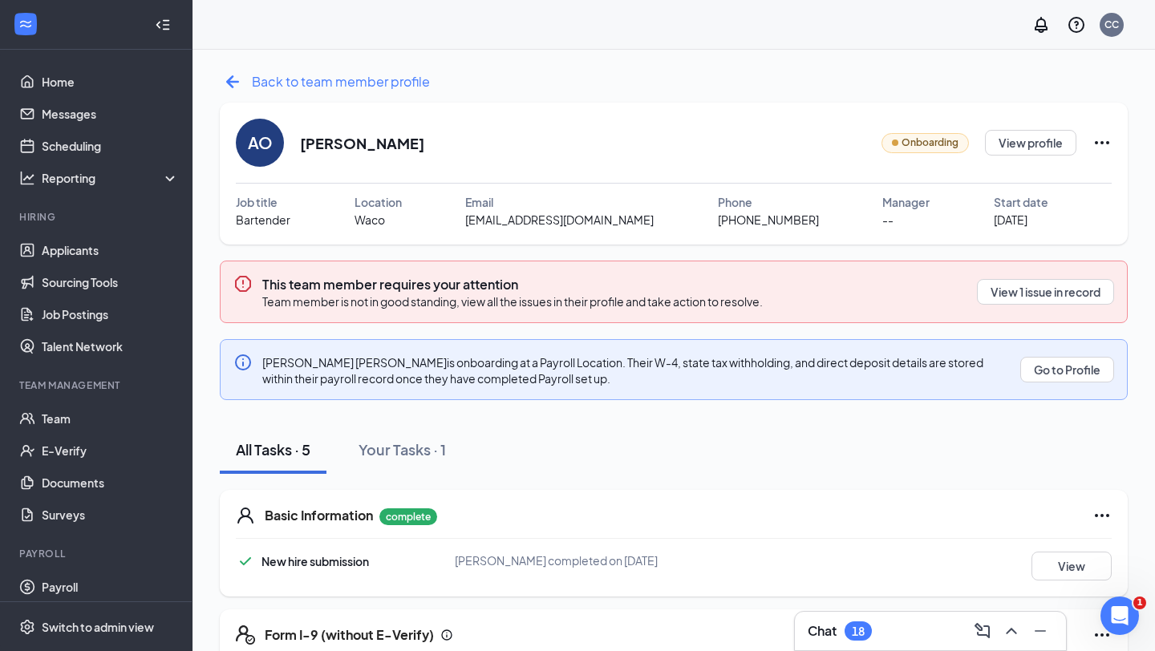
click at [233, 80] on icon "ArrowLeftNew" at bounding box center [232, 81] width 13 height 13
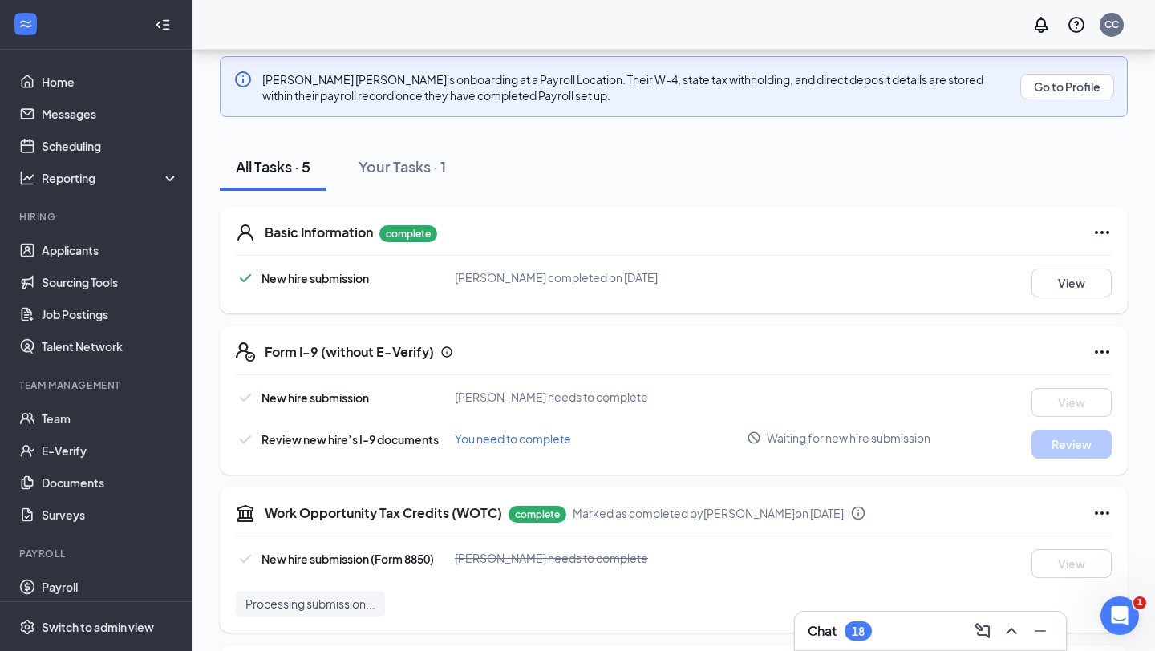
scroll to position [203, 0]
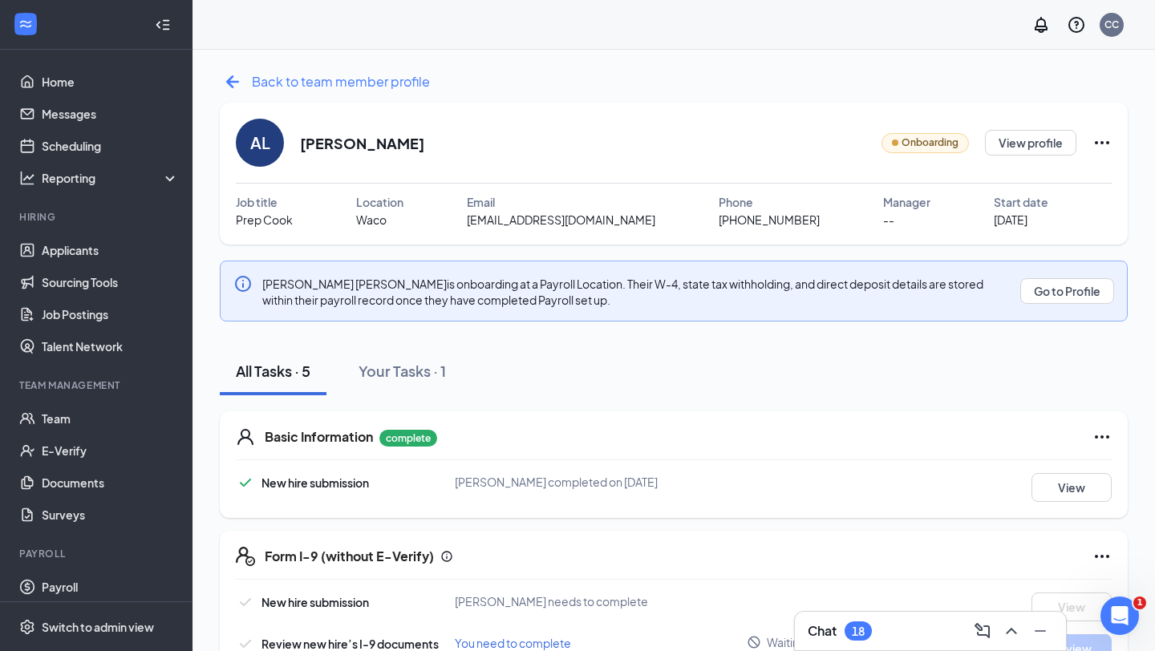
click at [237, 83] on icon "ArrowLeftNew" at bounding box center [233, 82] width 26 height 26
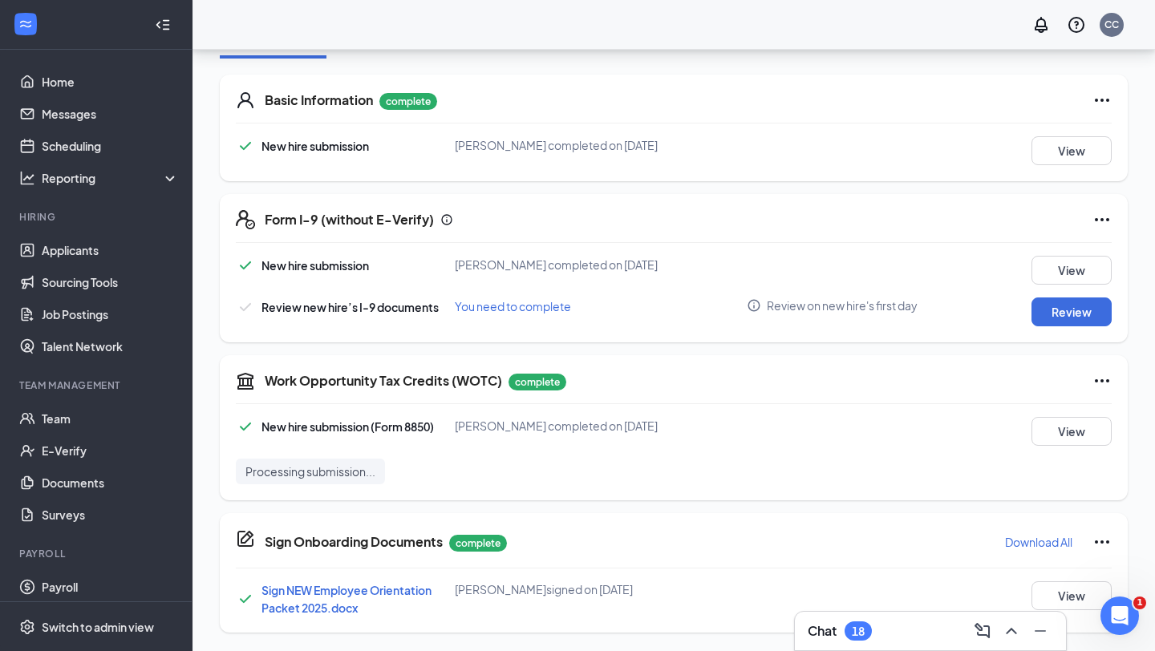
scroll to position [338, 0]
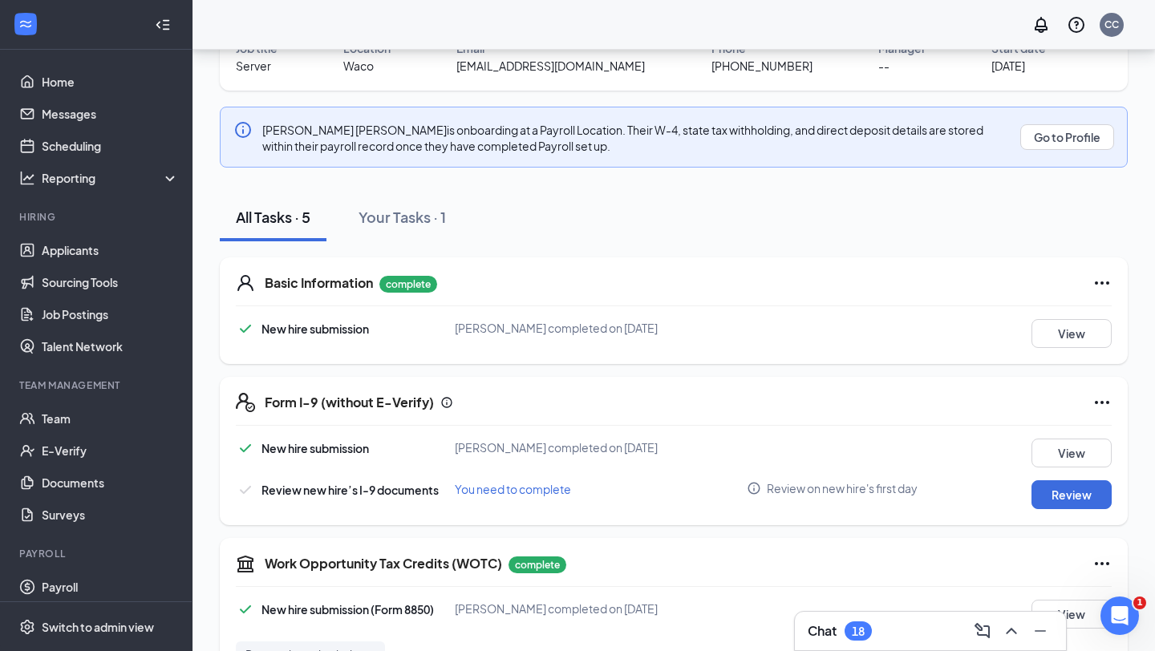
scroll to position [160, 0]
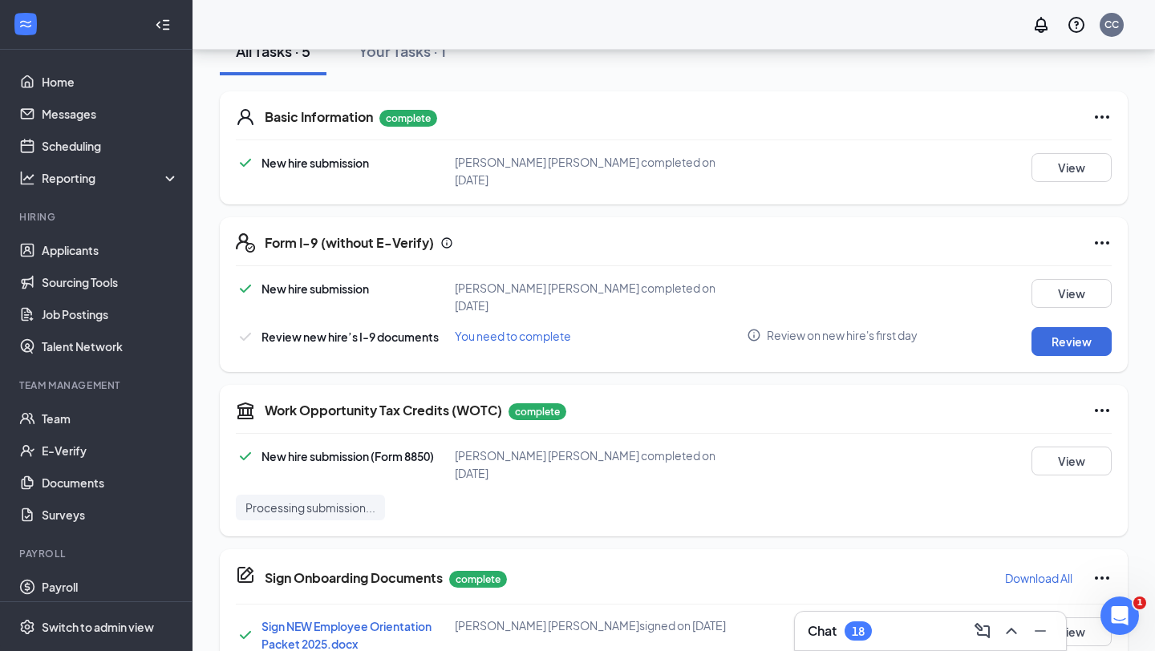
scroll to position [338, 0]
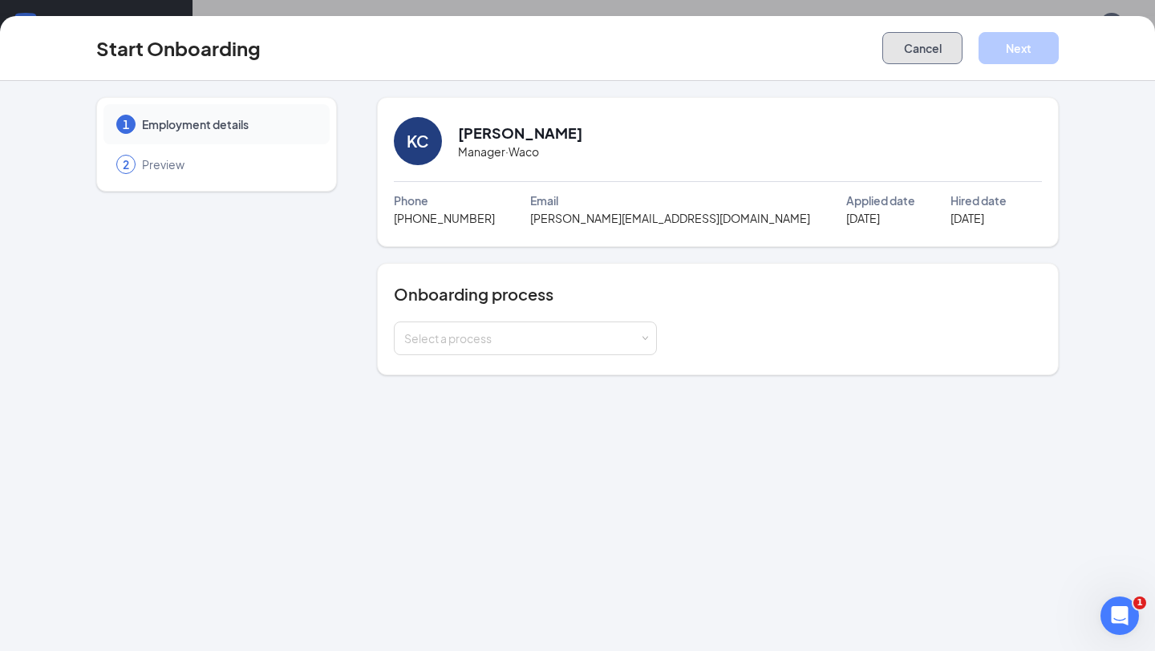
click at [917, 59] on button "Cancel" at bounding box center [922, 48] width 80 height 32
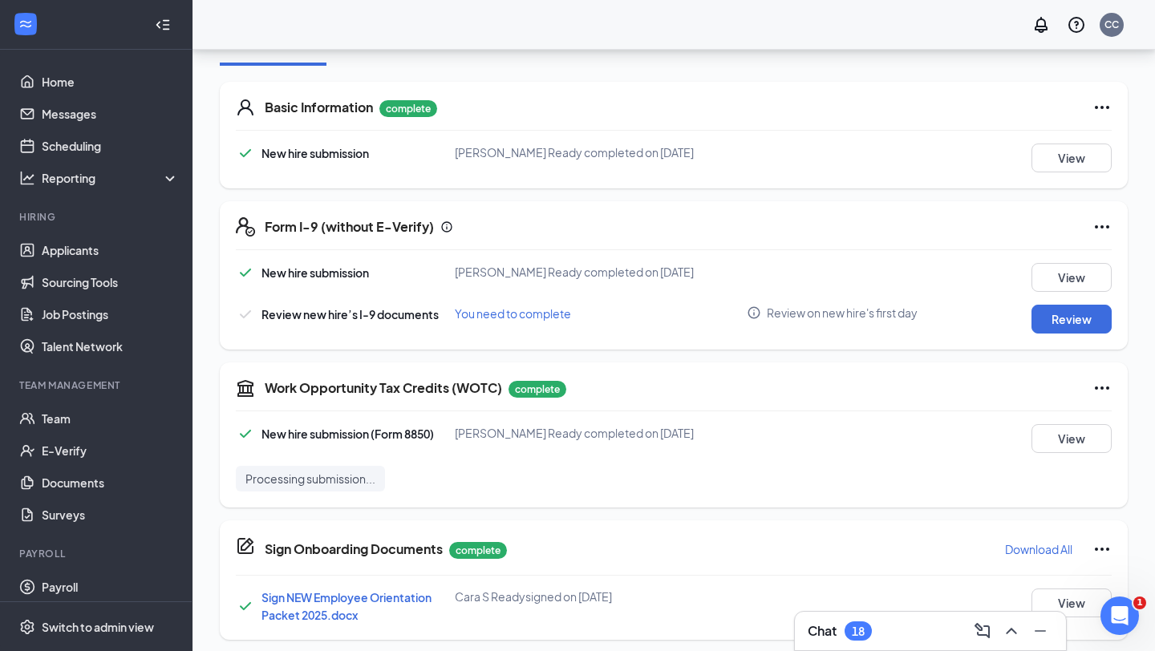
scroll to position [338, 0]
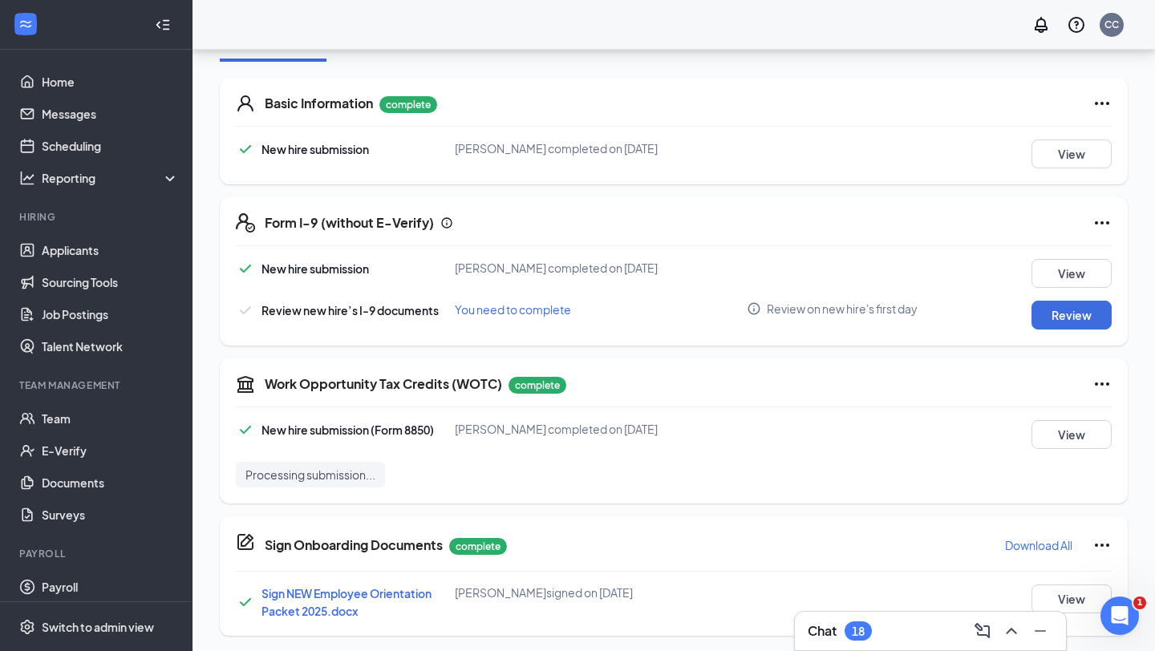
scroll to position [416, 0]
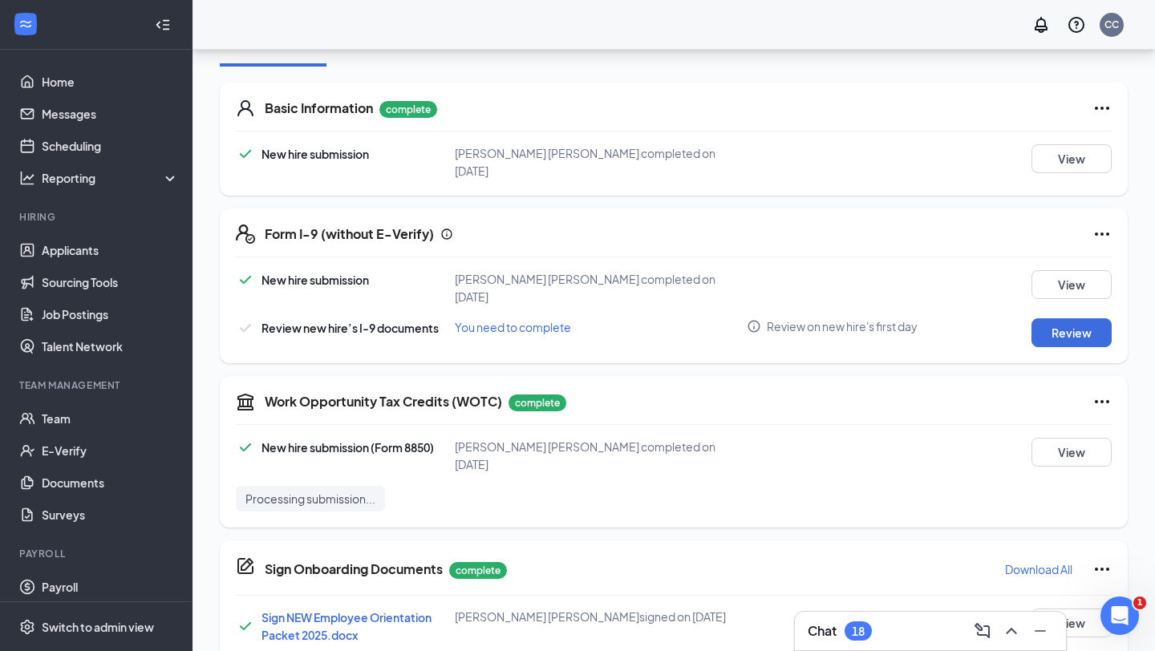
scroll to position [338, 0]
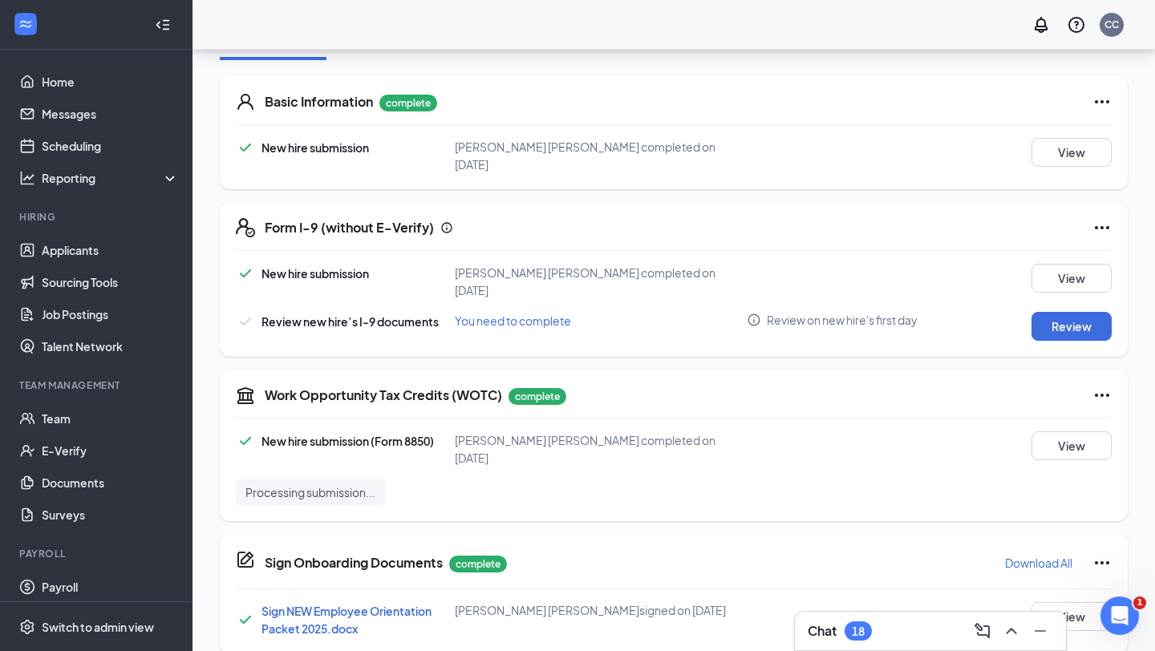
scroll to position [416, 0]
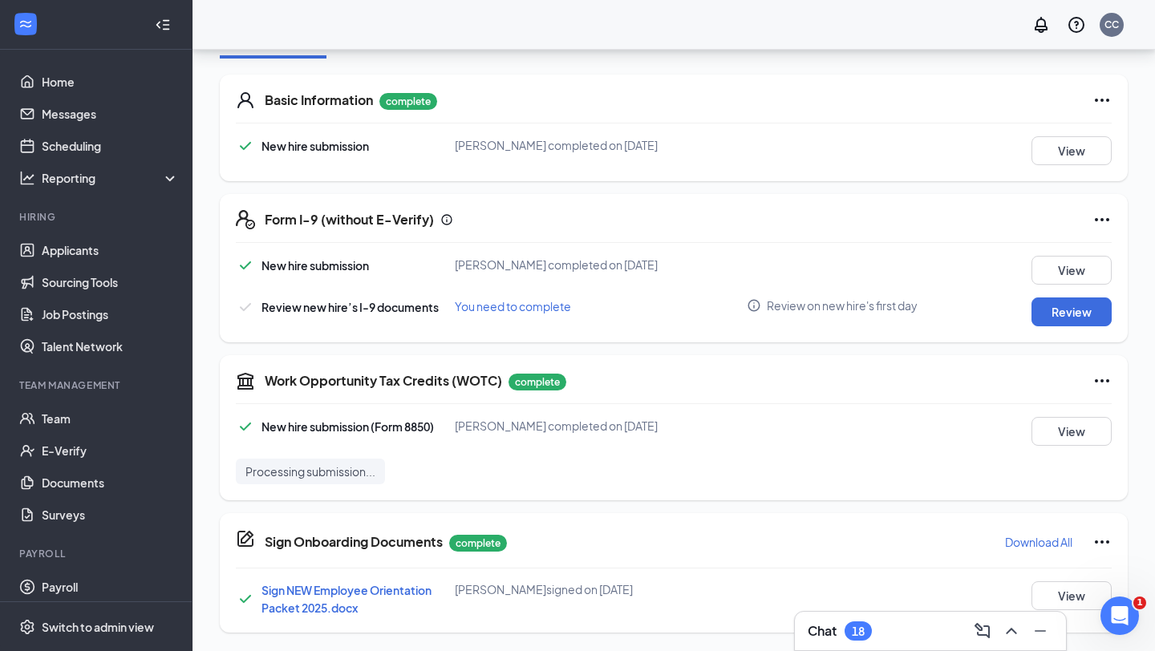
scroll to position [338, 0]
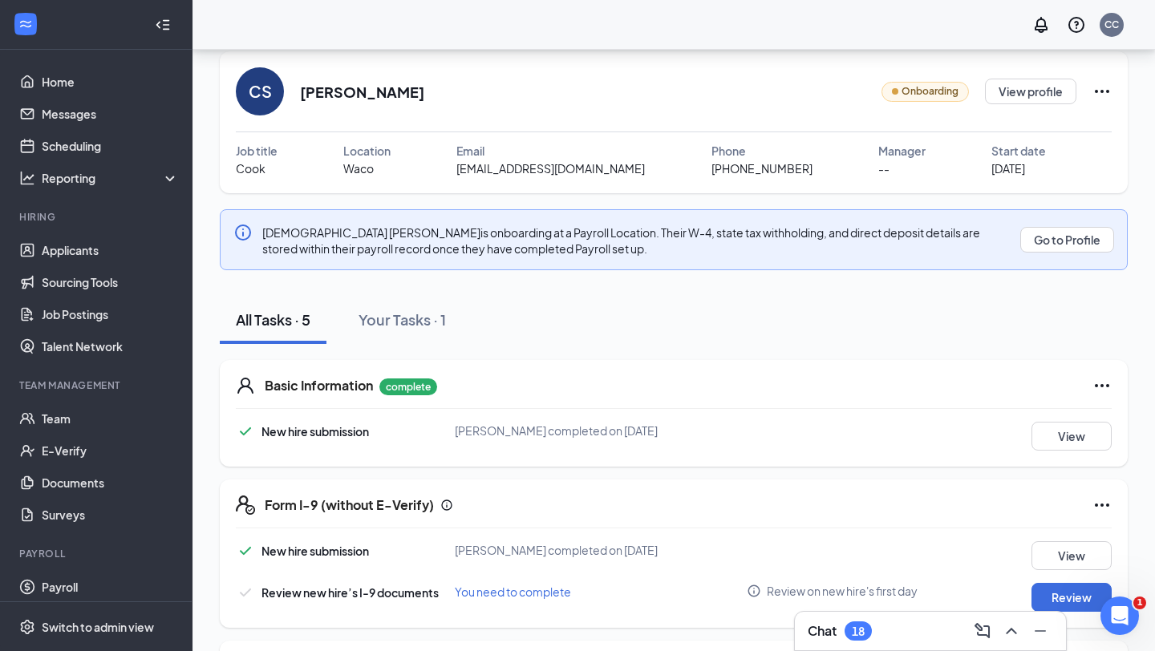
scroll to position [49, 0]
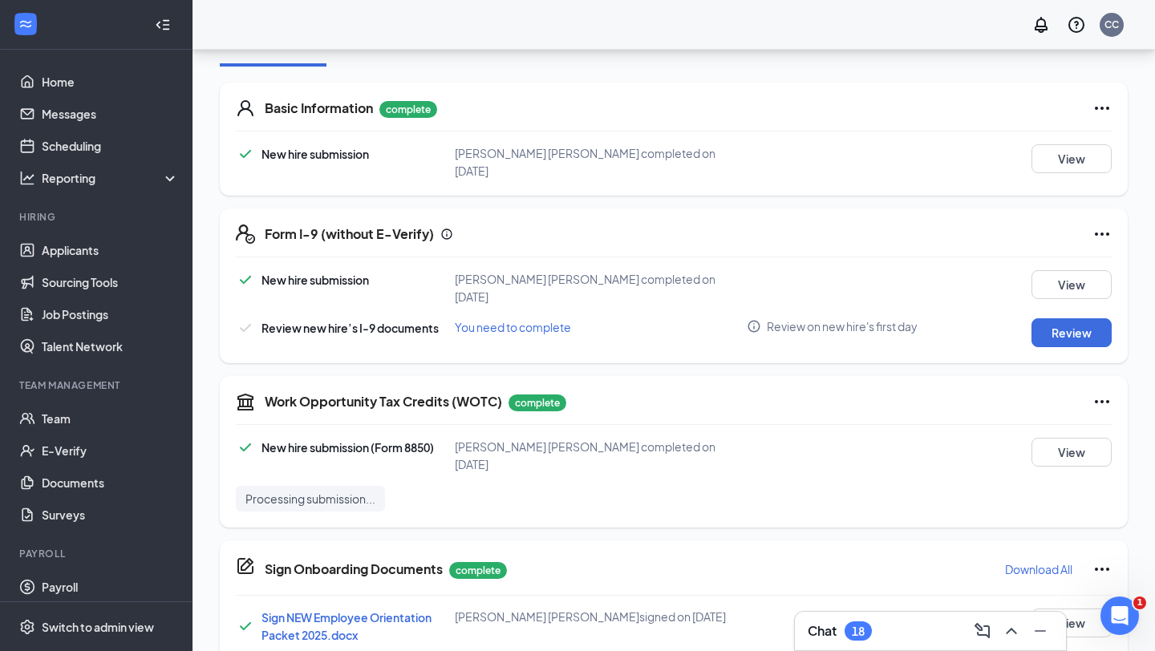
scroll to position [338, 0]
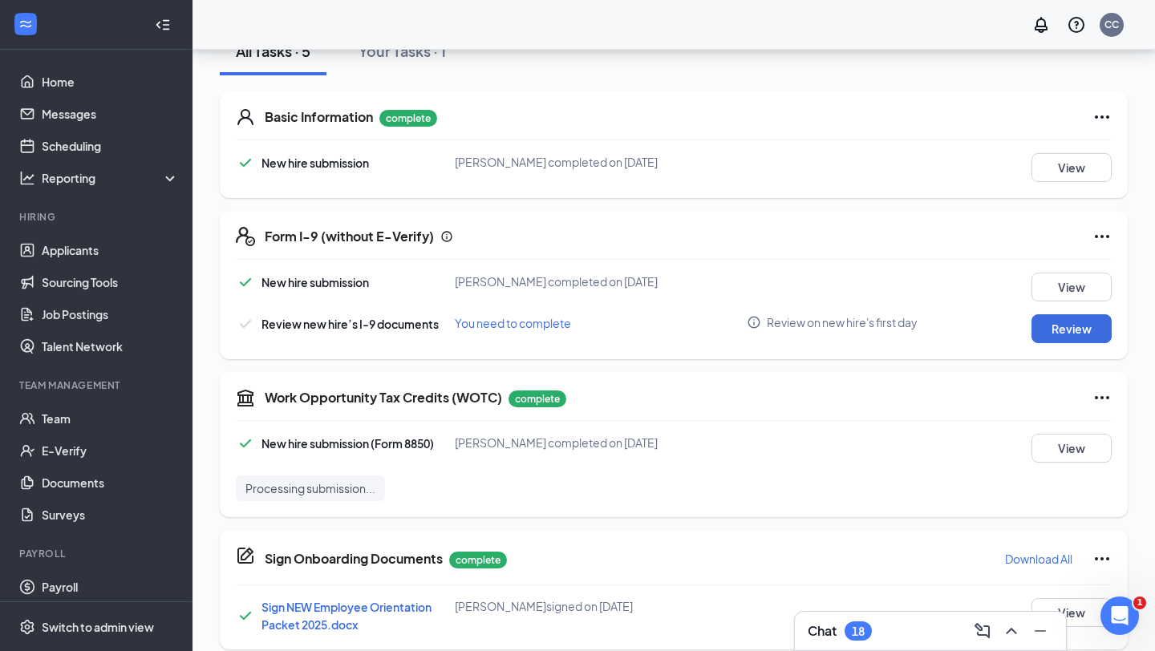
scroll to position [338, 0]
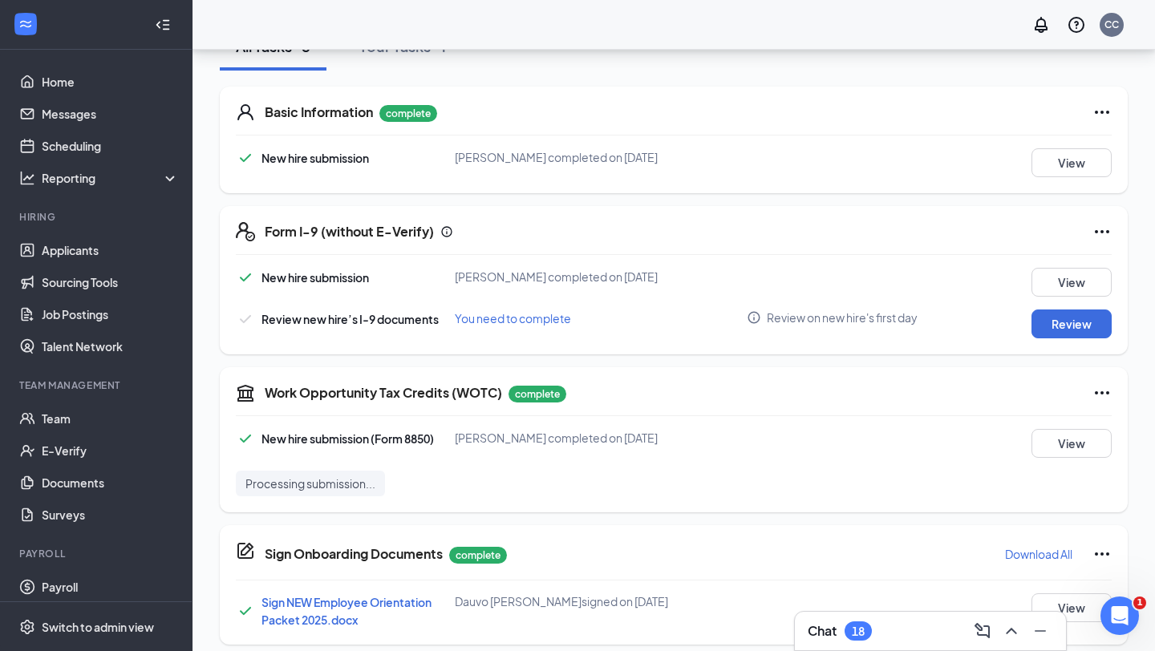
scroll to position [338, 0]
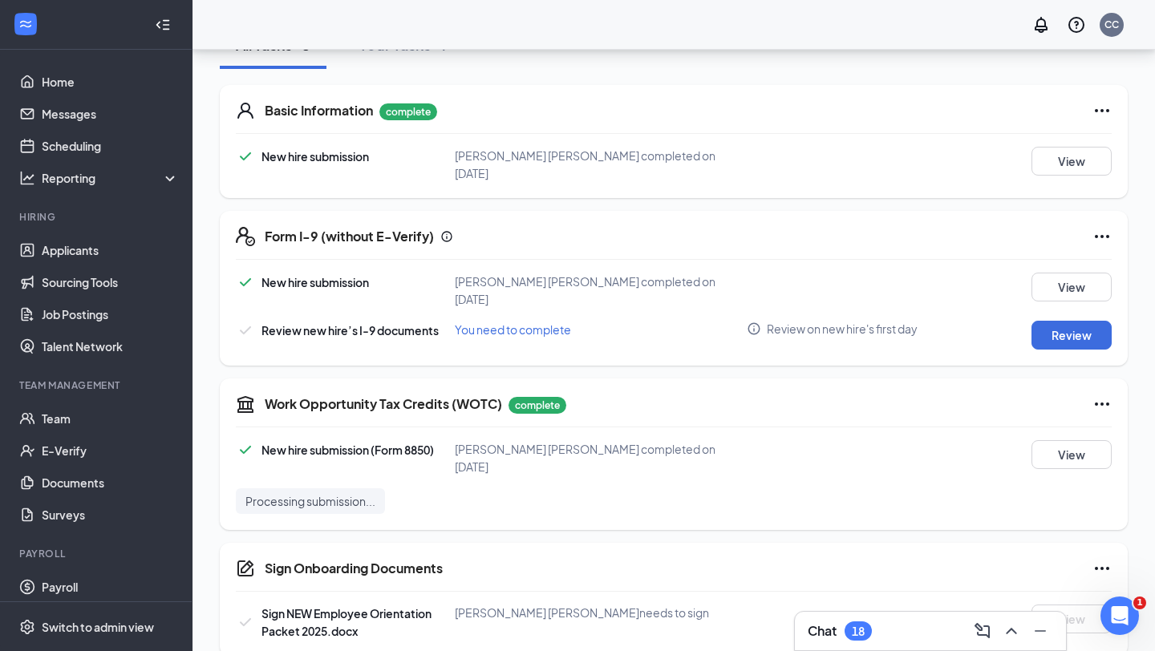
scroll to position [410, 0]
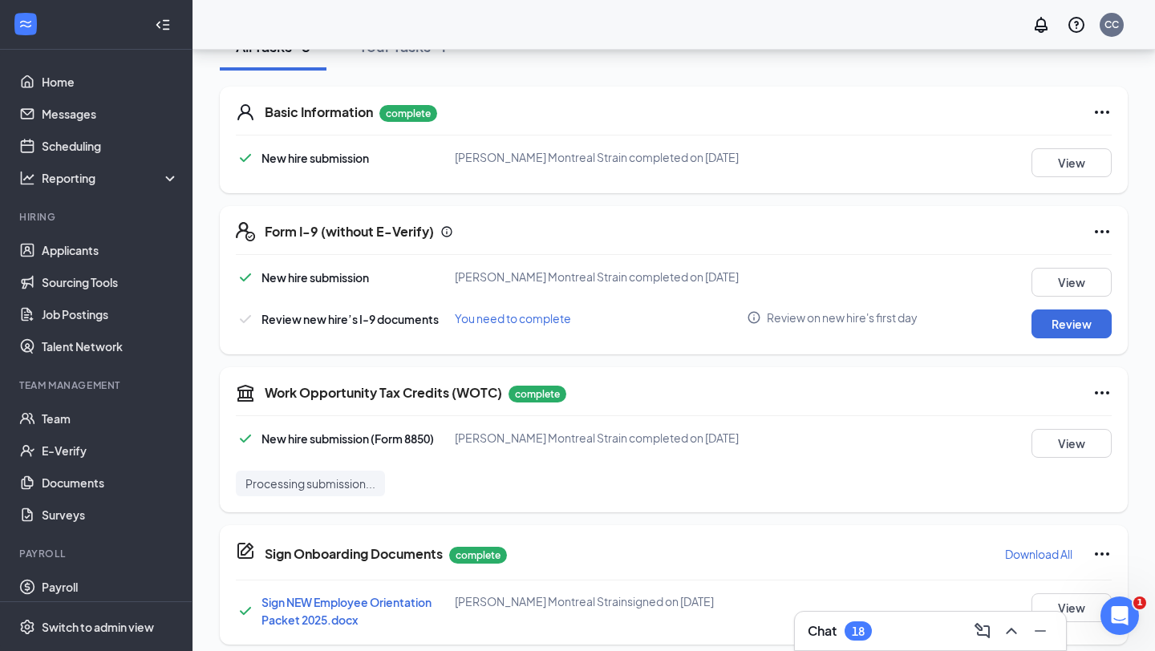
scroll to position [338, 0]
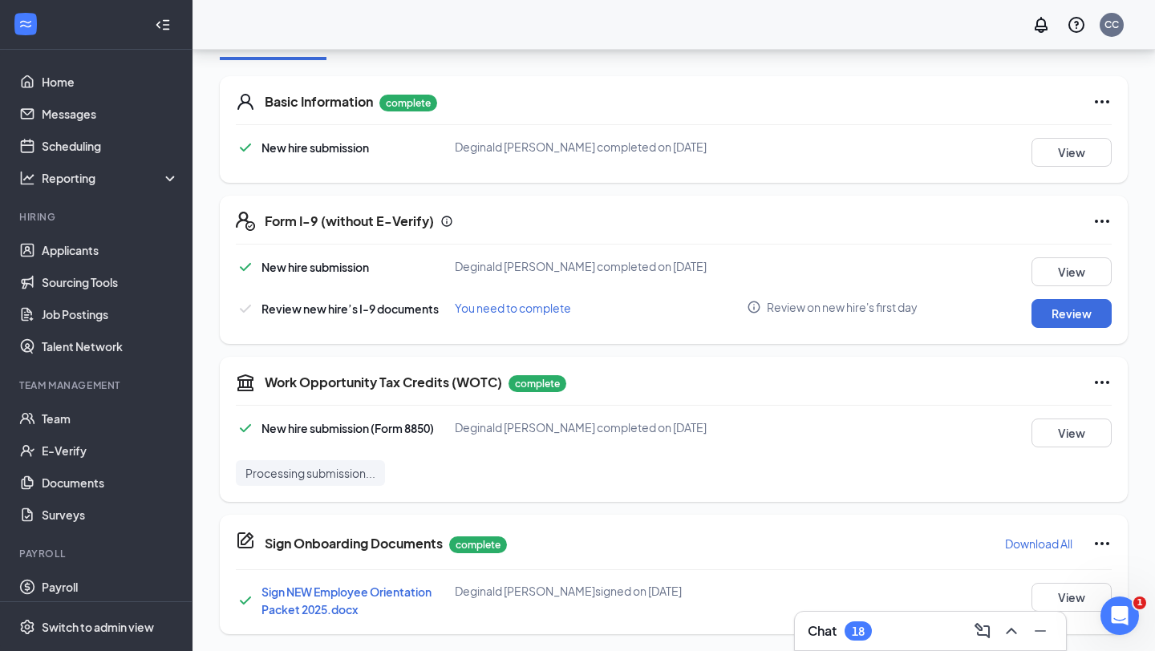
scroll to position [338, 0]
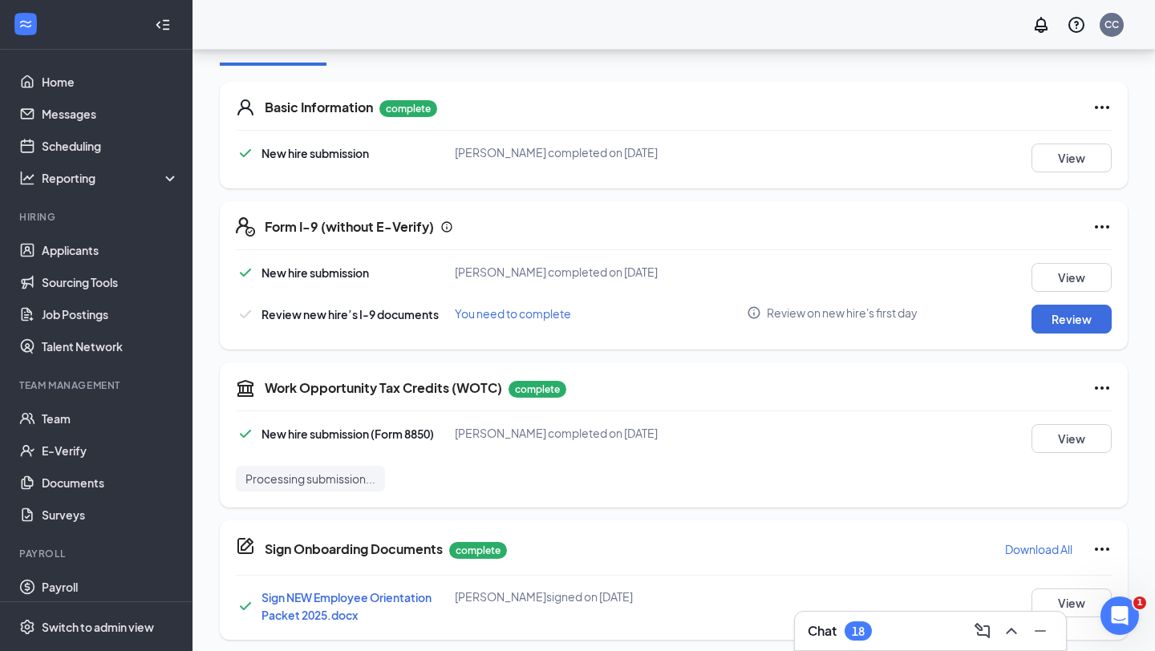
scroll to position [338, 0]
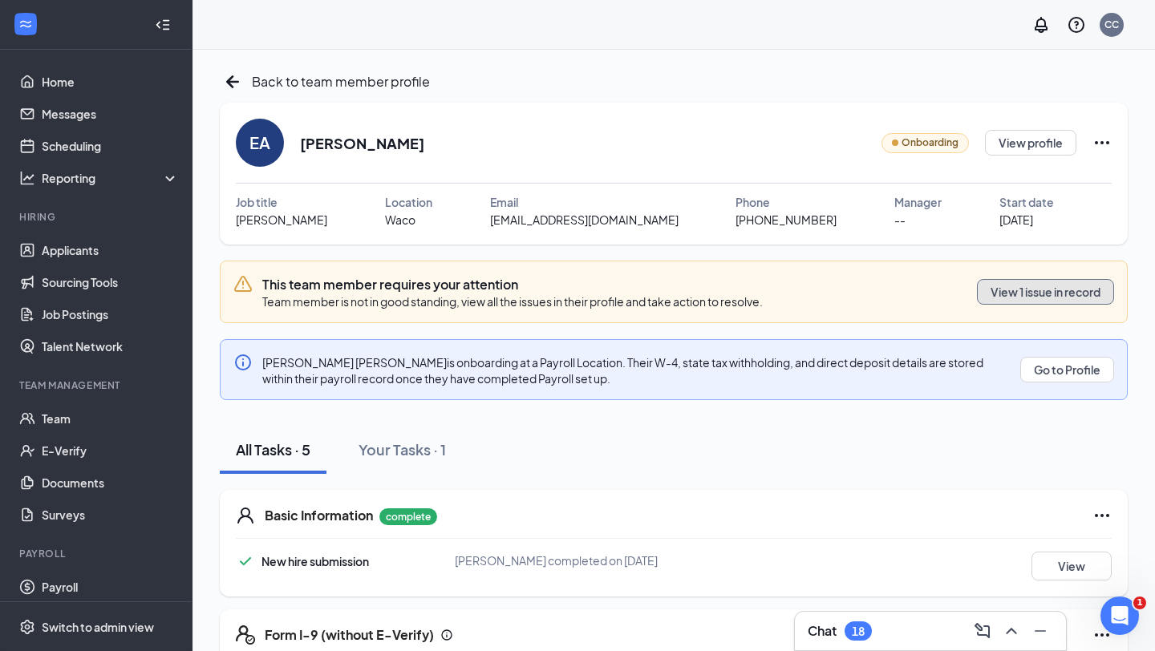
click at [1040, 279] on button "View 1 issue in record" at bounding box center [1045, 292] width 137 height 26
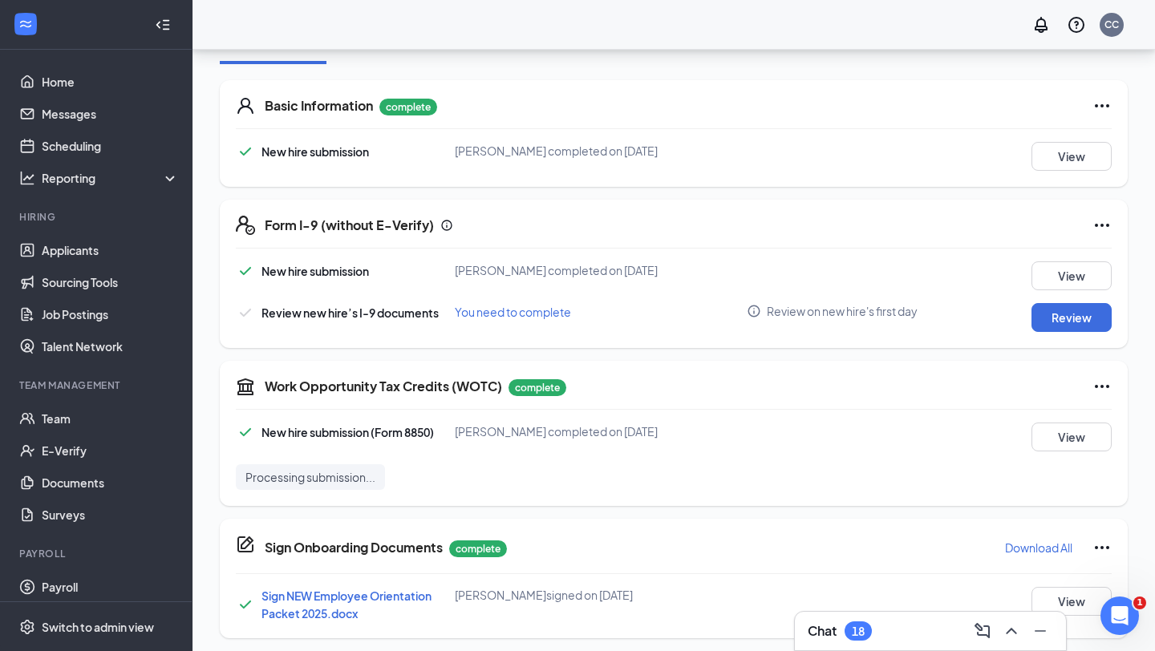
scroll to position [416, 0]
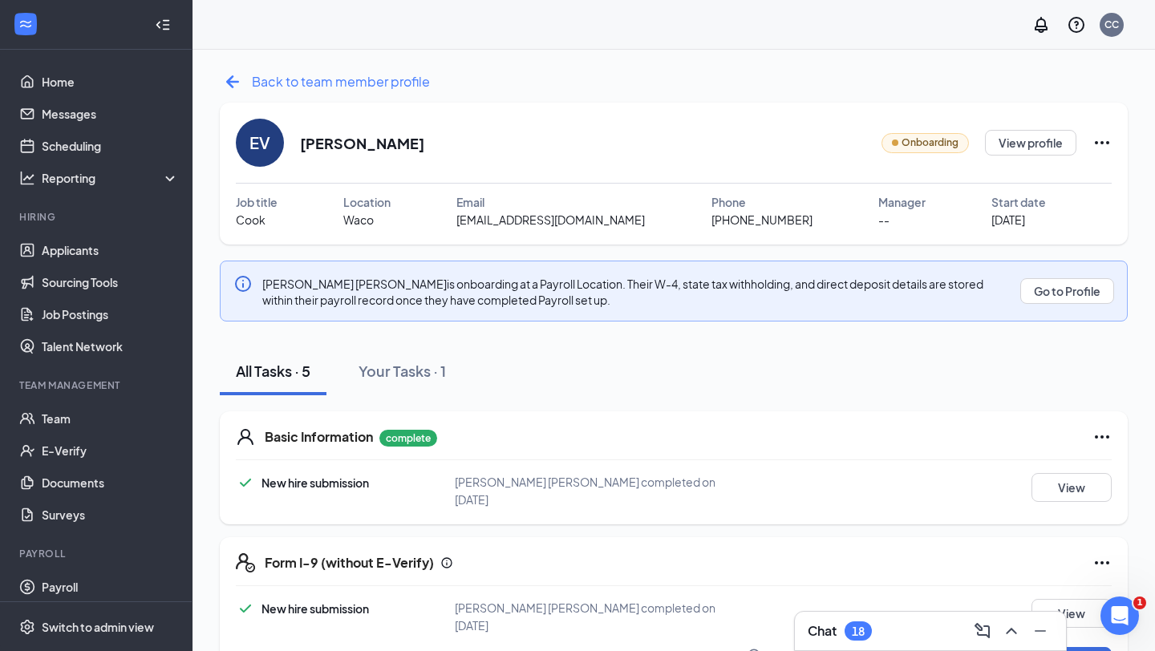
click at [230, 84] on icon "ArrowLeftNew" at bounding box center [232, 81] width 13 height 13
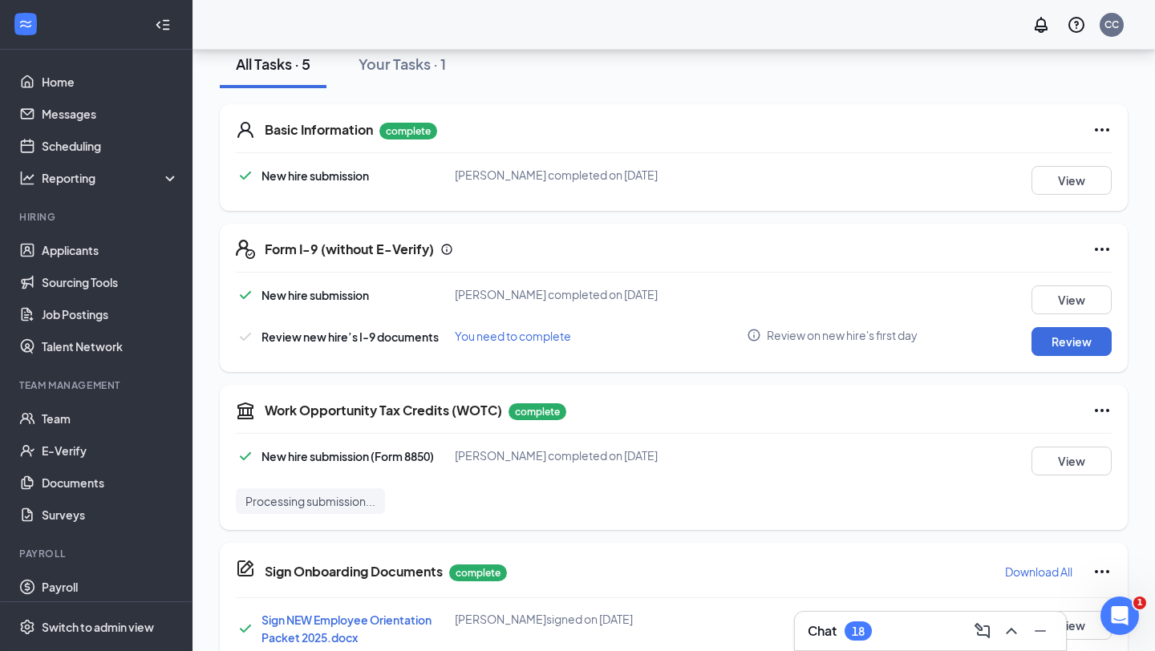
scroll to position [416, 0]
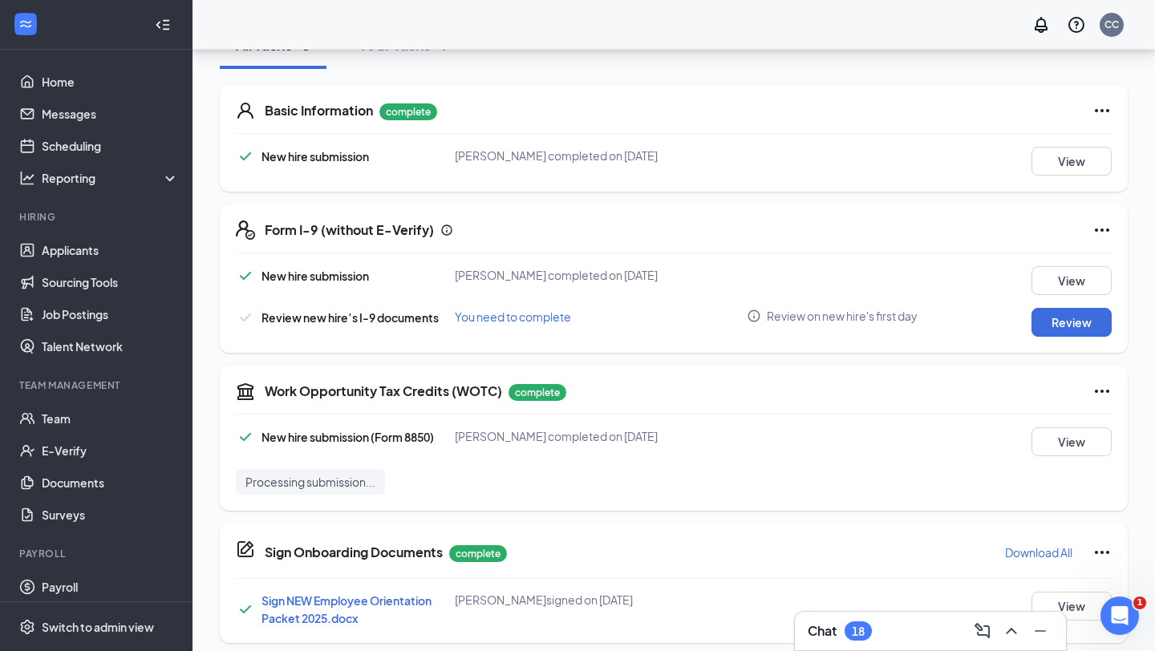
scroll to position [416, 0]
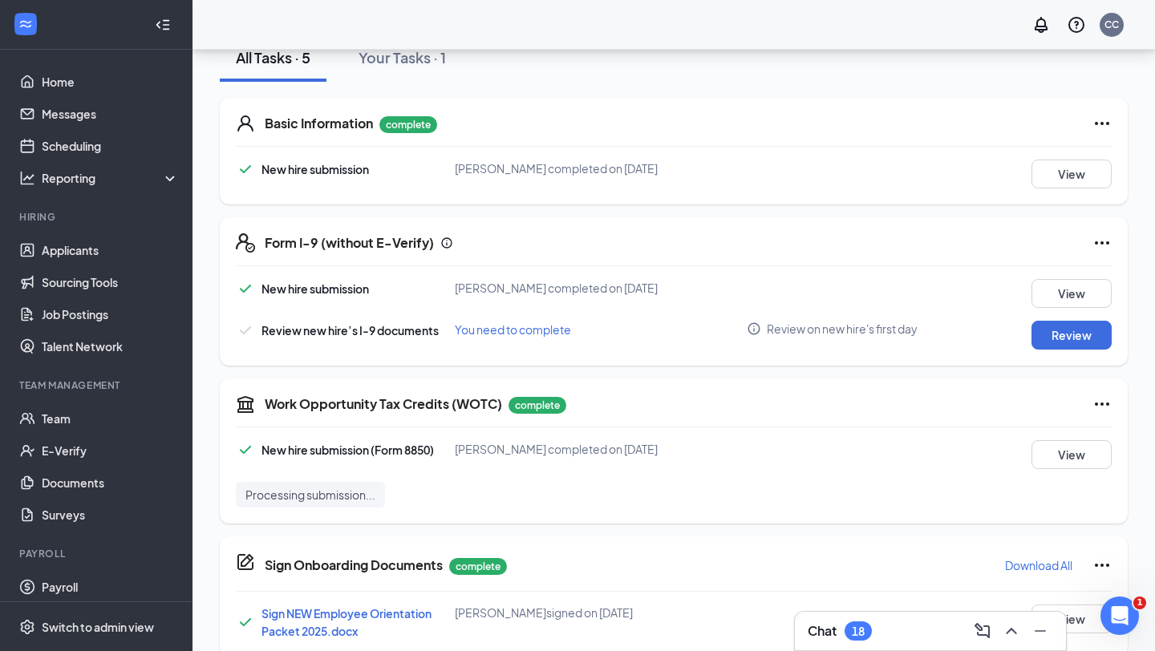
scroll to position [416, 0]
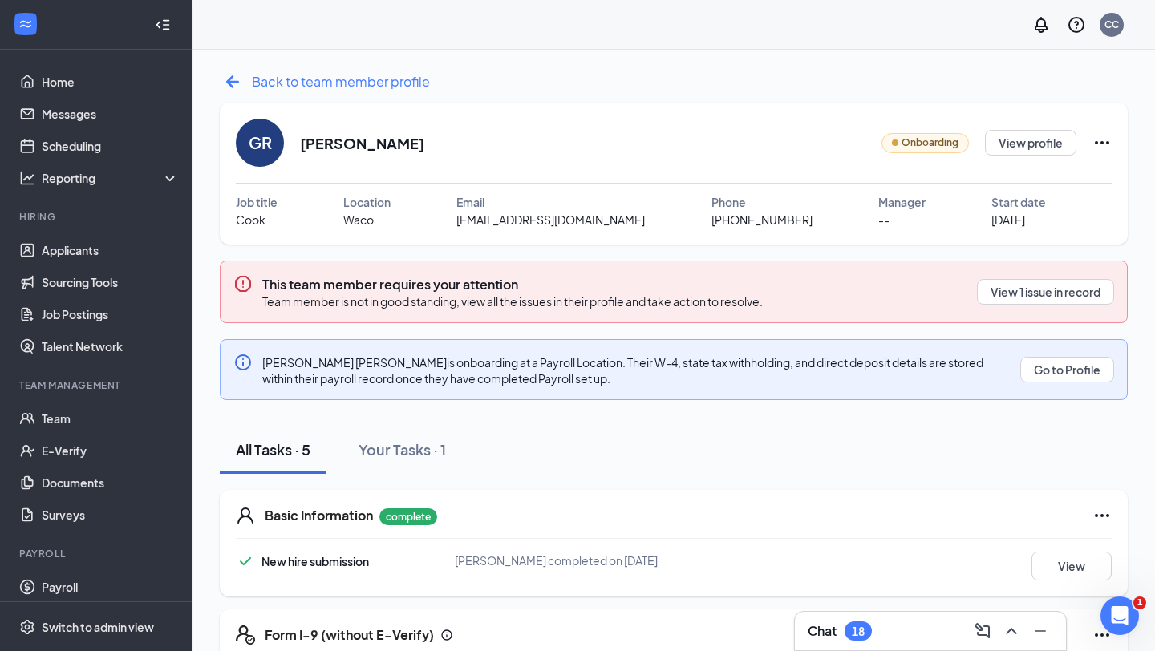
click at [278, 91] on span "Back to team member profile" at bounding box center [341, 81] width 178 height 20
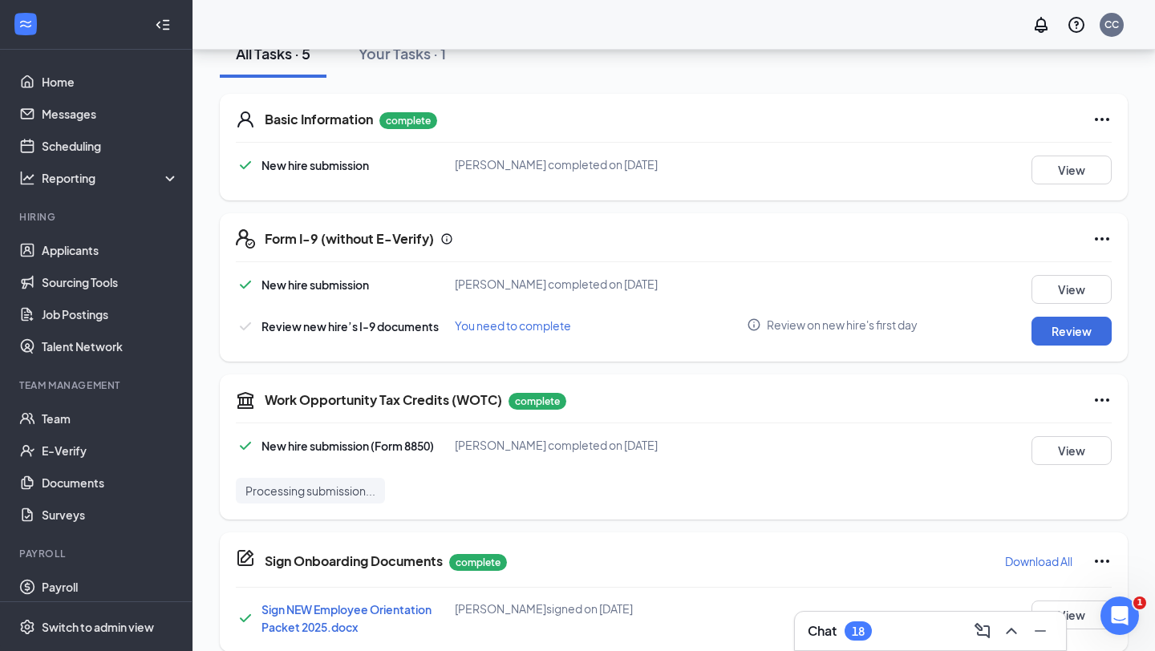
scroll to position [321, 0]
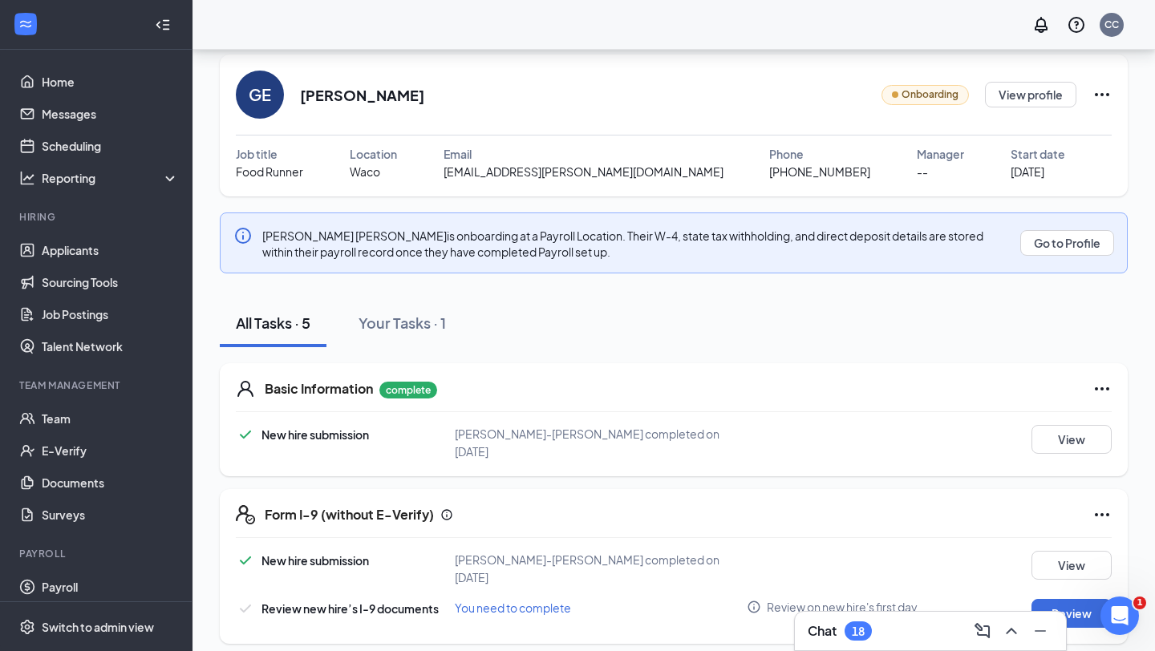
scroll to position [17, 0]
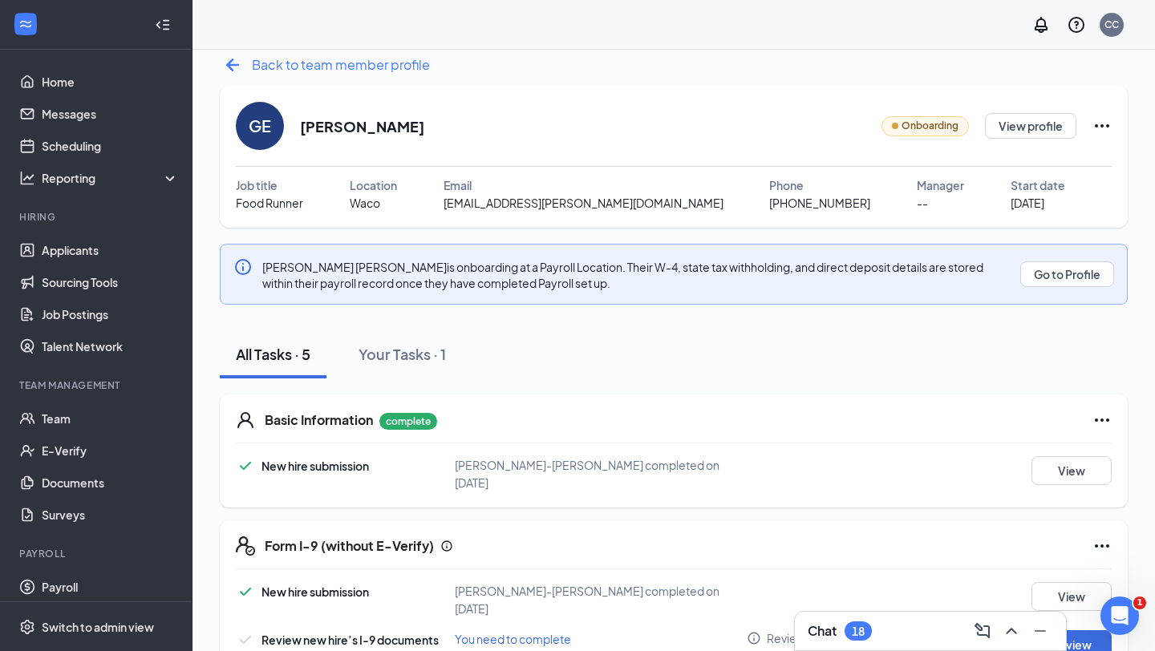
click at [242, 67] on icon "ArrowLeftNew" at bounding box center [233, 65] width 26 height 26
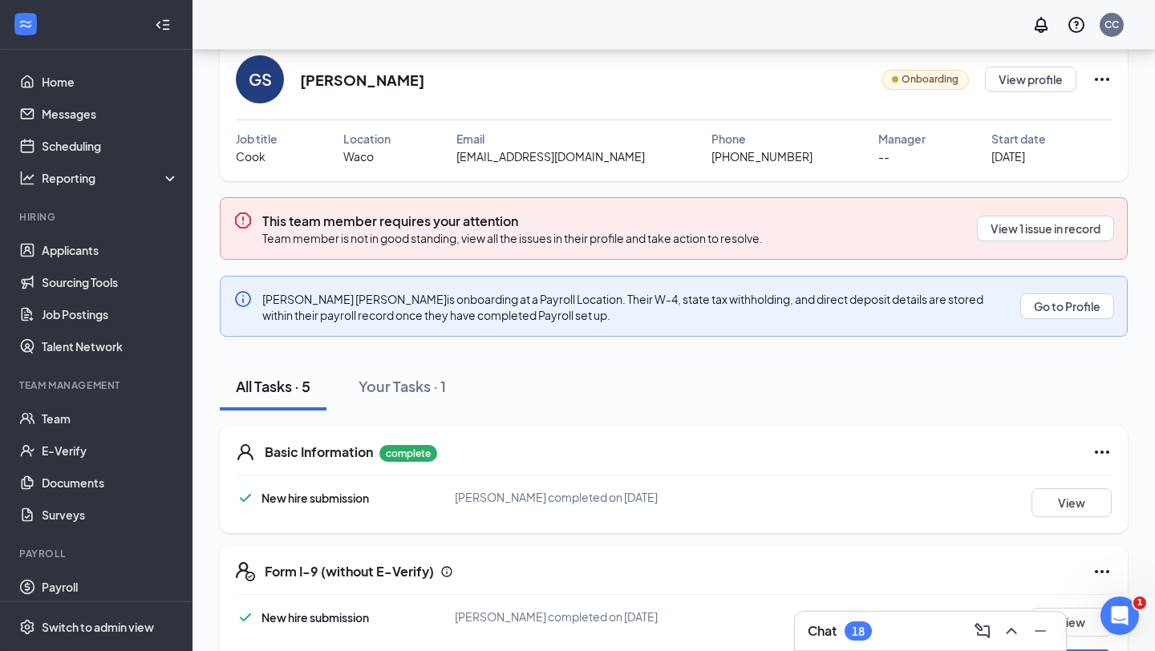
scroll to position [31, 0]
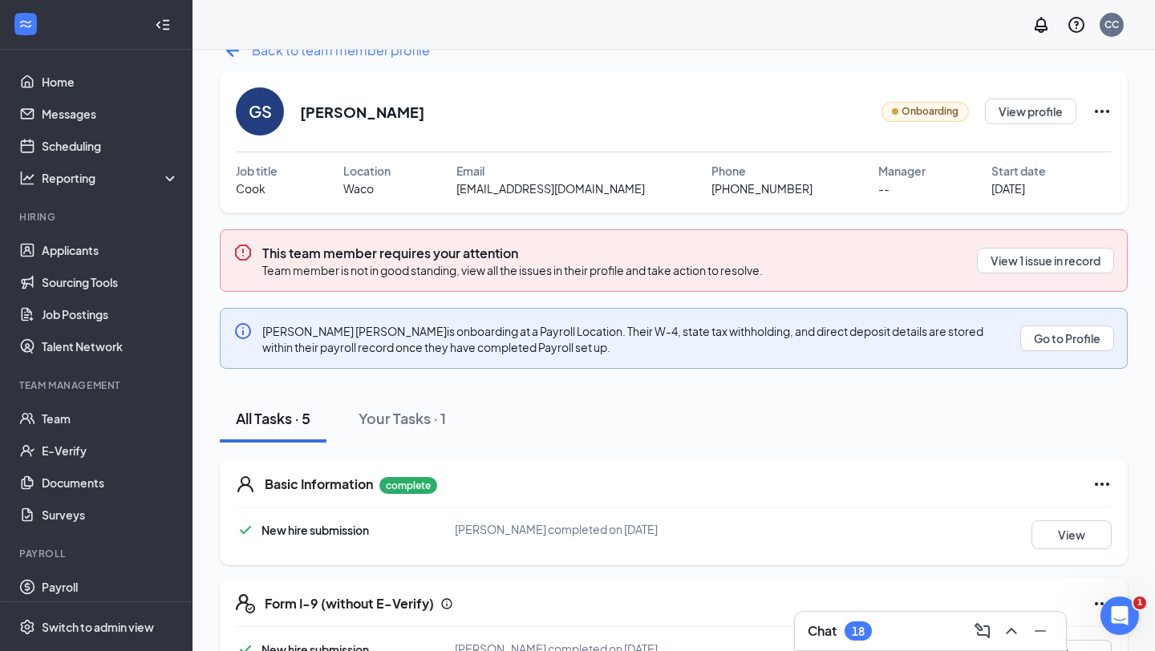
click at [289, 53] on span "Back to team member profile" at bounding box center [341, 50] width 178 height 20
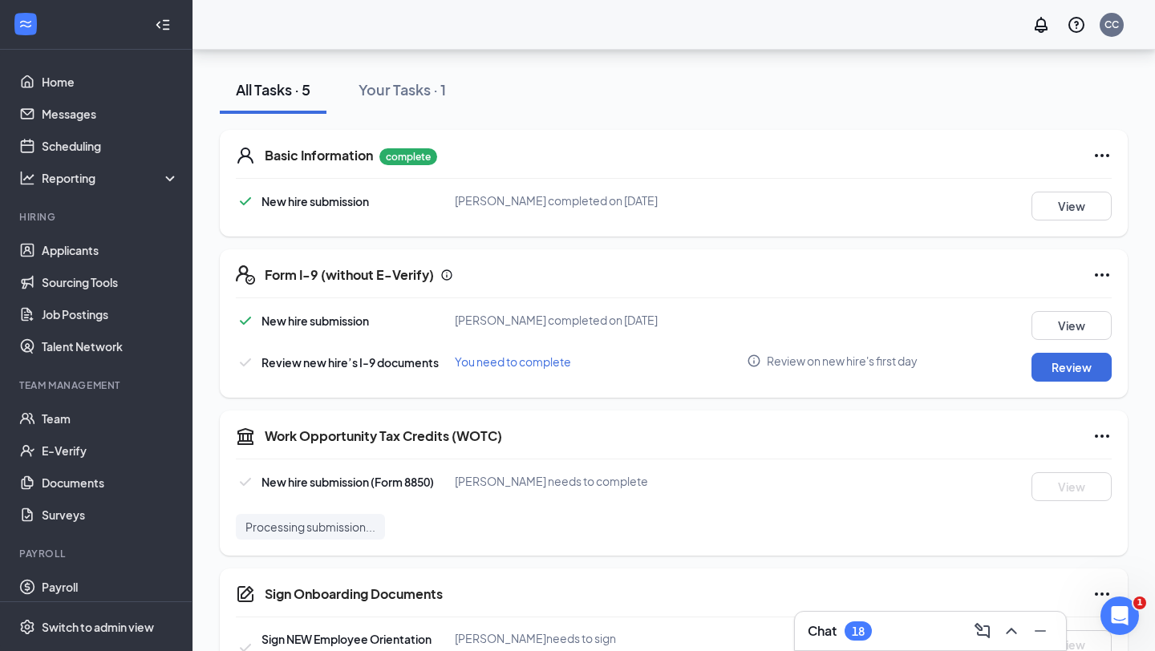
scroll to position [410, 0]
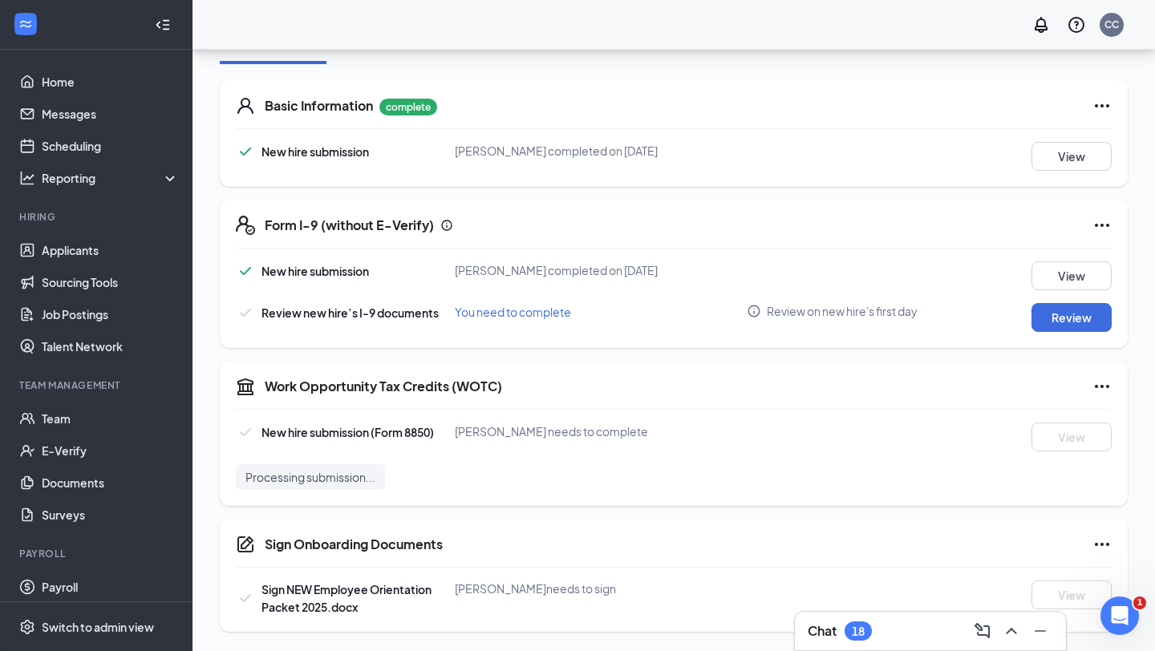
click at [11, 10] on link at bounding box center [25, 24] width 29 height 29
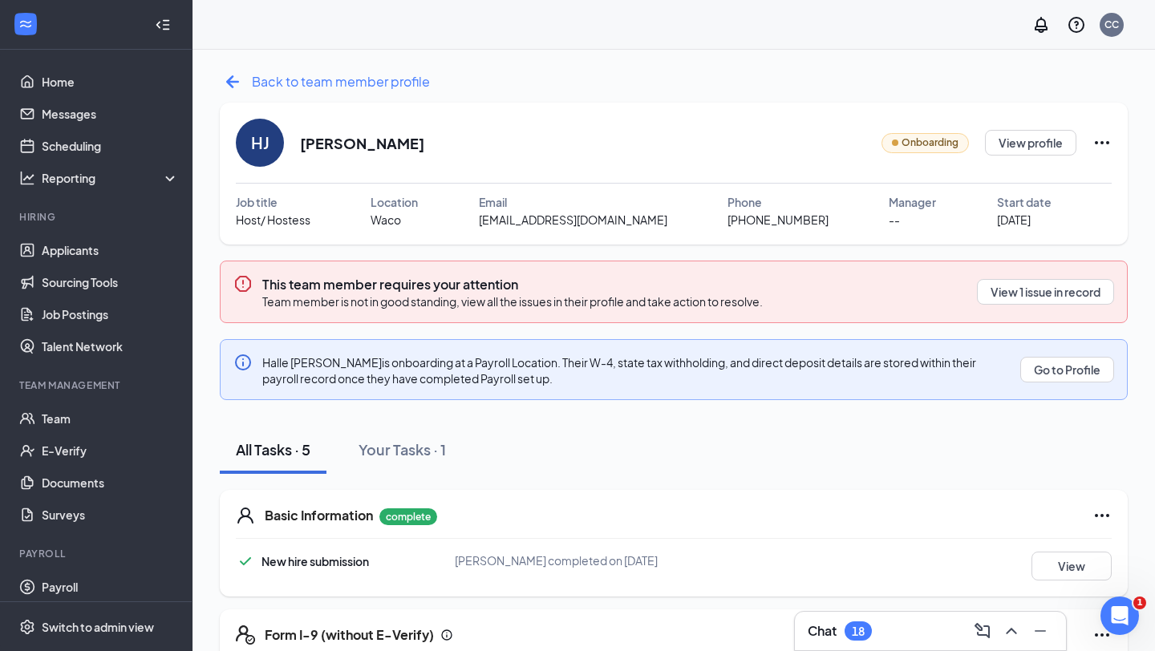
click at [232, 75] on icon "ArrowLeftNew" at bounding box center [232, 81] width 13 height 13
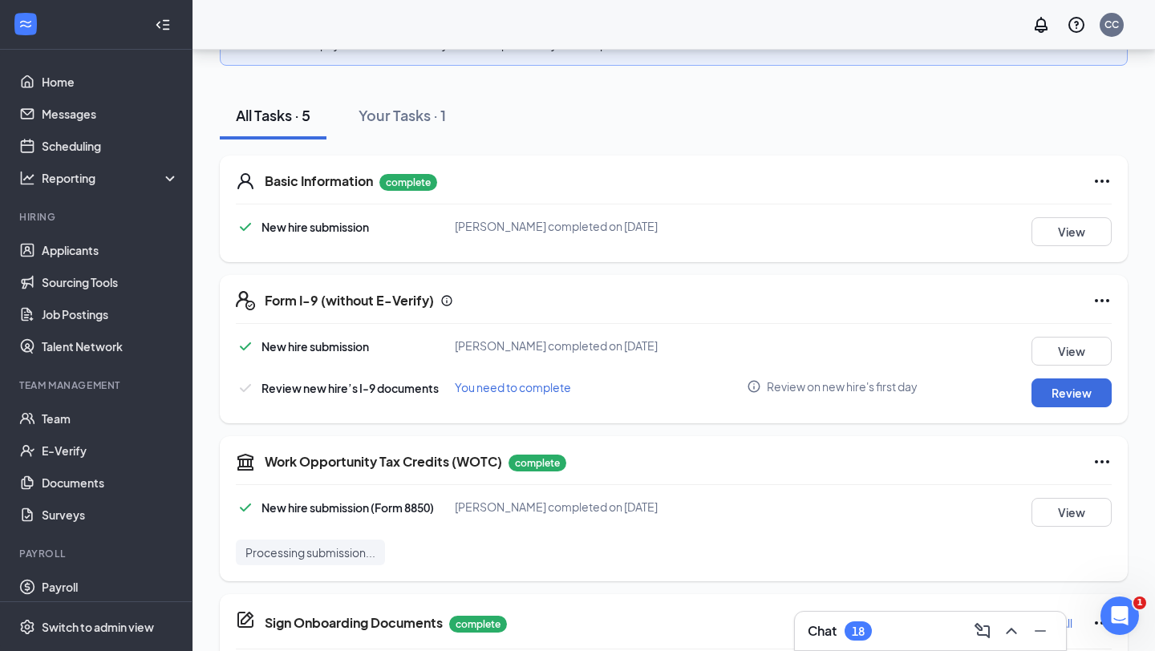
scroll to position [257, 0]
click at [735, 131] on div "All Tasks · 5 Your Tasks · 1" at bounding box center [674, 115] width 908 height 48
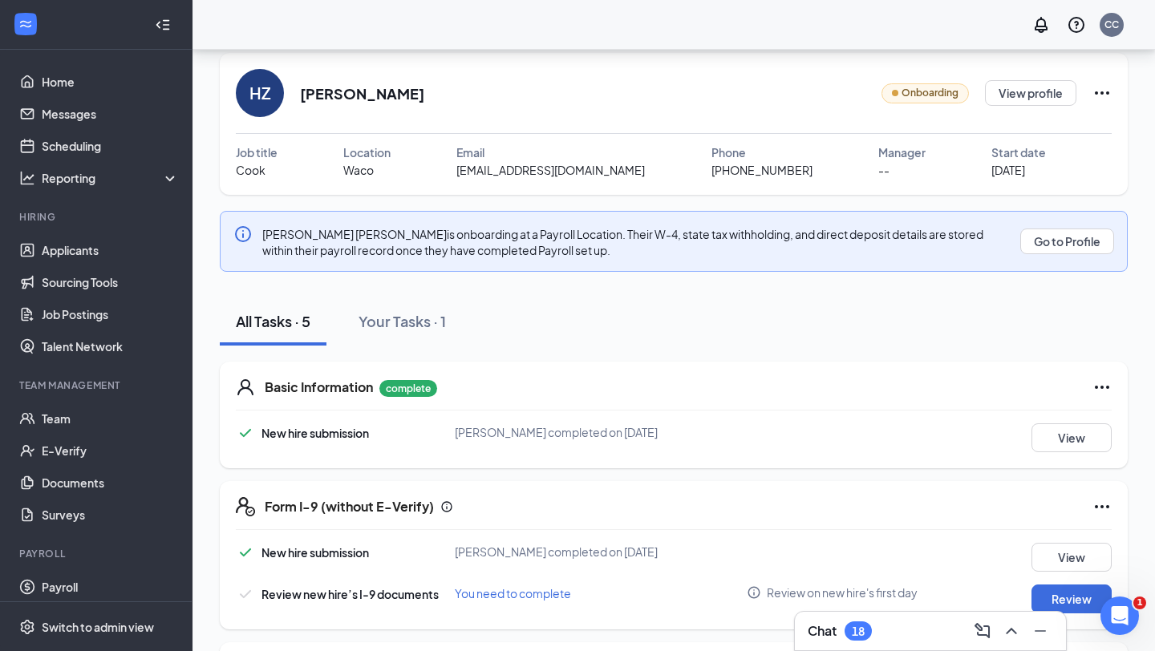
scroll to position [32, 0]
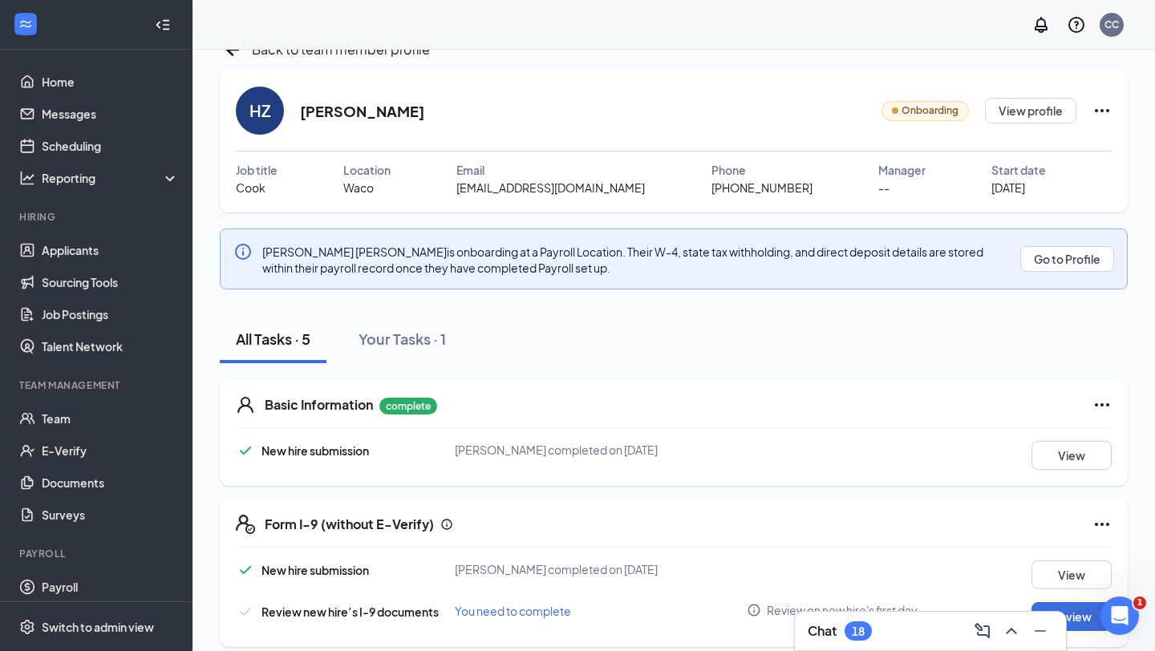
click at [290, 49] on div "CC" at bounding box center [674, 25] width 963 height 50
click at [270, 51] on span "Back to team member profile" at bounding box center [341, 49] width 178 height 20
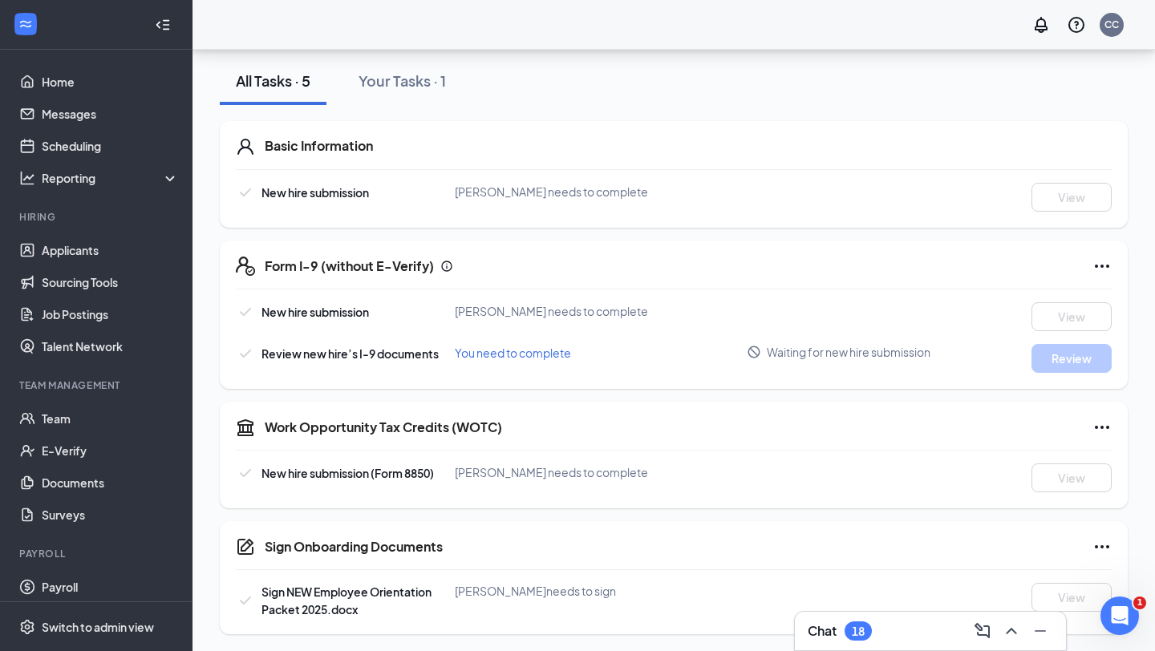
scroll to position [371, 0]
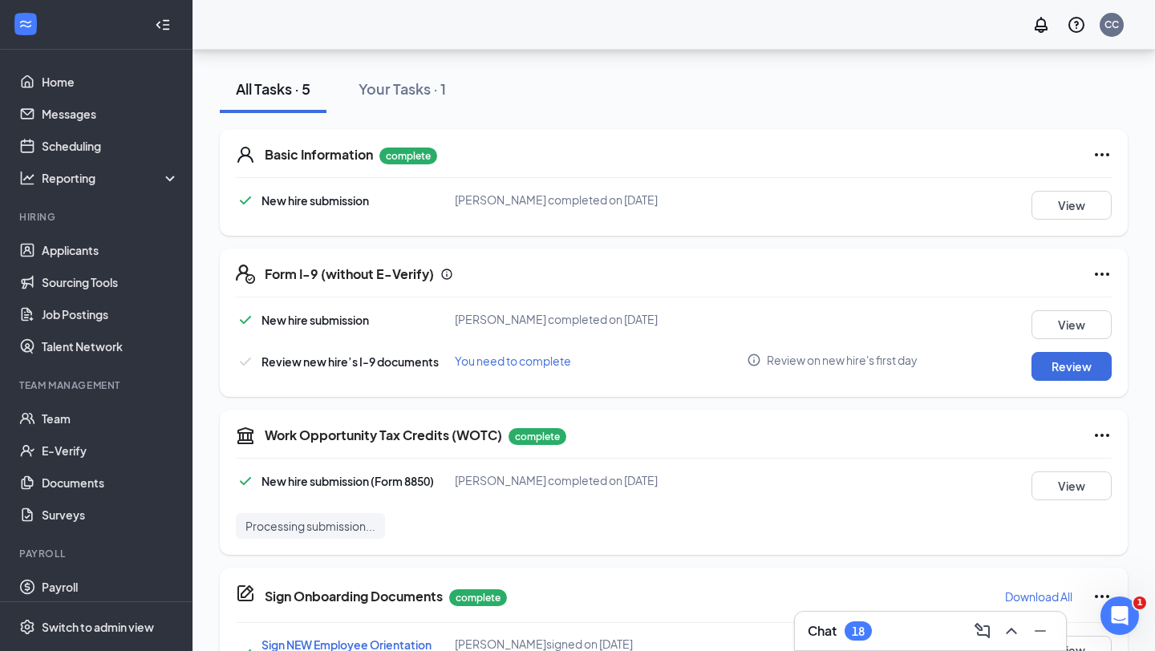
scroll to position [338, 0]
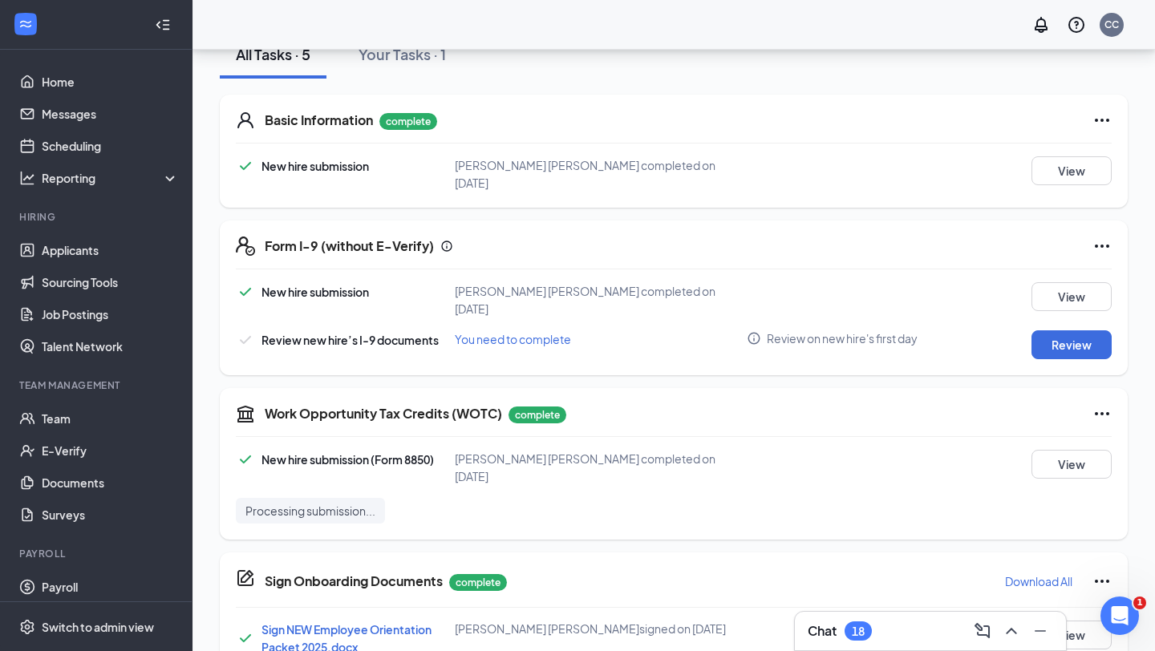
scroll to position [338, 0]
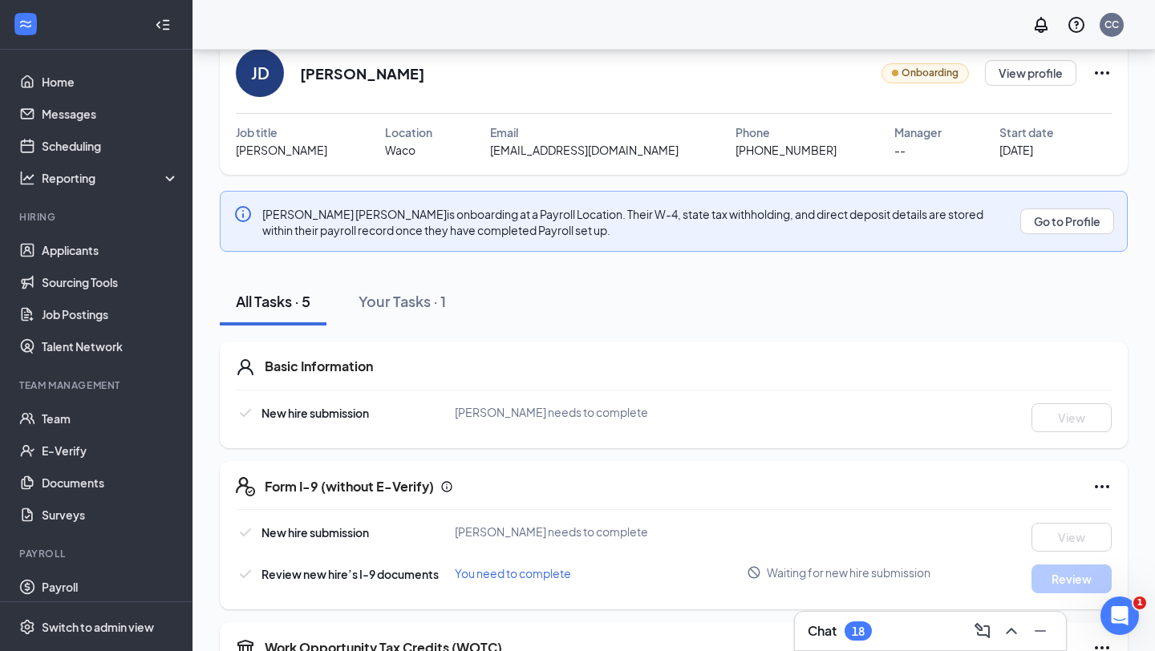
scroll to position [96, 0]
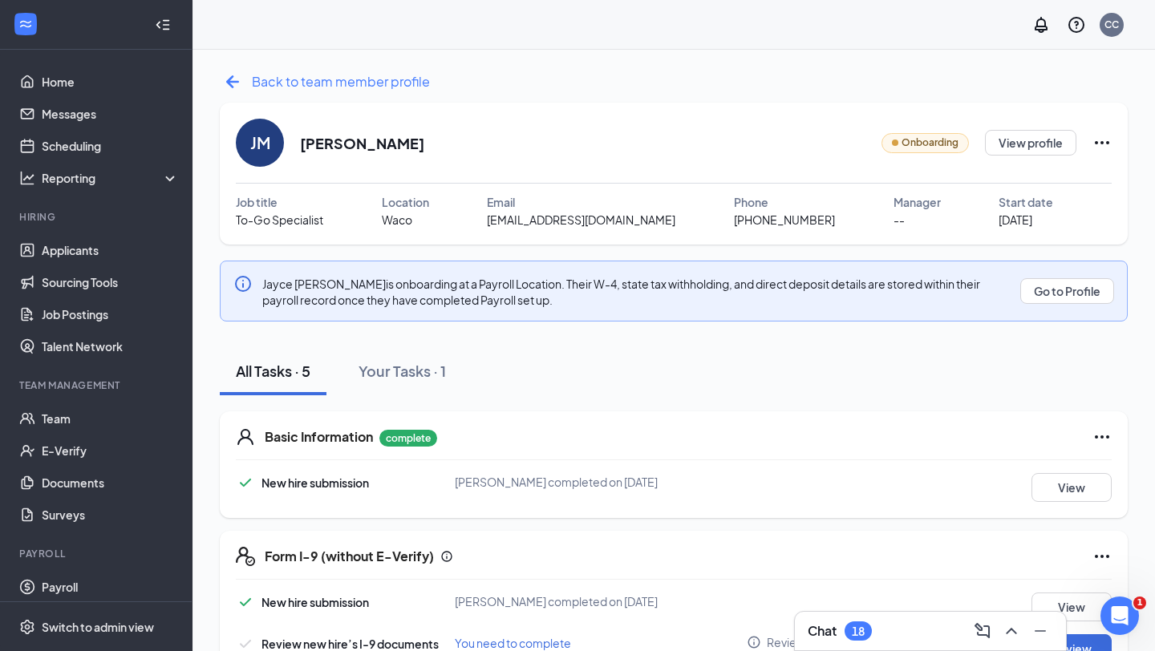
click at [231, 87] on icon "ArrowLeftNew" at bounding box center [233, 82] width 26 height 26
click at [228, 95] on div "Back to team member profile [PERSON_NAME] [PERSON_NAME] Onboarding View profile…" at bounding box center [674, 519] width 908 height 901
click at [234, 79] on icon "ArrowLeftNew" at bounding box center [233, 82] width 26 height 26
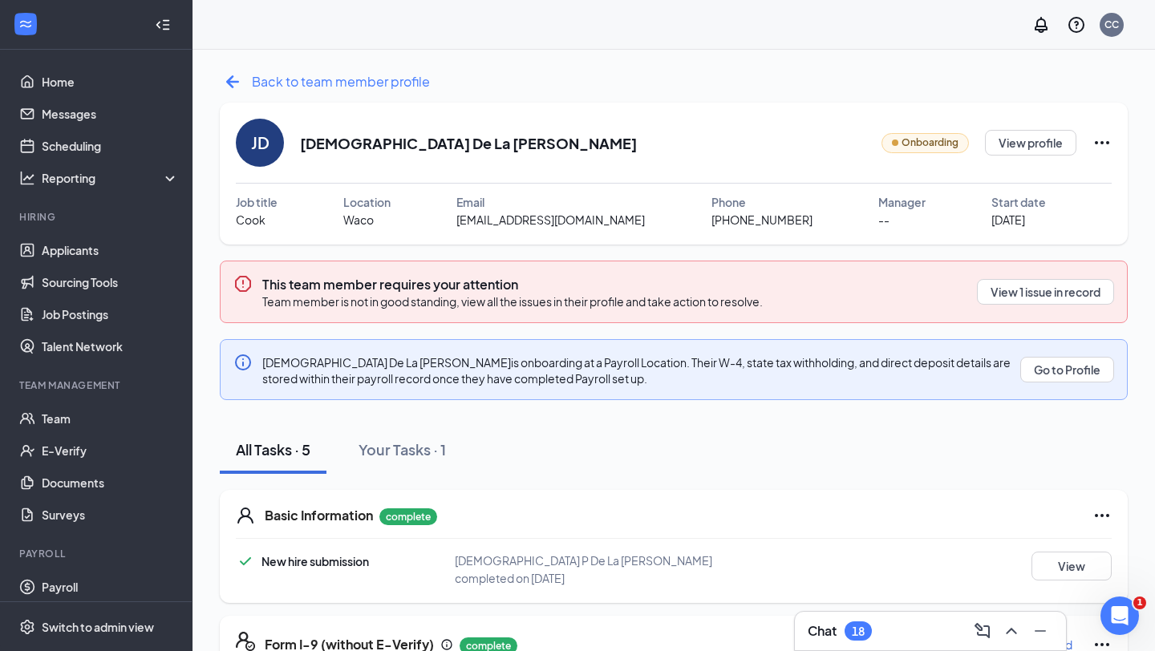
click at [233, 82] on icon "ArrowLeftNew" at bounding box center [232, 81] width 13 height 13
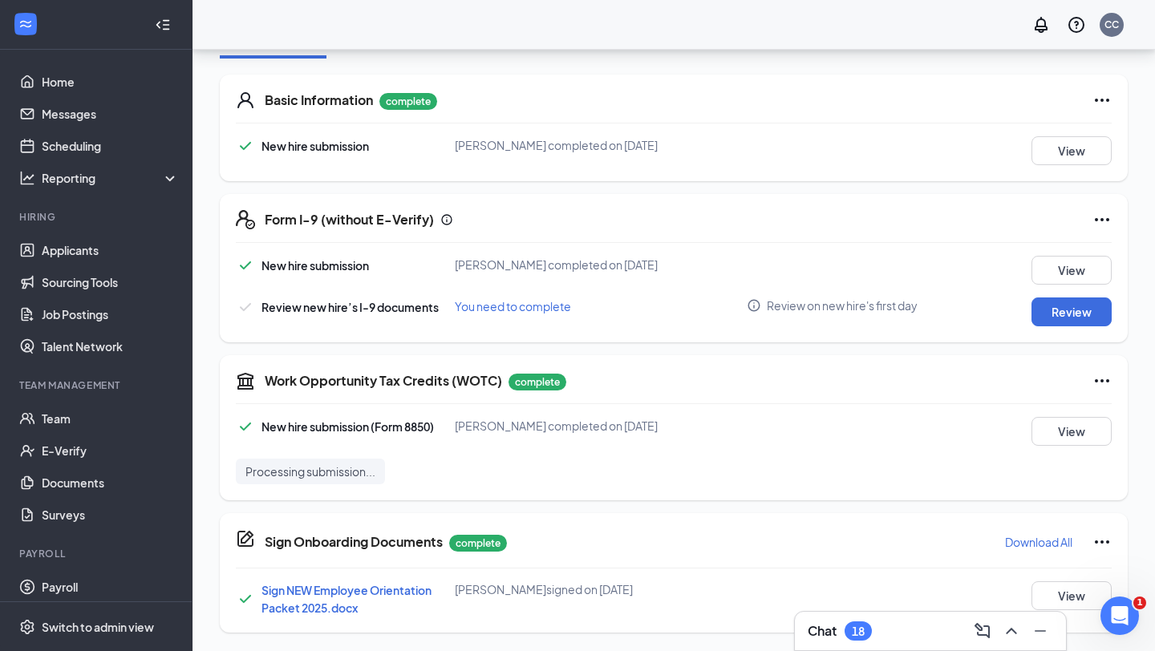
scroll to position [416, 0]
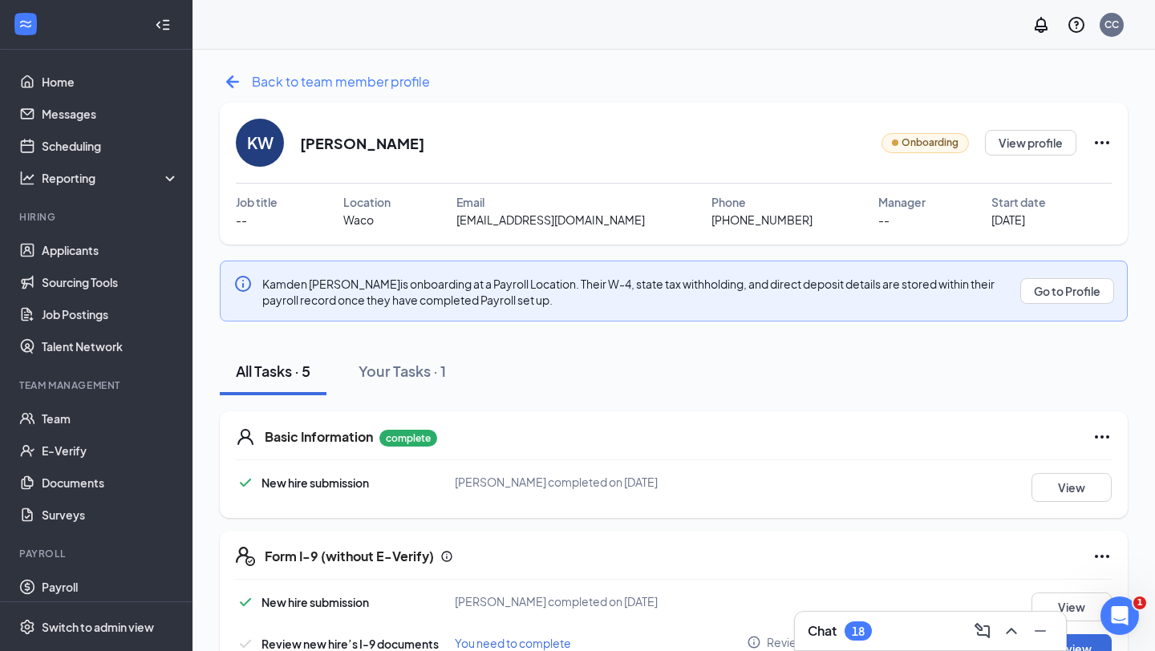
click at [238, 87] on icon "ArrowLeftNew" at bounding box center [233, 82] width 26 height 26
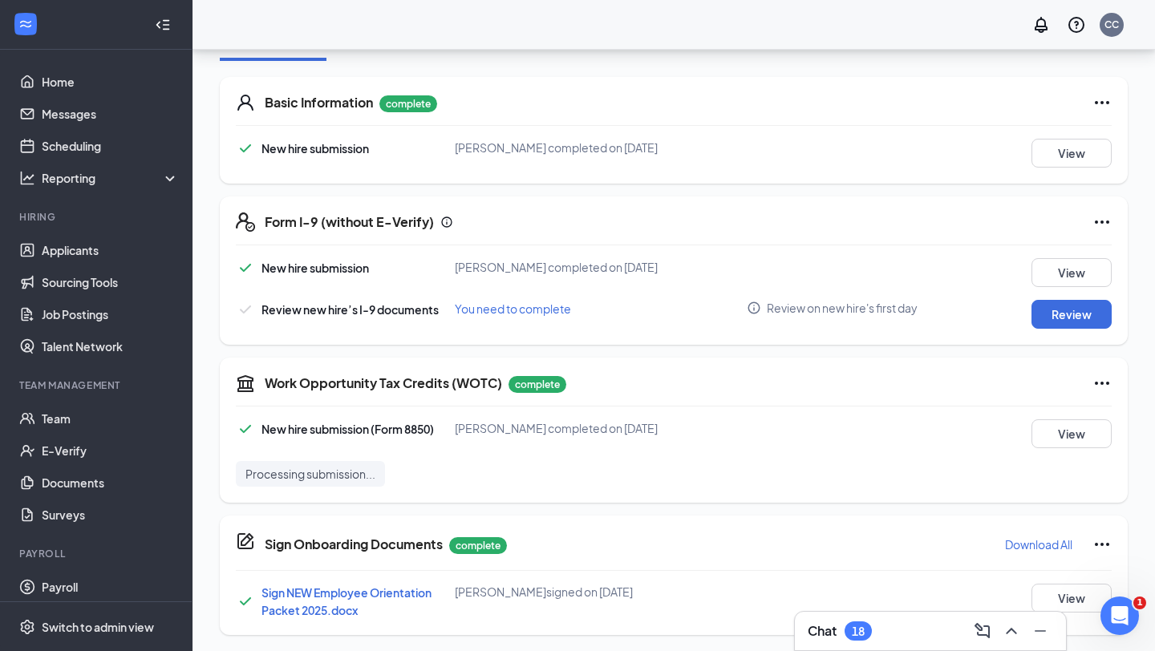
scroll to position [416, 0]
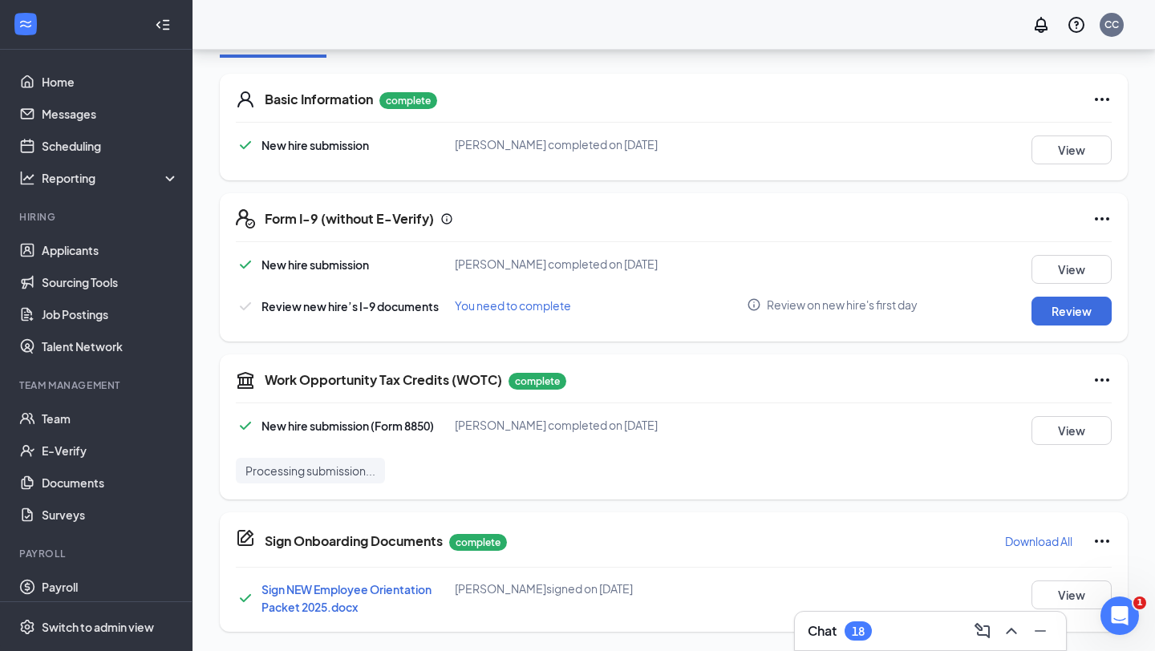
drag, startPoint x: 391, startPoint y: 175, endPoint x: 648, endPoint y: 157, distance: 257.3
click at [648, 157] on div "Basic Information complete New hire submission Koby T Collins completed on Sep …" at bounding box center [674, 127] width 908 height 107
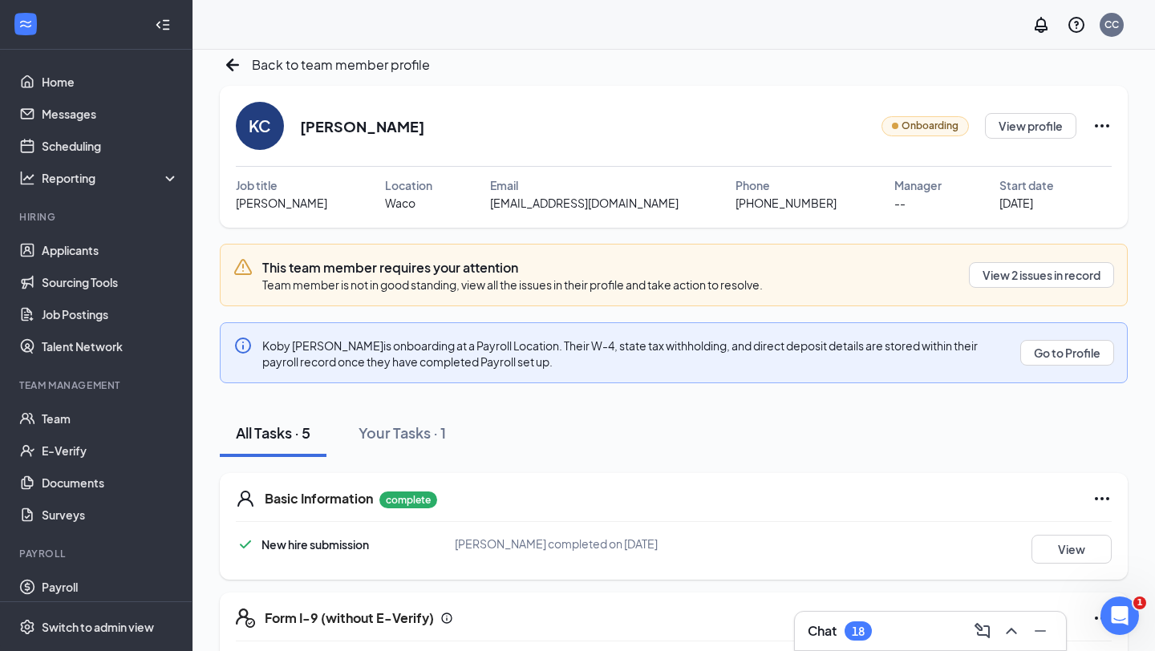
scroll to position [0, 0]
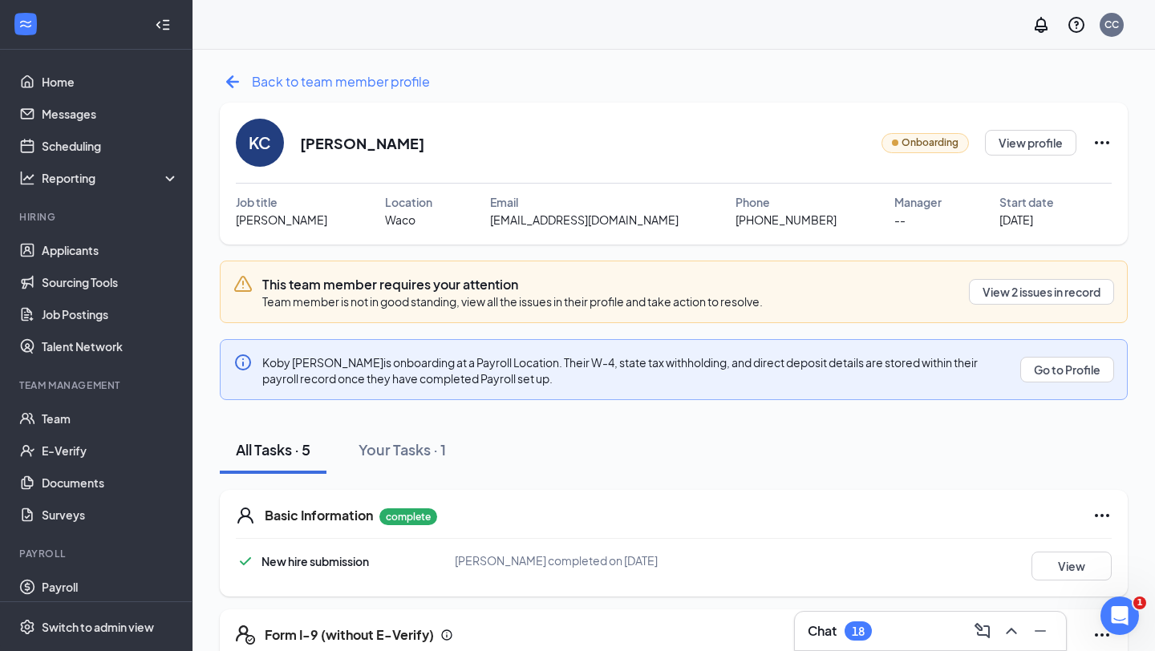
click at [228, 75] on icon "ArrowLeftNew" at bounding box center [233, 82] width 26 height 26
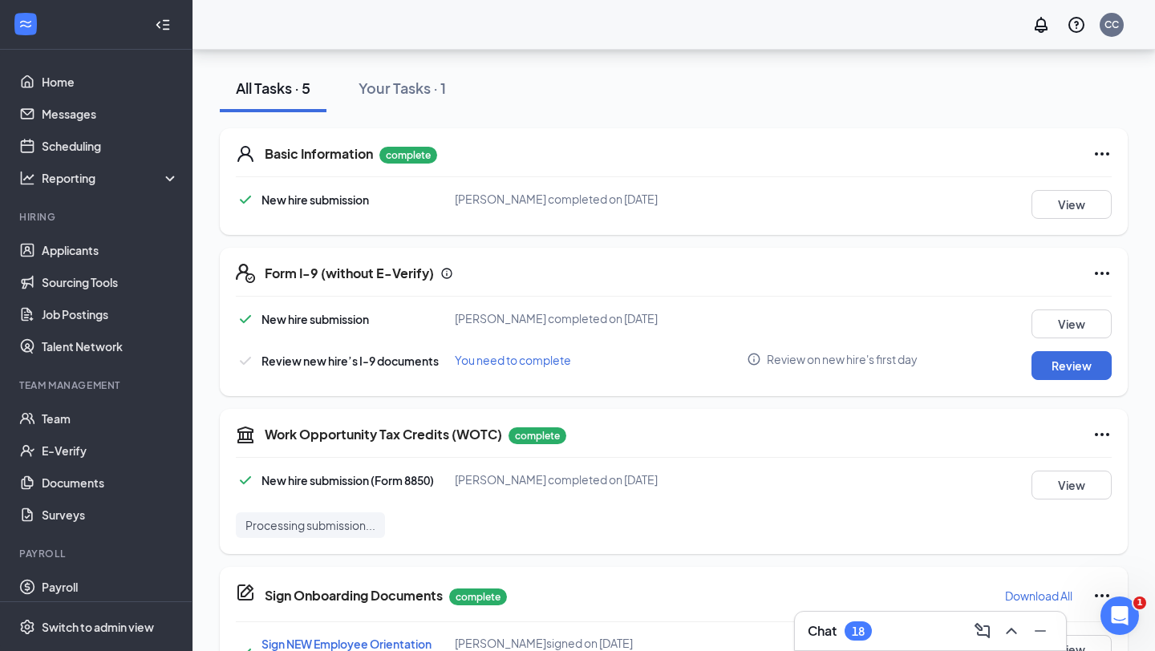
scroll to position [338, 0]
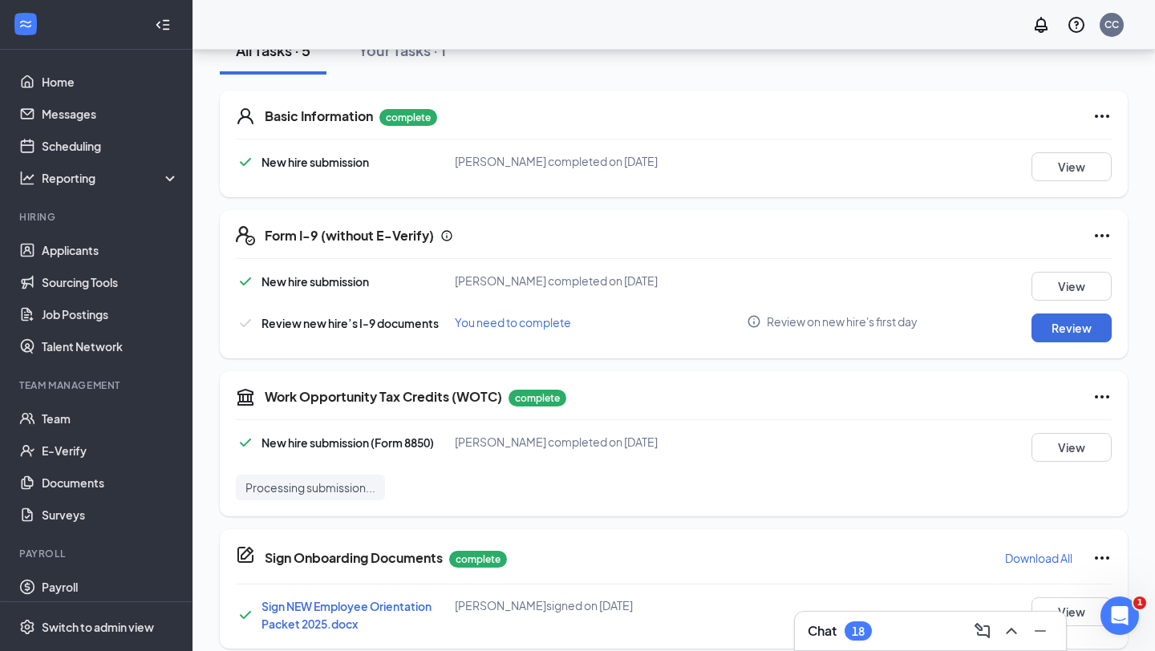
scroll to position [338, 0]
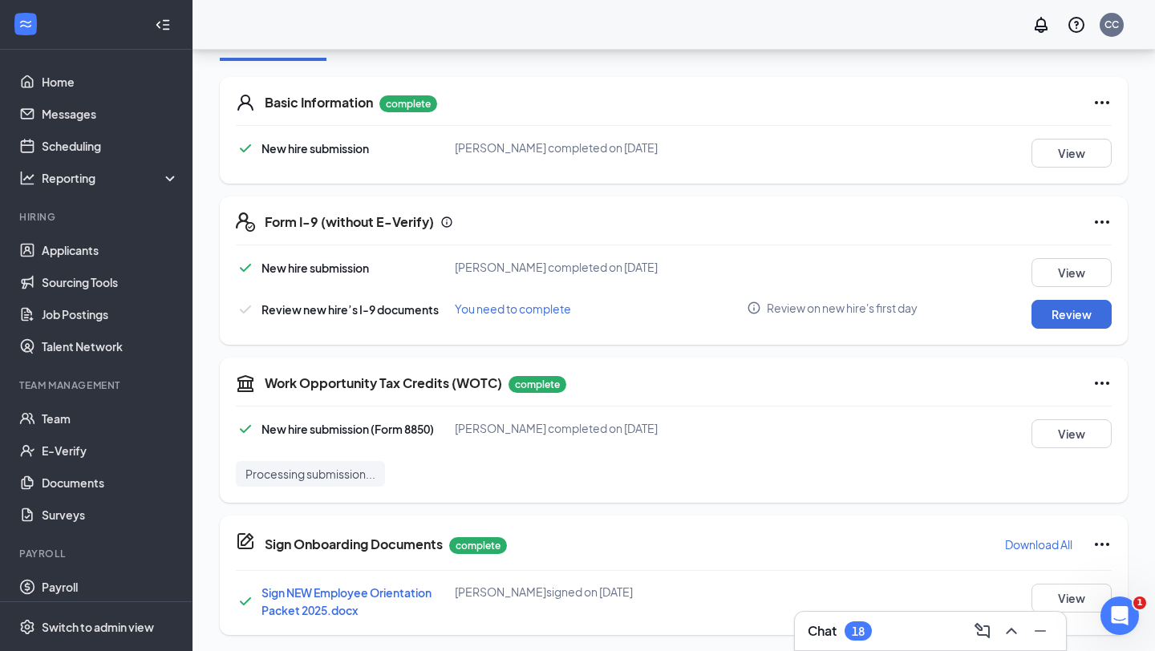
scroll to position [416, 0]
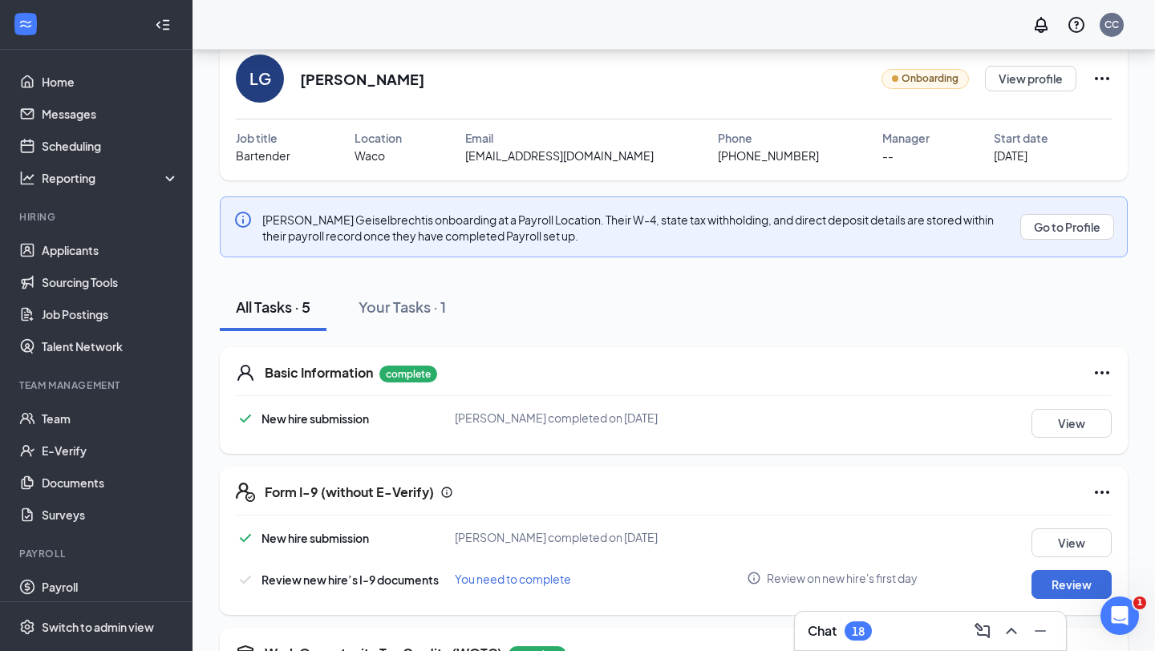
scroll to position [96, 0]
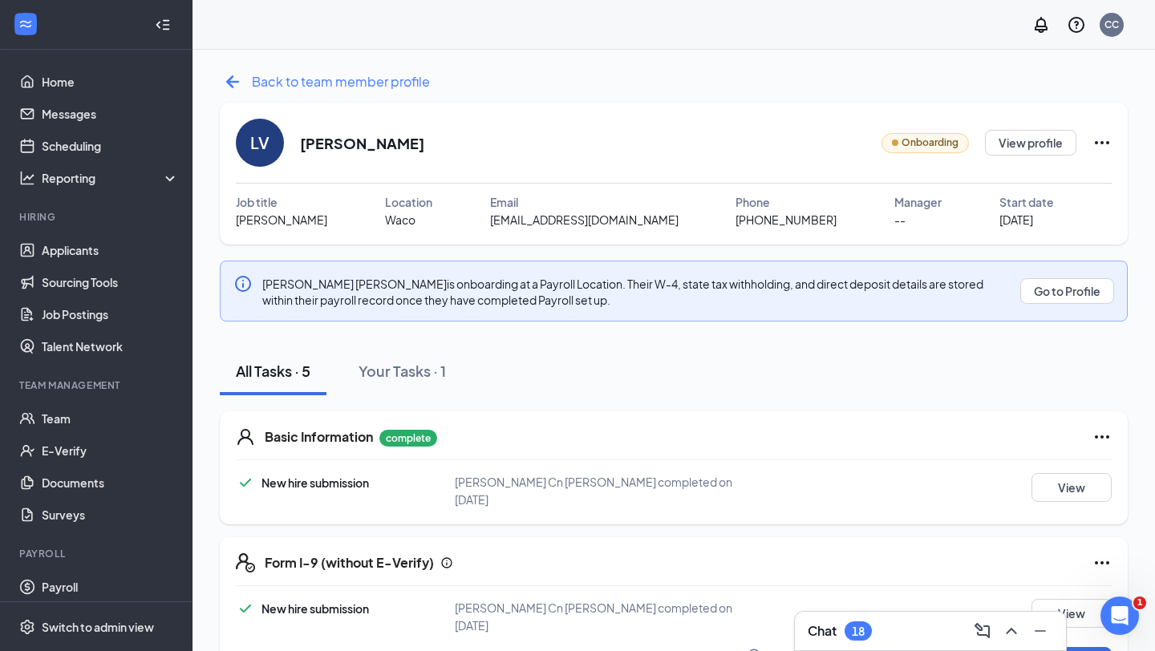
click at [350, 86] on span "Back to team member profile" at bounding box center [341, 81] width 178 height 20
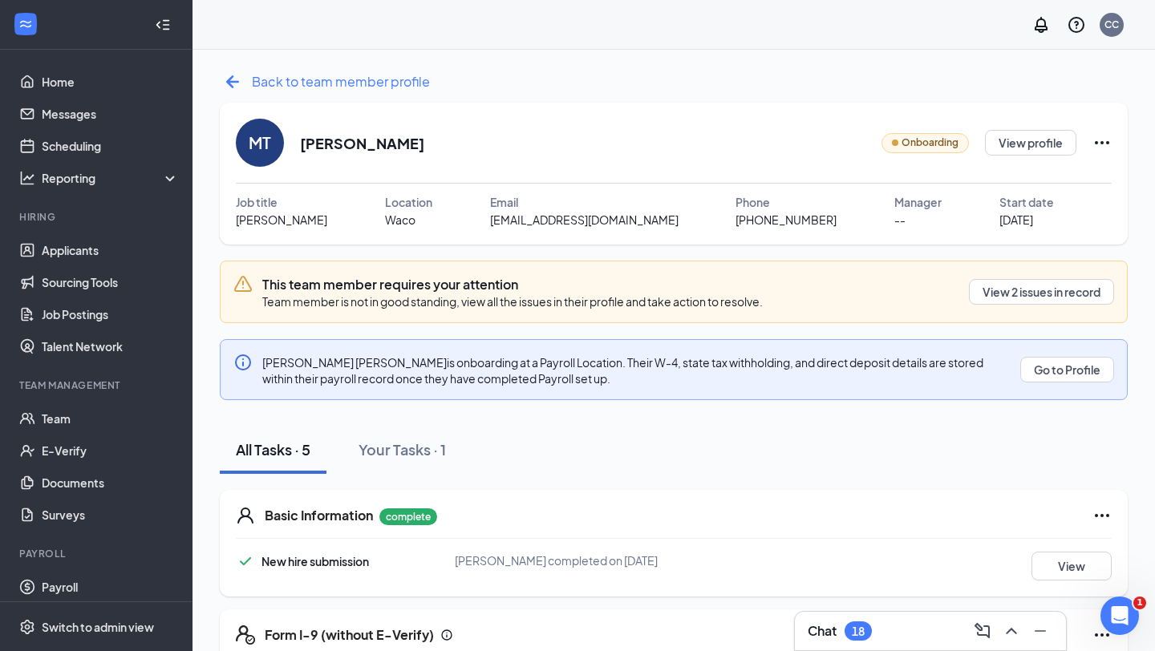
click at [233, 79] on icon "ArrowLeftNew" at bounding box center [233, 82] width 26 height 26
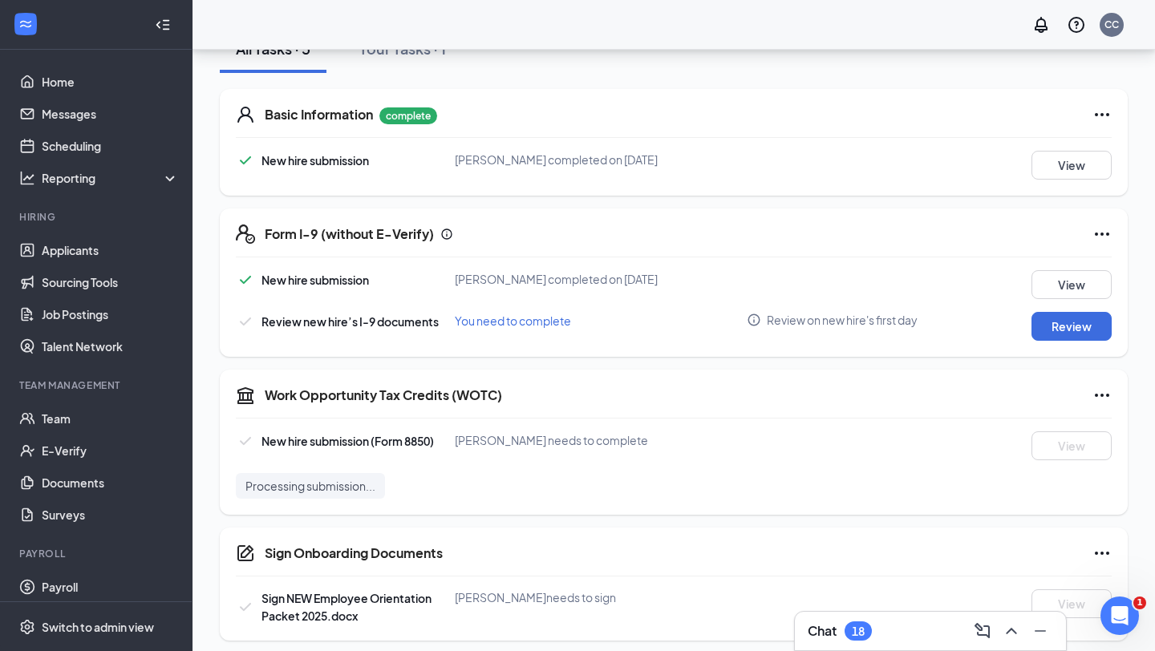
scroll to position [331, 0]
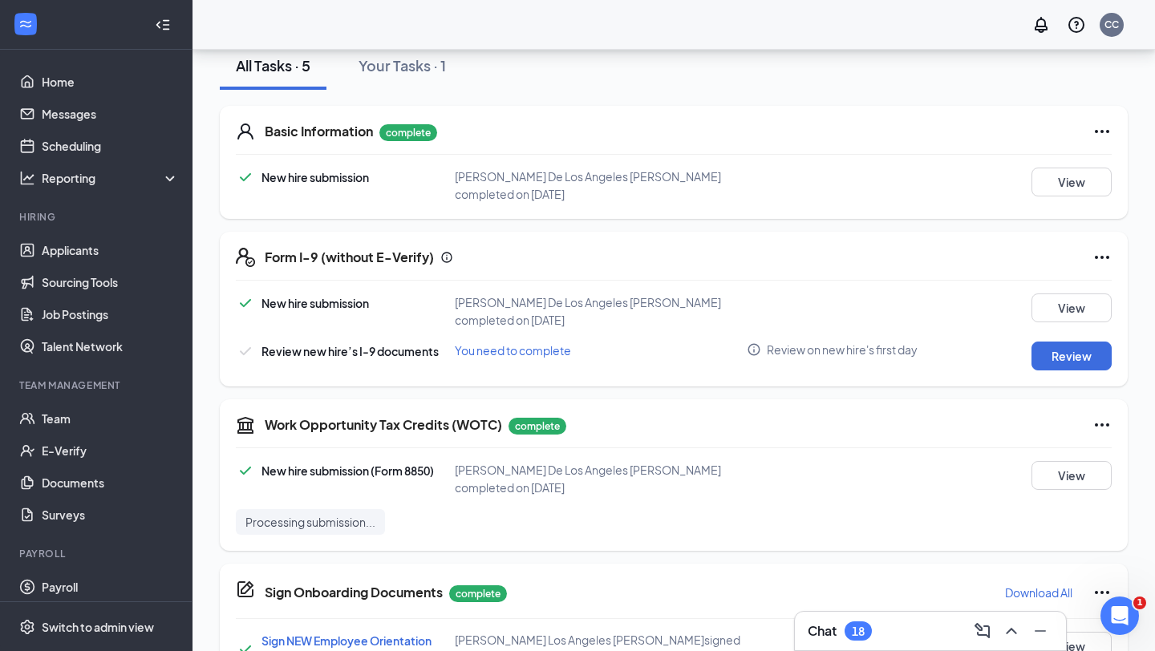
scroll to position [274, 0]
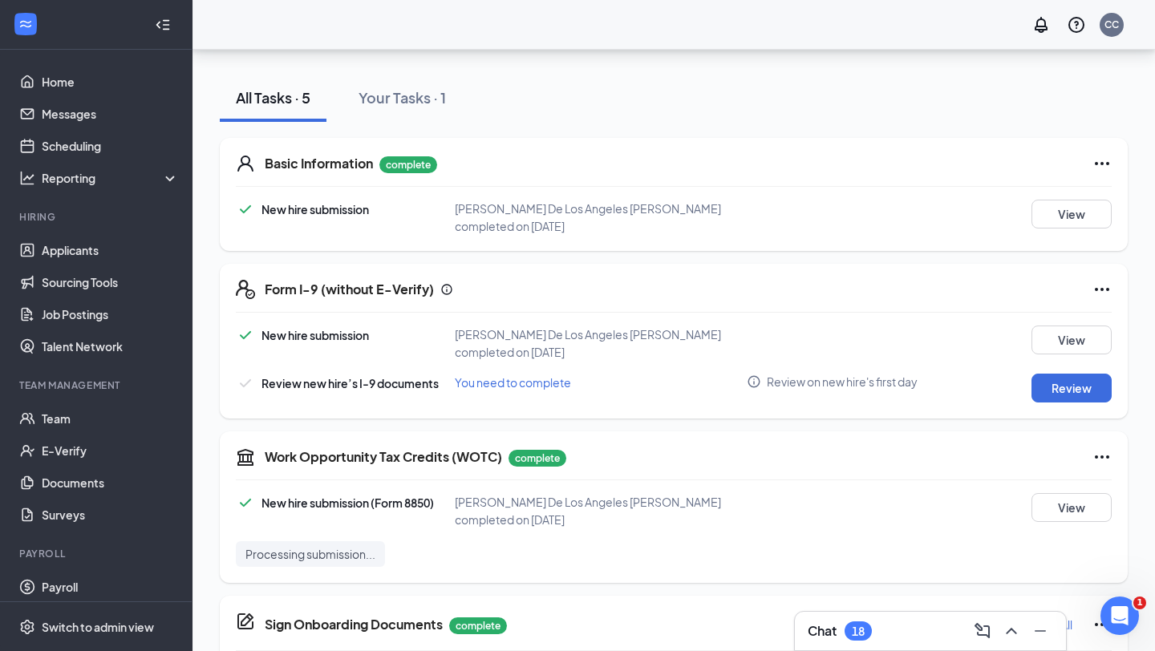
click at [1151, 111] on div "Back to team member profile MG [PERSON_NAME] Onboarding View profile Job title …" at bounding box center [674, 255] width 963 height 959
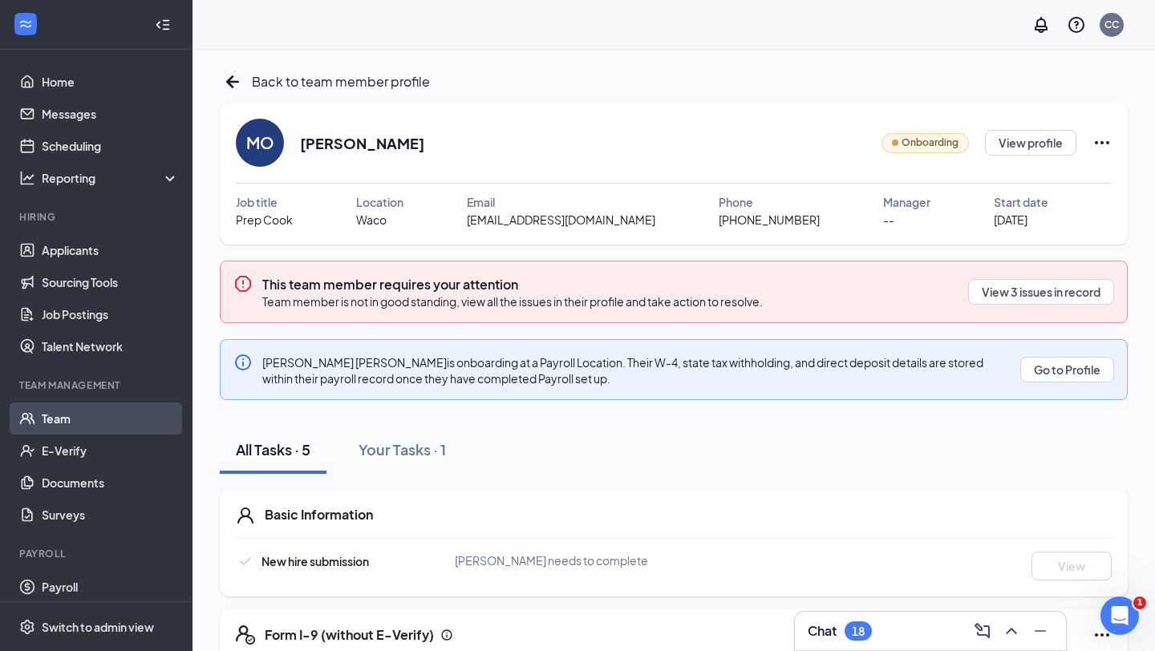
click at [94, 424] on link "Team" at bounding box center [110, 419] width 137 height 32
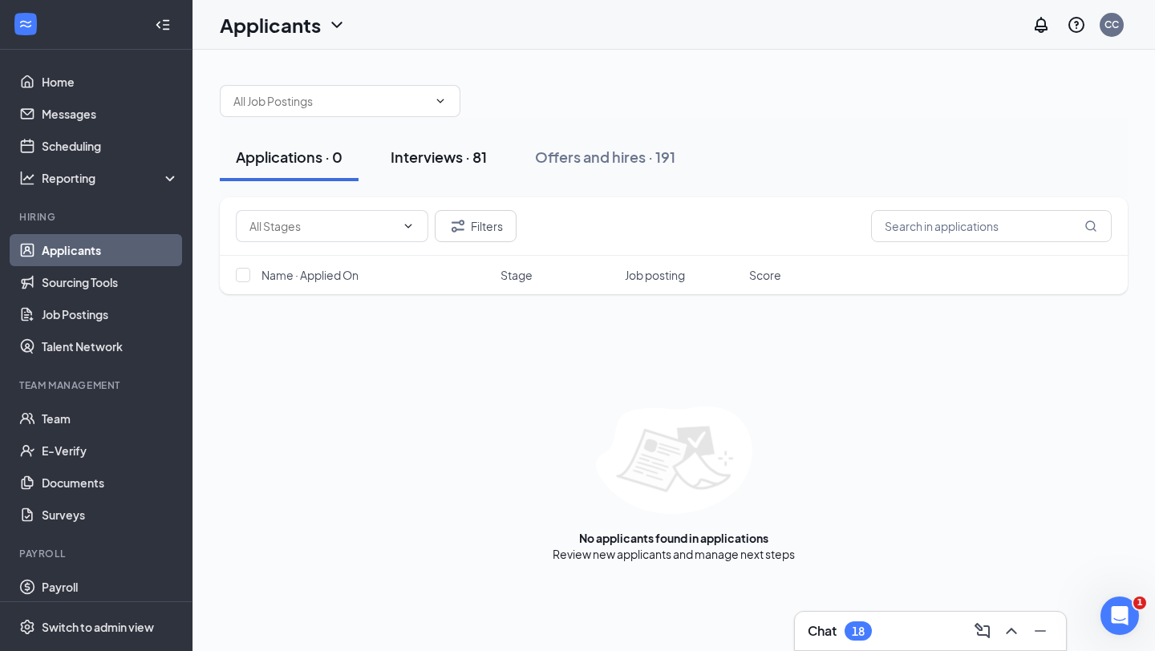
click at [425, 154] on div "Interviews · 81" at bounding box center [439, 157] width 96 height 20
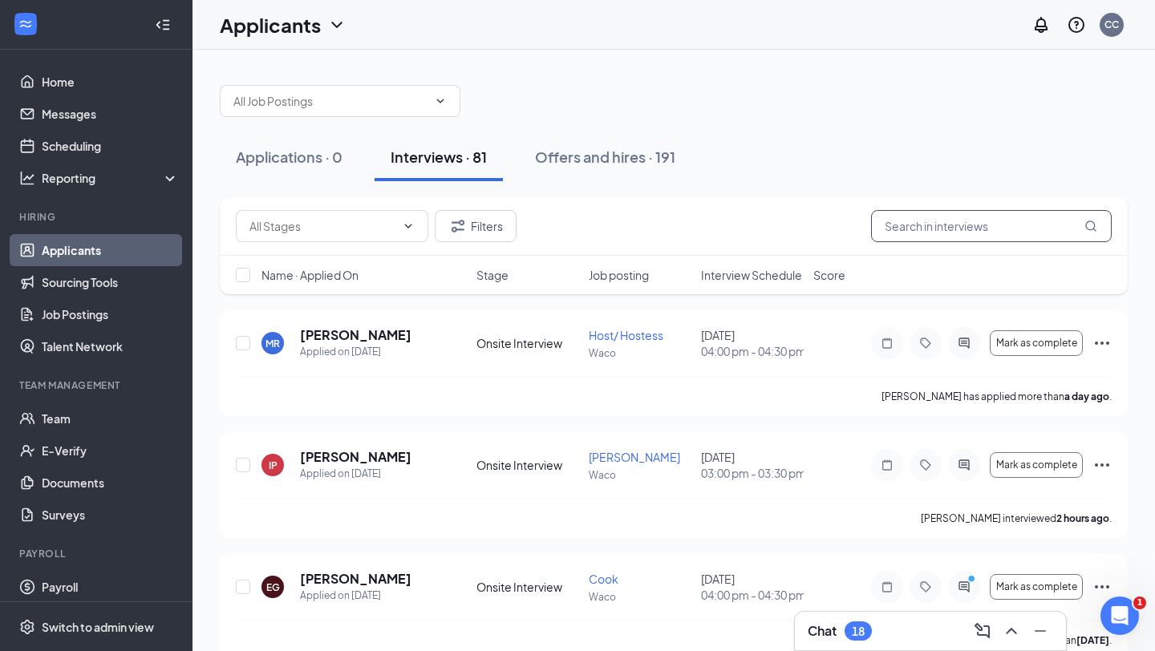
click at [922, 228] on input "text" at bounding box center [991, 226] width 241 height 32
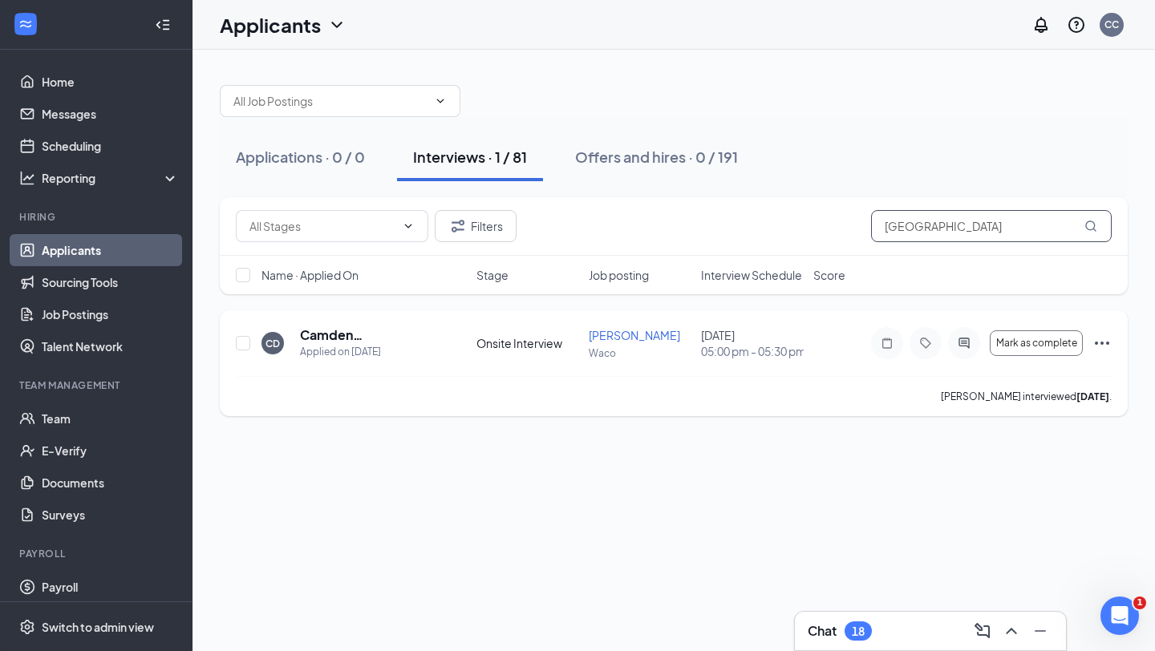
type input "camden"
click at [1101, 345] on icon "Ellipses" at bounding box center [1102, 343] width 14 height 3
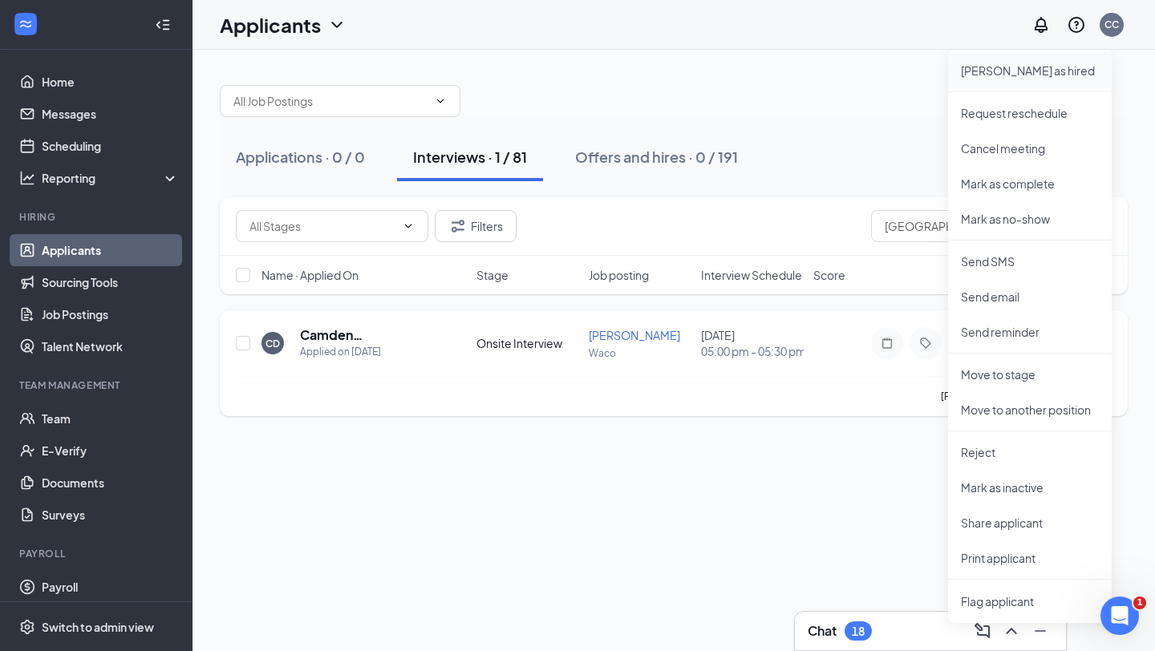
click at [1027, 71] on p "Mark as hired" at bounding box center [1030, 71] width 138 height 16
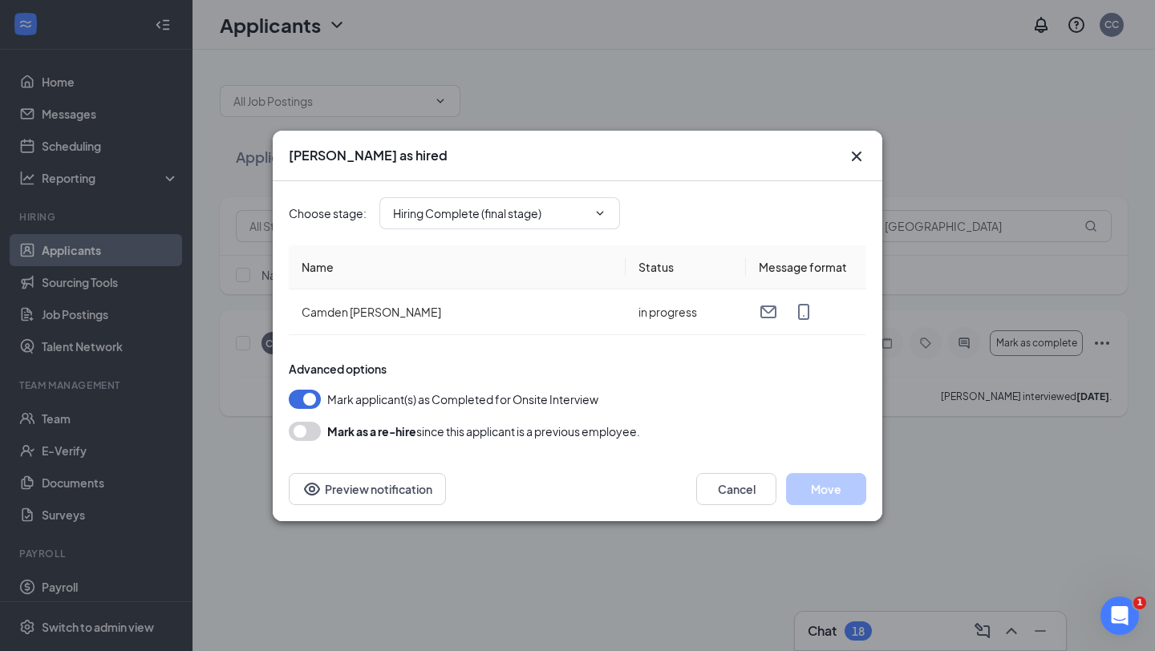
type input "Hiring Complete (final stage)"
click at [816, 489] on button "Move" at bounding box center [826, 489] width 80 height 32
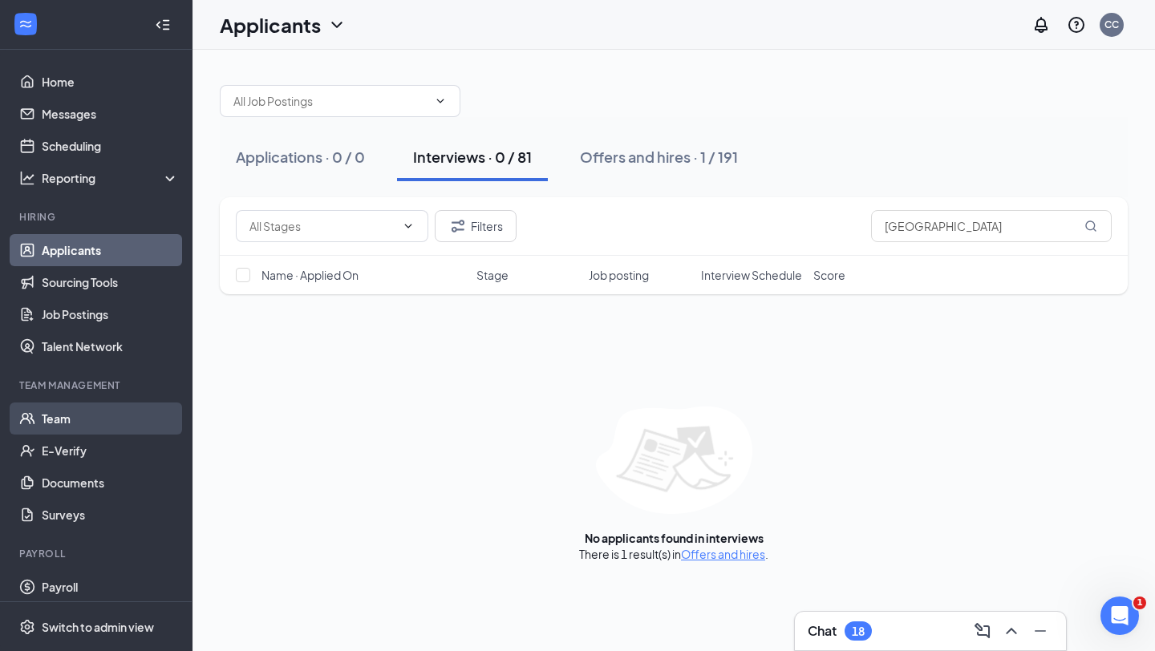
click at [117, 416] on link "Team" at bounding box center [110, 419] width 137 height 32
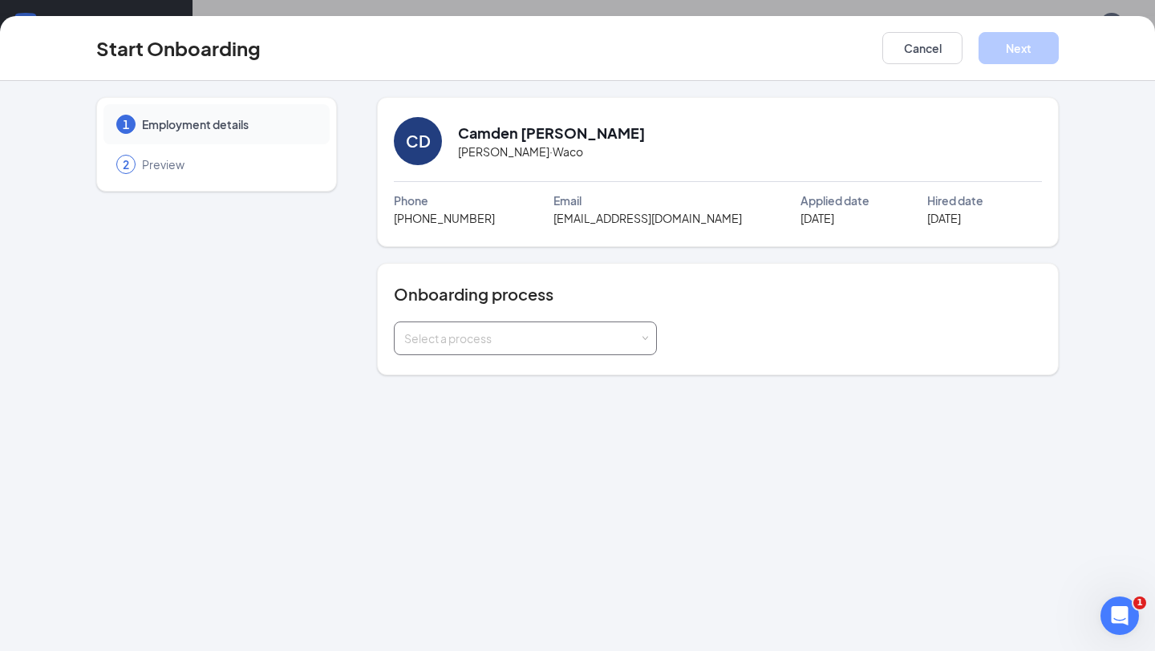
click at [639, 343] on div "Select a process" at bounding box center [525, 338] width 242 height 32
click at [568, 375] on li "TJFC Waco New Hire" at bounding box center [525, 373] width 263 height 29
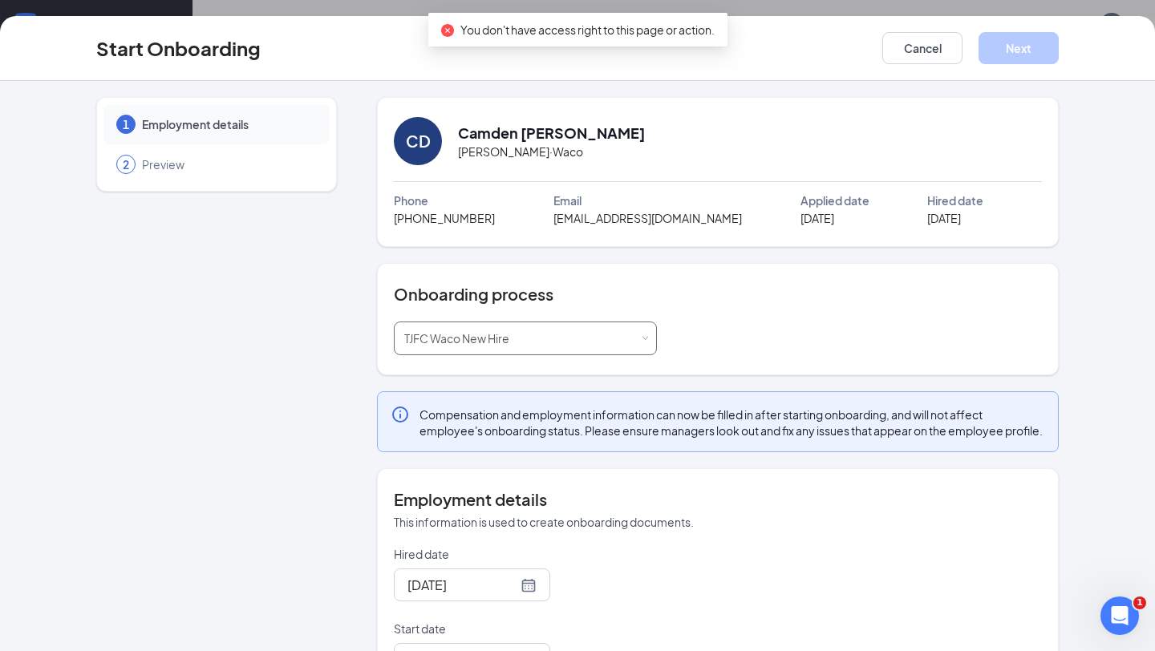
scroll to position [77, 0]
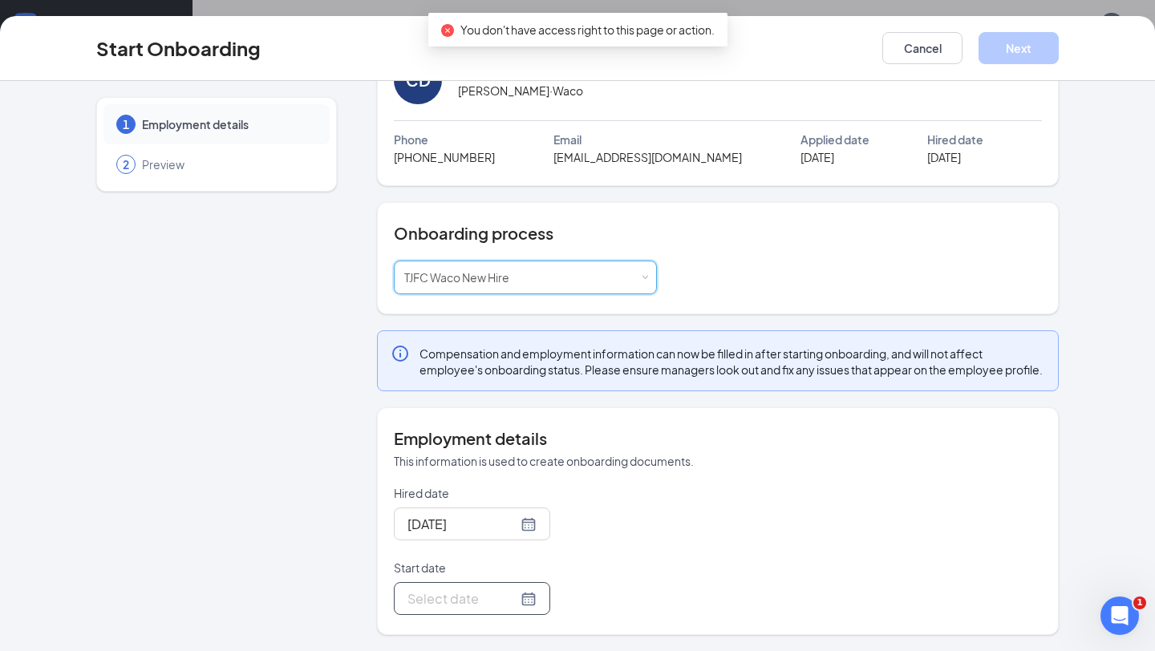
click at [506, 596] on div at bounding box center [471, 599] width 129 height 20
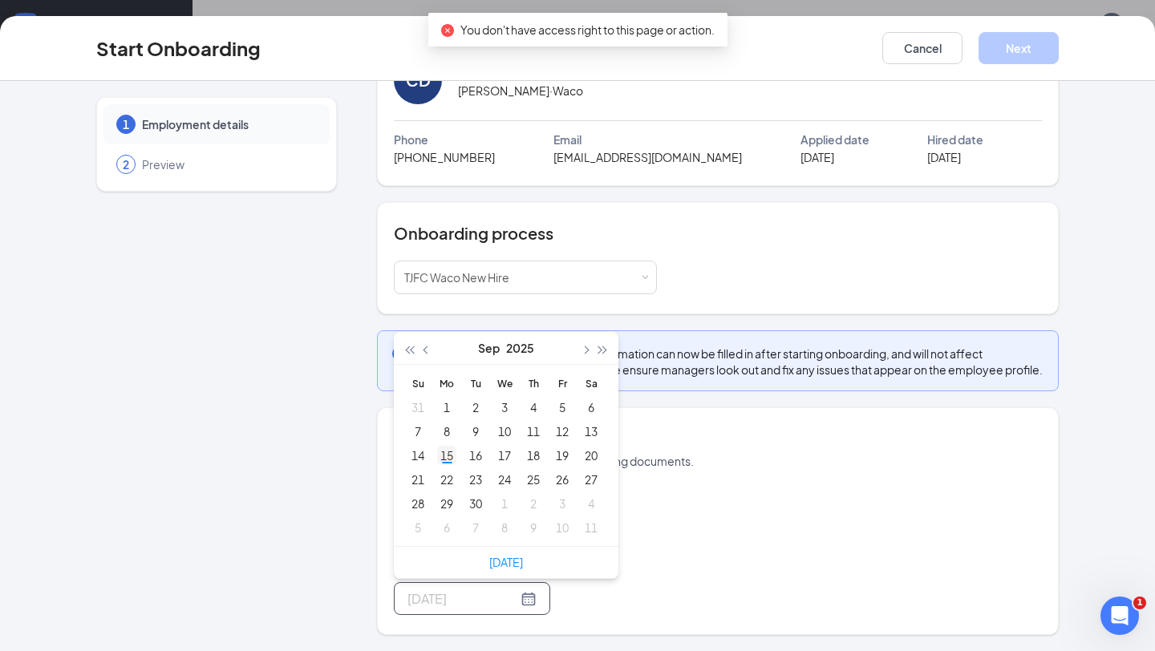
type input "[DATE]"
click at [451, 460] on div "15" at bounding box center [446, 455] width 19 height 19
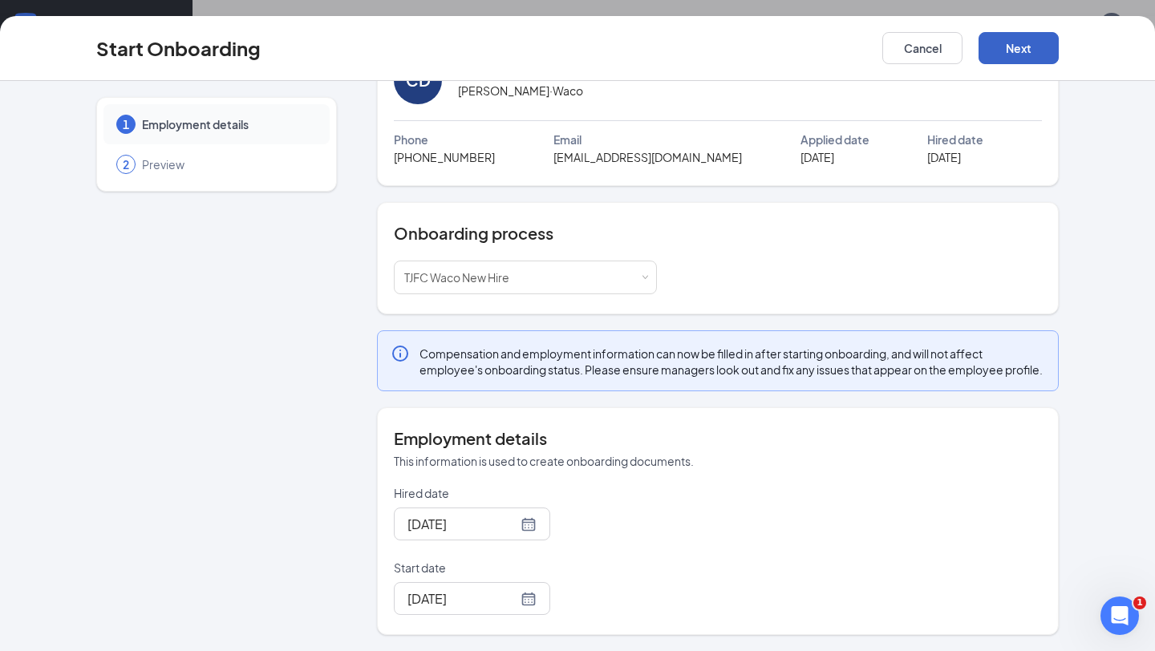
click at [1036, 49] on button "Next" at bounding box center [1019, 48] width 80 height 32
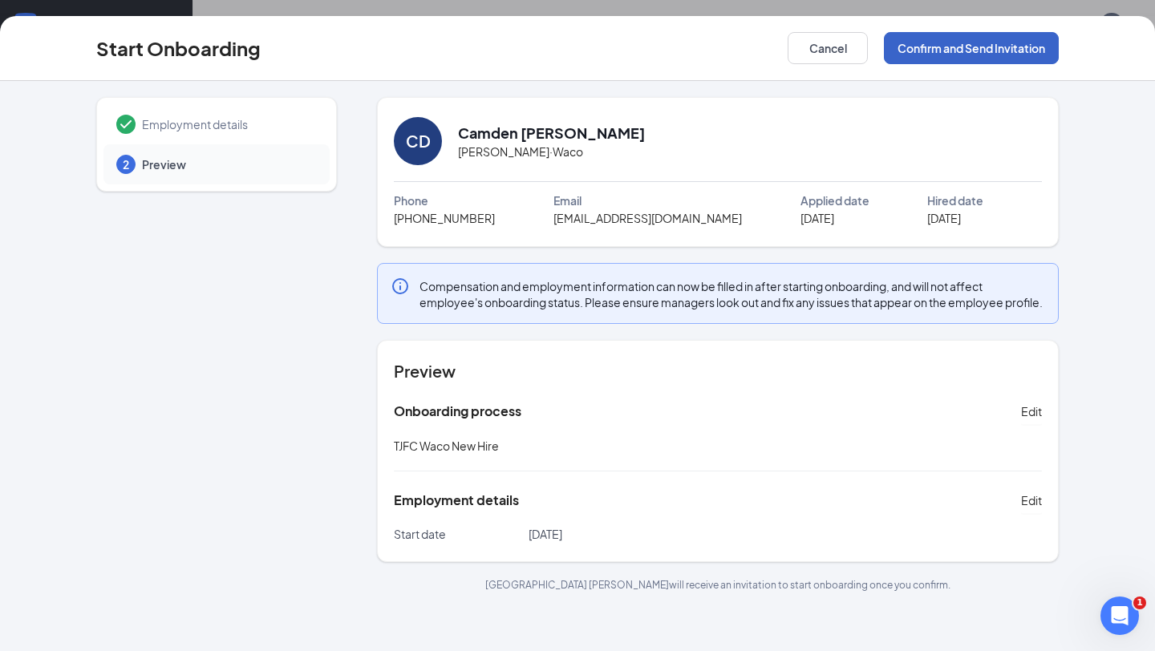
click at [1036, 48] on button "Confirm and Send Invitation" at bounding box center [971, 48] width 175 height 32
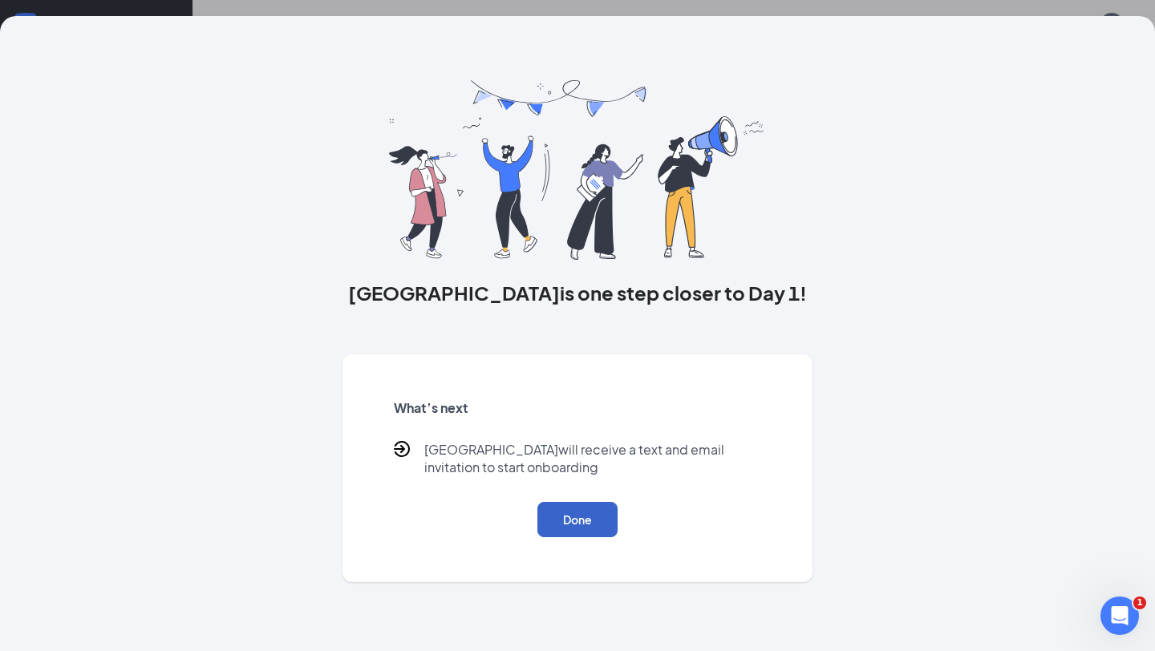
click at [594, 523] on button "Done" at bounding box center [577, 519] width 80 height 35
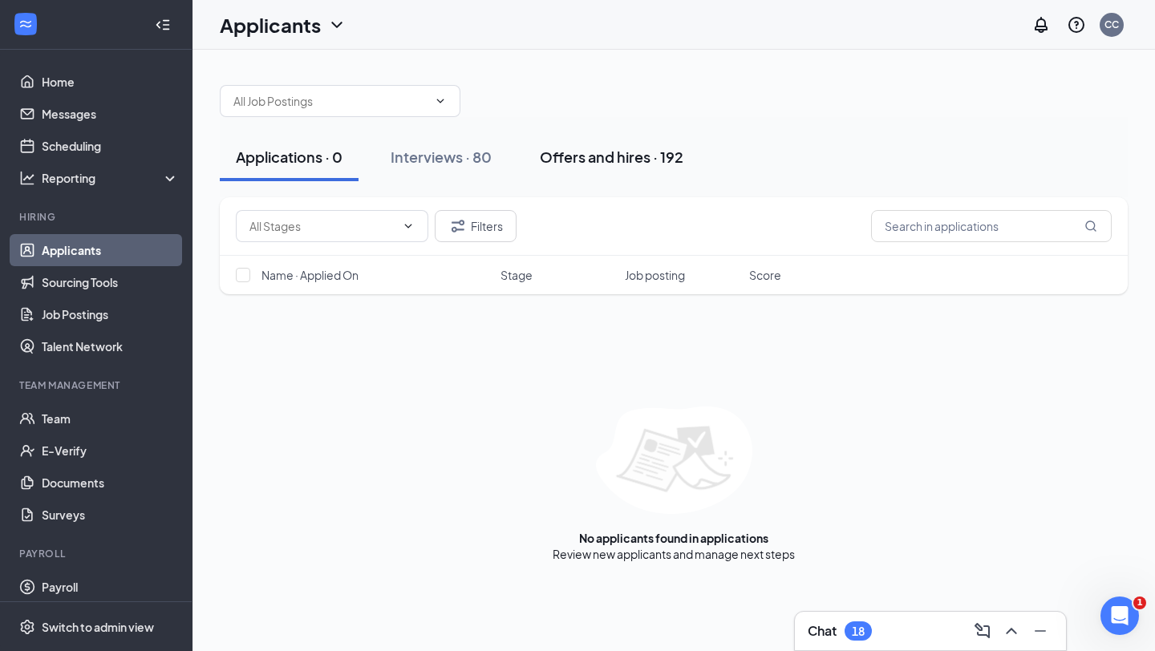
click at [604, 161] on div "Offers and hires · 192" at bounding box center [612, 157] width 144 height 20
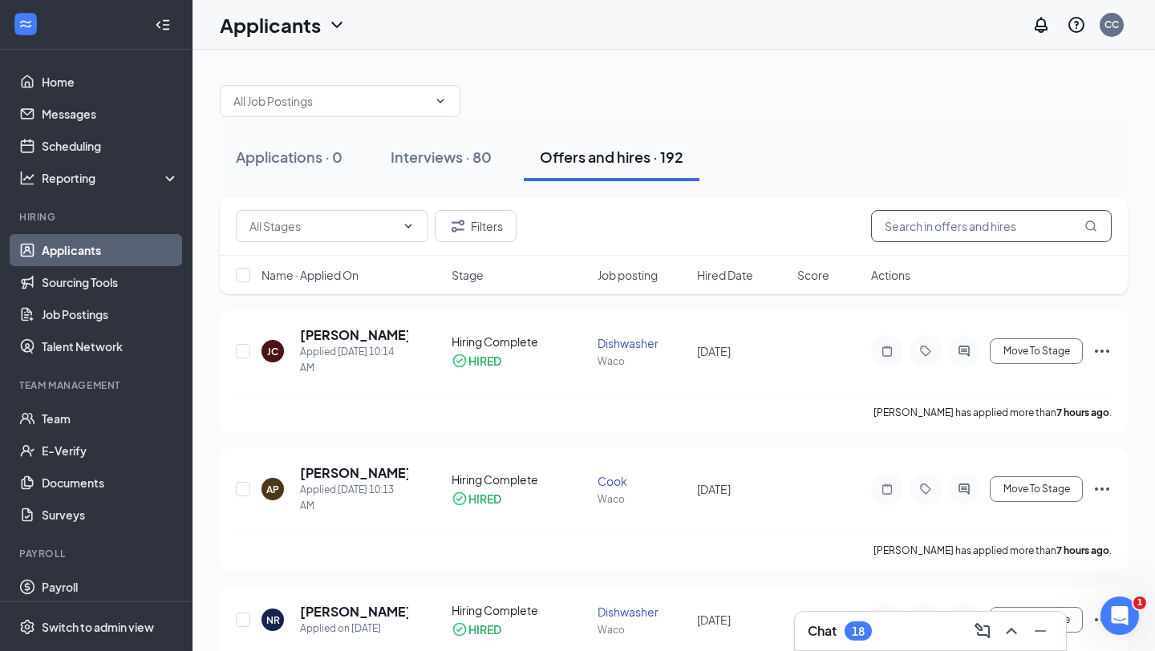
click at [950, 222] on input "text" at bounding box center [991, 226] width 241 height 32
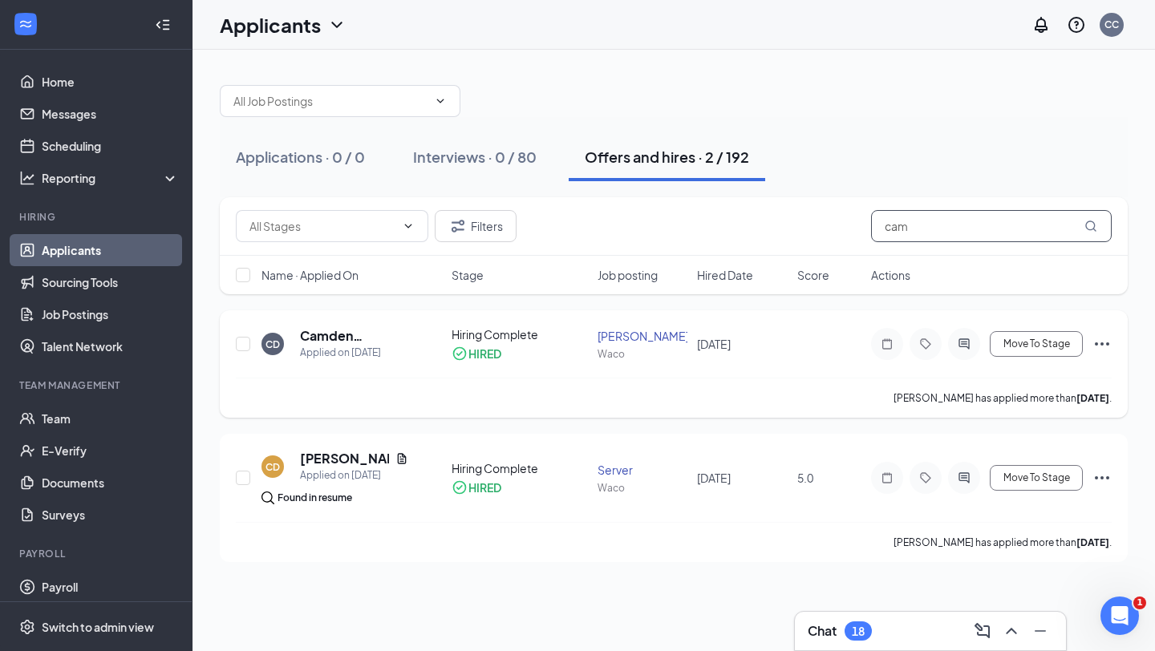
type input "cam"
click at [1097, 345] on icon "Ellipses" at bounding box center [1102, 344] width 14 height 3
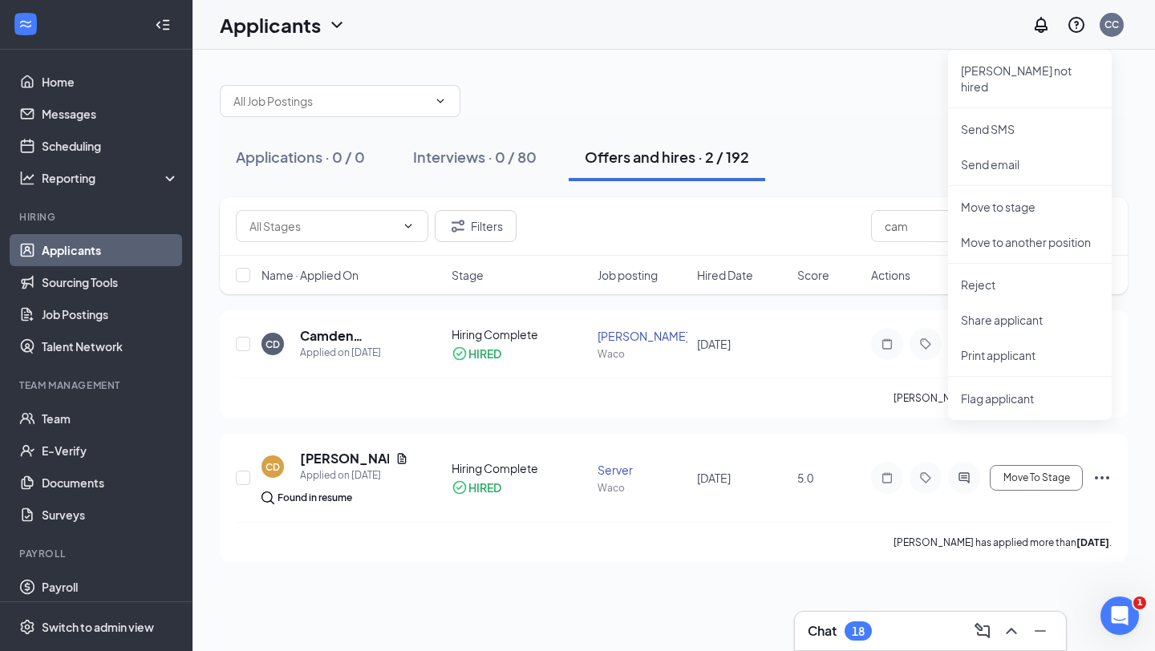
click at [869, 148] on div "Applications · 0 / 0 Interviews · 0 / 80 Offers and hires · 2 / 192" at bounding box center [674, 157] width 908 height 48
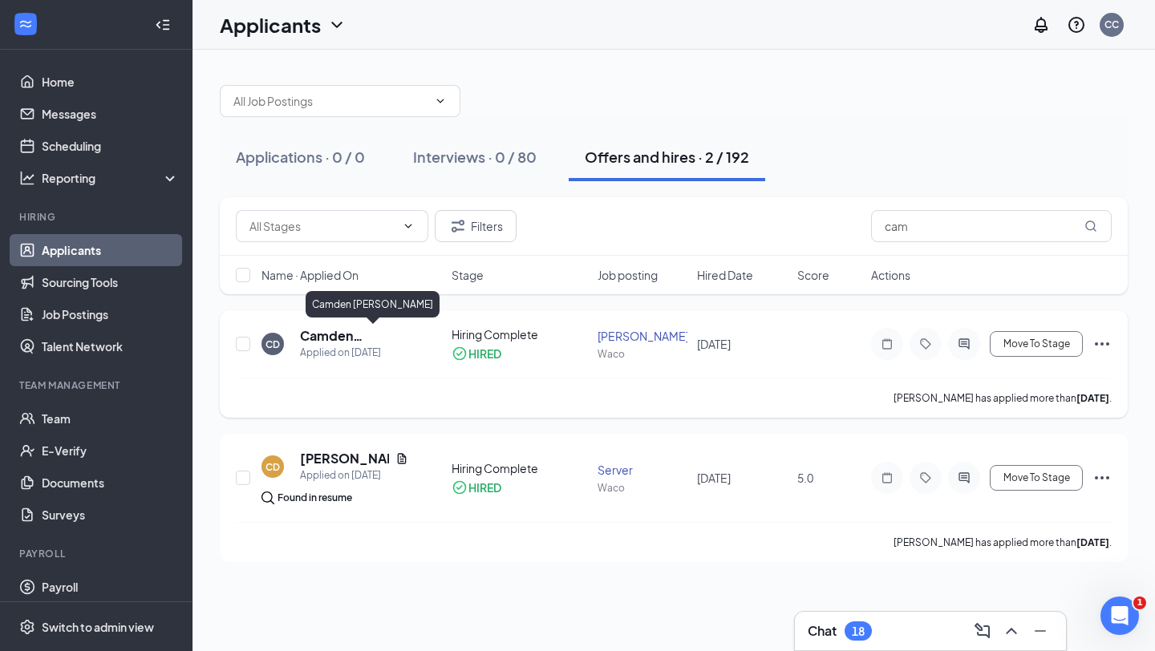
click at [372, 338] on h5 "Camden [PERSON_NAME]" at bounding box center [354, 336] width 108 height 18
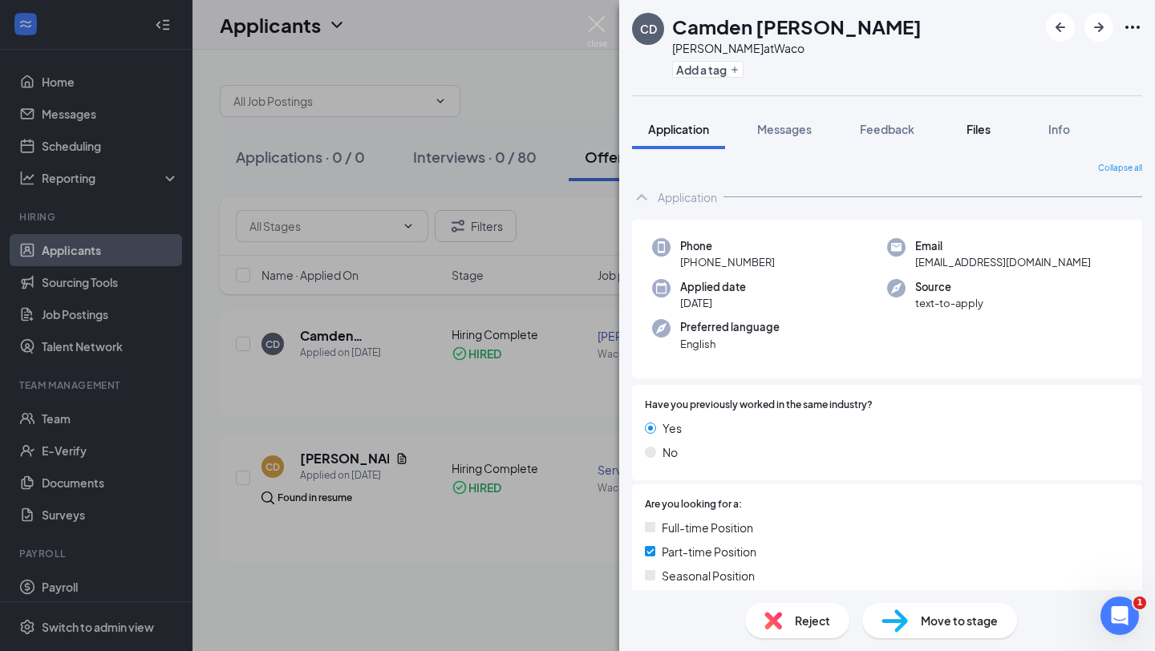
click at [973, 129] on span "Files" at bounding box center [979, 129] width 24 height 14
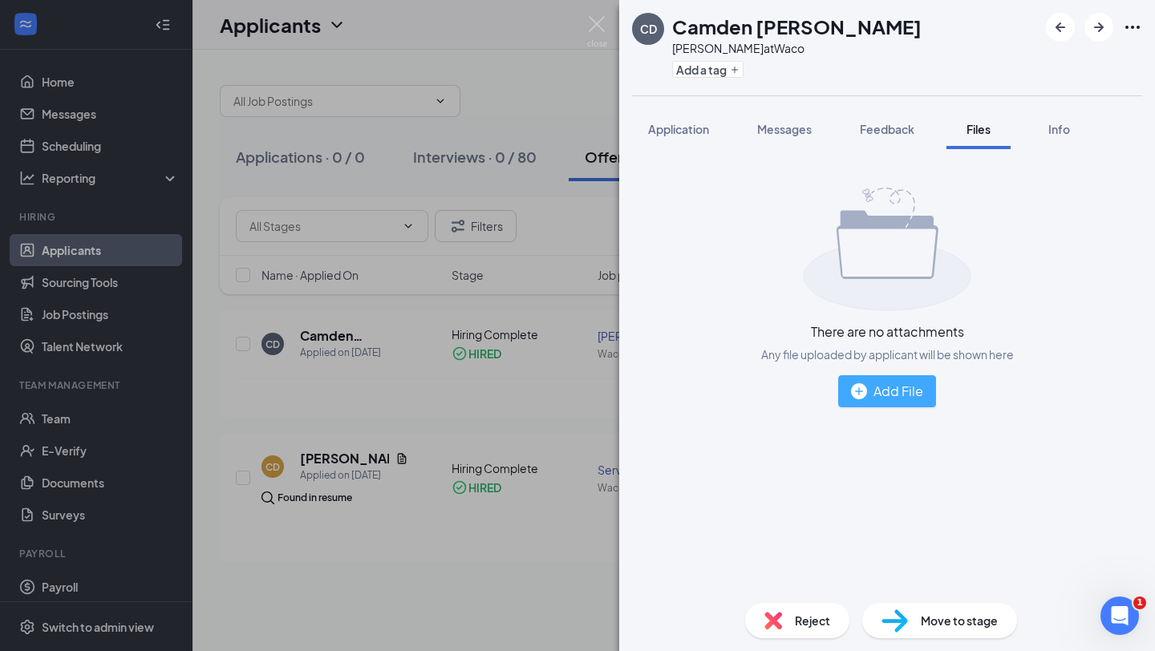
click at [903, 397] on div "Add File" at bounding box center [887, 391] width 72 height 20
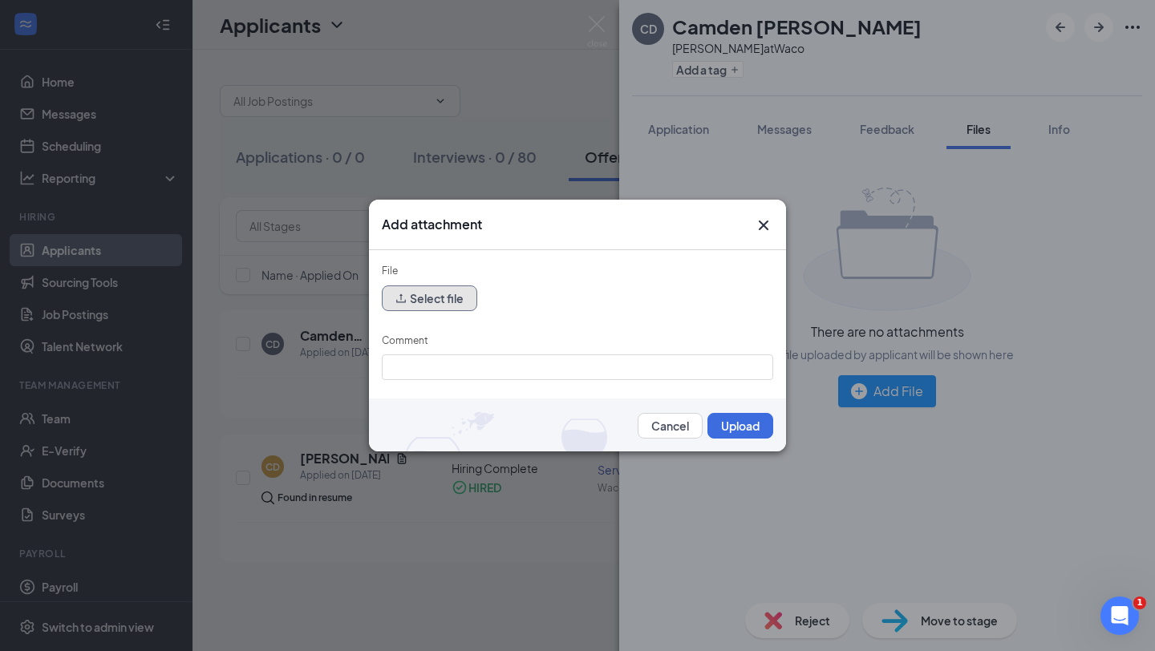
click at [445, 308] on button "Select file" at bounding box center [429, 299] width 95 height 26
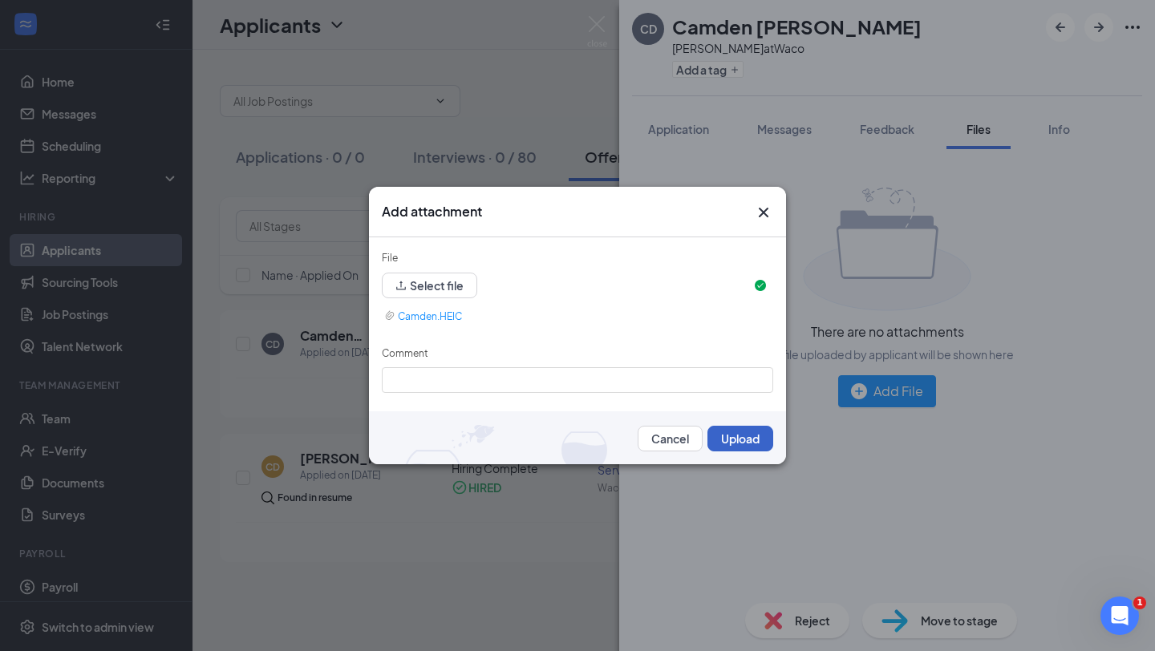
click at [756, 446] on button "Upload" at bounding box center [740, 439] width 66 height 26
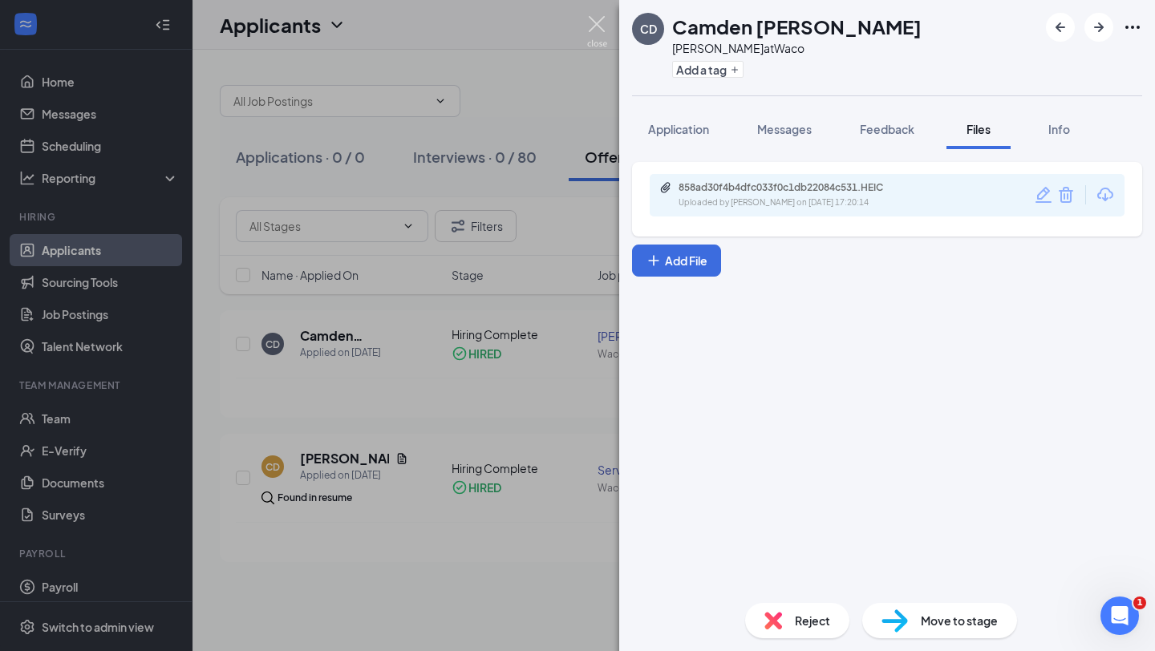
click at [600, 21] on img at bounding box center [597, 31] width 20 height 31
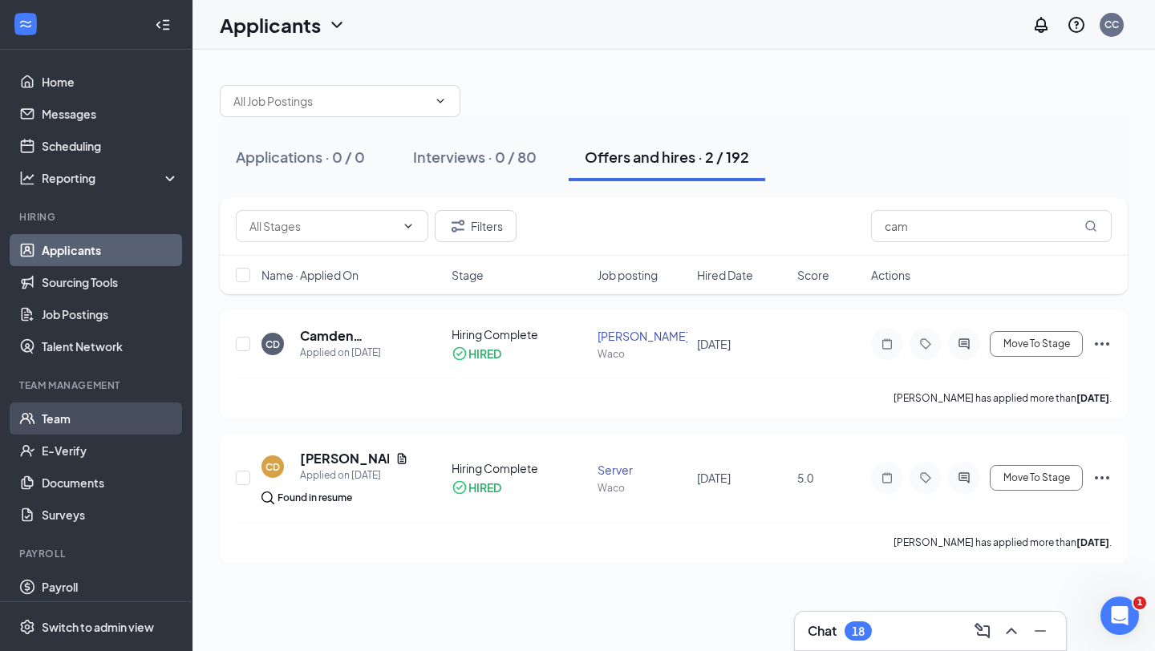
click at [63, 420] on link "Team" at bounding box center [110, 419] width 137 height 32
